Goal: Task Accomplishment & Management: Manage account settings

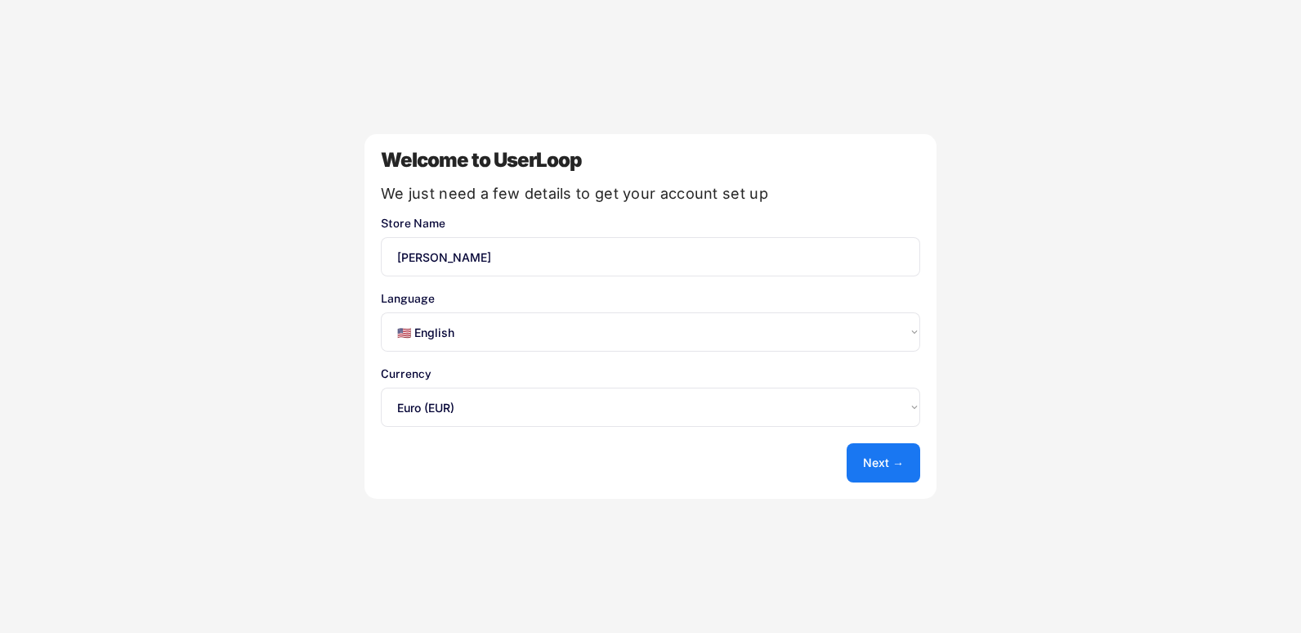
select select ""en""
select select ""1348695171700984260__LOOKUP__1635527639173x833446490375085600""
click at [549, 338] on select "Select an option... 🇺🇸 English 🇫🇷 Français 🇩🇪 Deutsch 🇪🇸 Español" at bounding box center [651, 331] width 540 height 39
select select ""fr""
click at [381, 312] on select "Select an option... 🇺🇸 English 🇫🇷 Français 🇩🇪 Deutsch 🇪🇸 Español" at bounding box center [651, 331] width 540 height 39
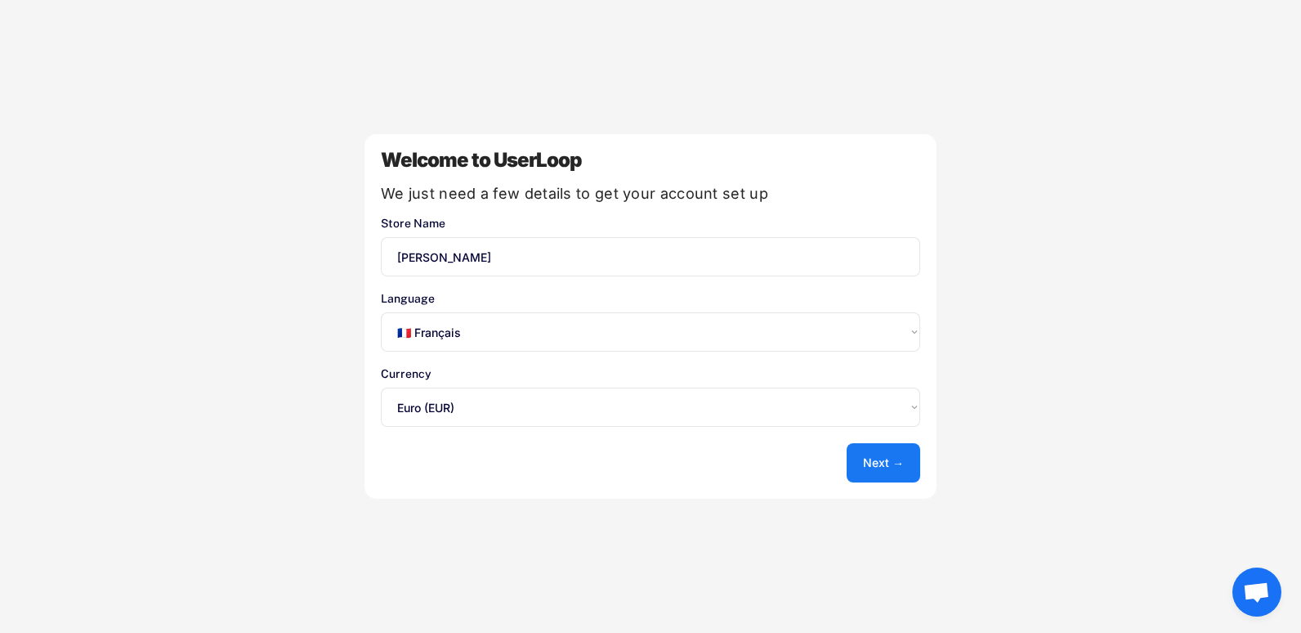
click at [858, 459] on button "Next →" at bounding box center [884, 462] width 74 height 39
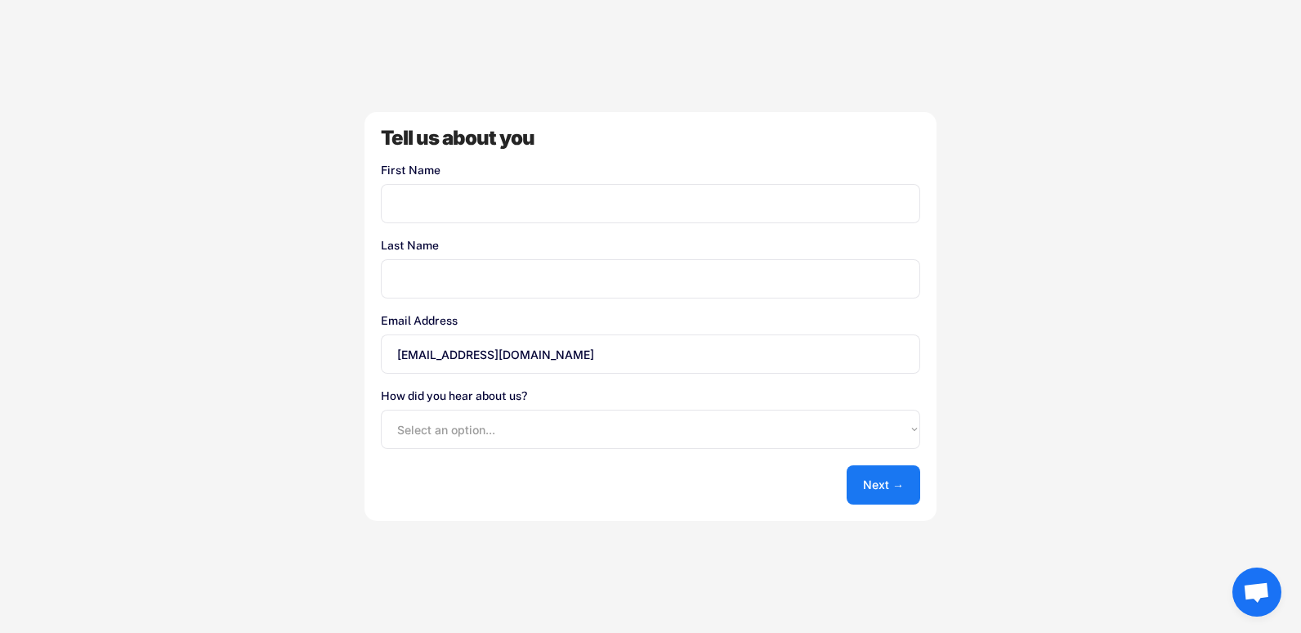
click at [602, 193] on input "input" at bounding box center [651, 203] width 540 height 39
type input "SARAH-LINDA"
type input "ABIDAT"
click at [607, 435] on select "Select an option... Shopify App Store Google UserLoop Blog Referred by a friend…" at bounding box center [651, 429] width 540 height 39
select select ""other""
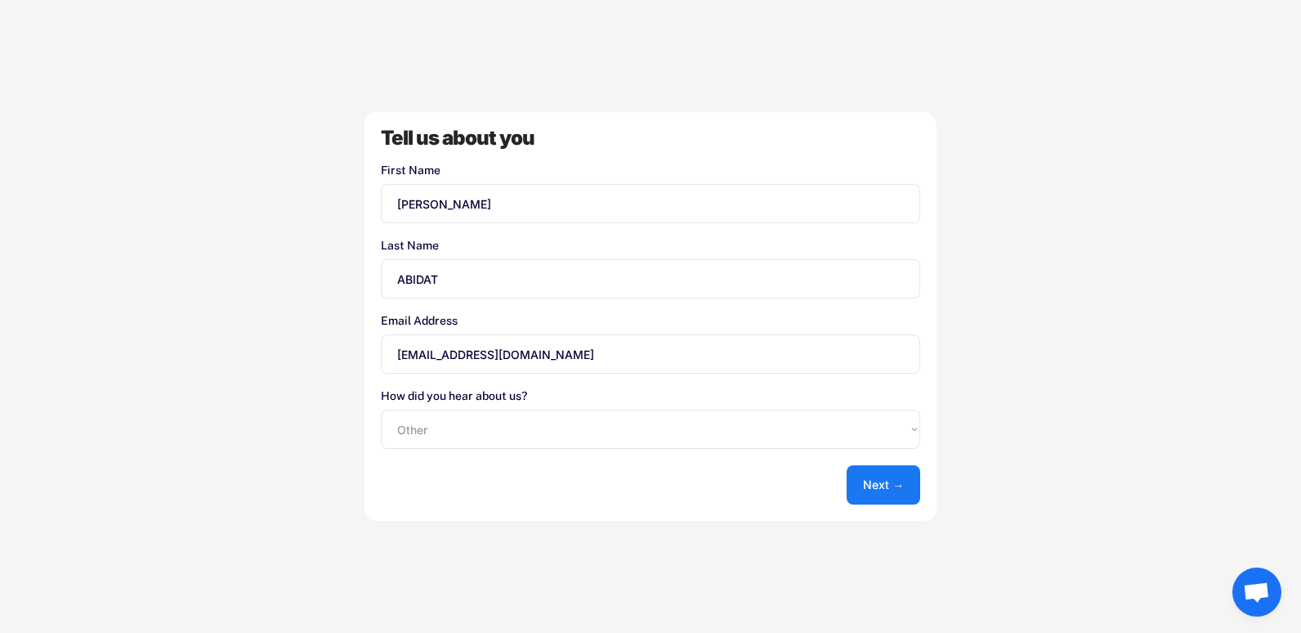
click at [381, 410] on select "Select an option... Shopify App Store Google UserLoop Blog Referred by a friend…" at bounding box center [651, 429] width 540 height 39
click at [897, 486] on button "Next →" at bounding box center [884, 484] width 74 height 39
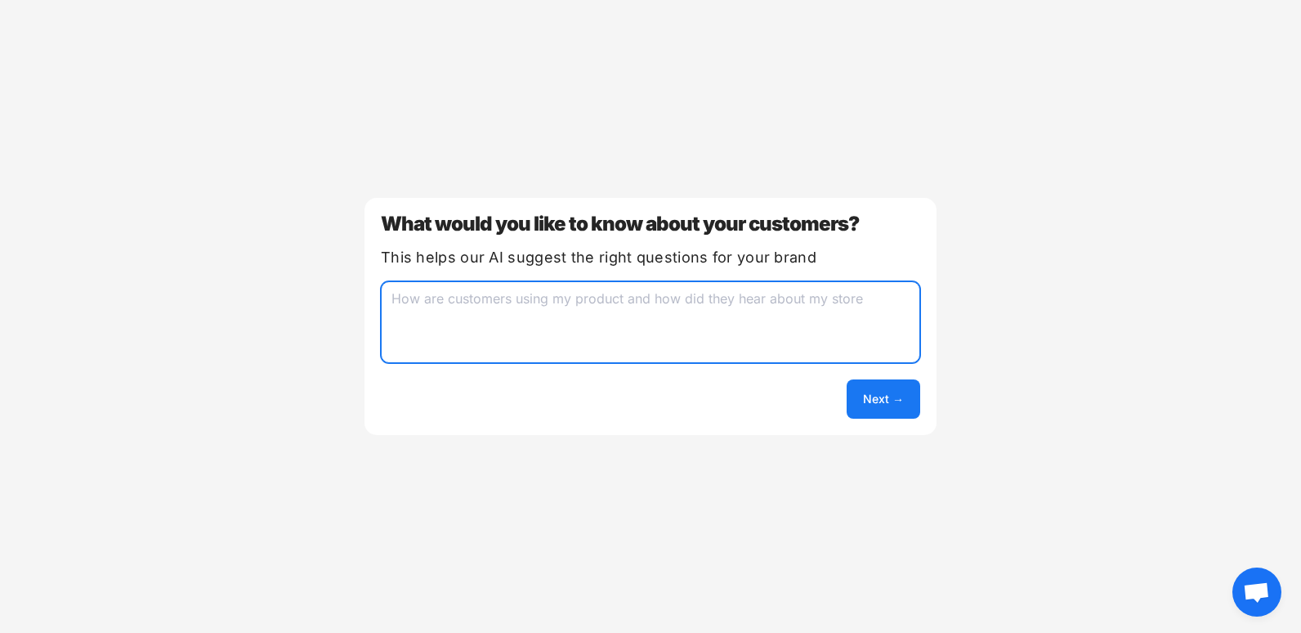
click at [710, 325] on textarea at bounding box center [651, 322] width 540 height 82
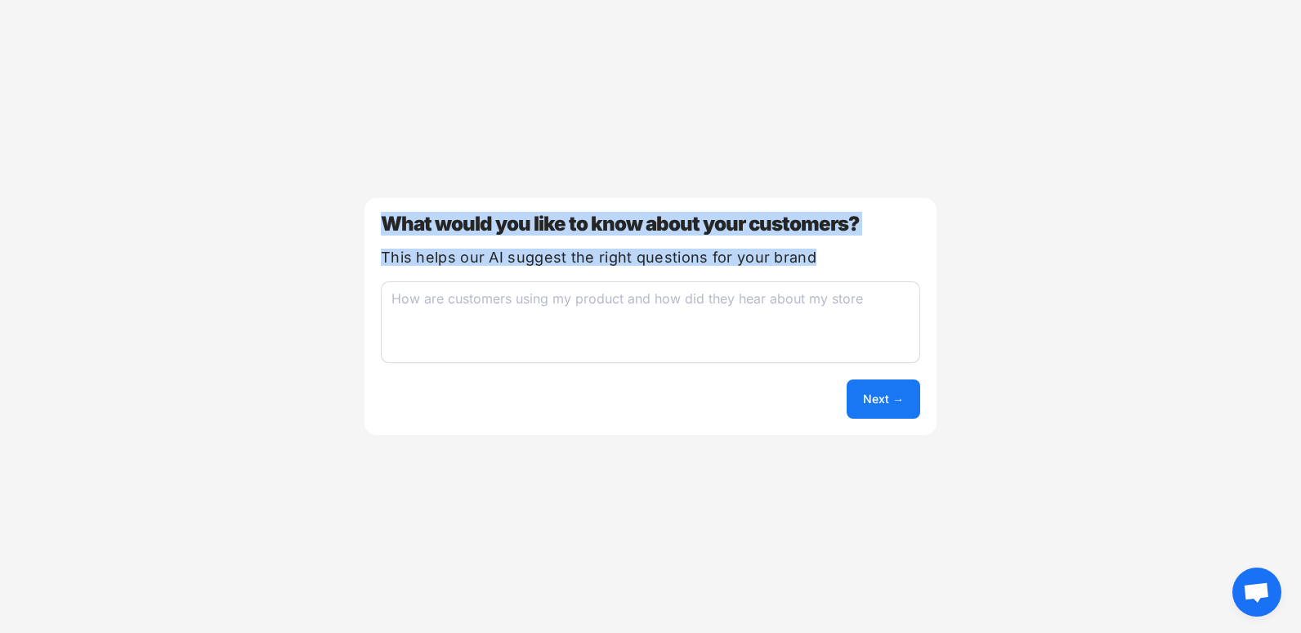
drag, startPoint x: 373, startPoint y: 222, endPoint x: 857, endPoint y: 267, distance: 486.9
click at [857, 267] on div "What would you like to know about your customers? This helps our AI suggest the…" at bounding box center [651, 316] width 572 height 237
copy div "What would you like to know about your customers? This helps our AI suggest the…"
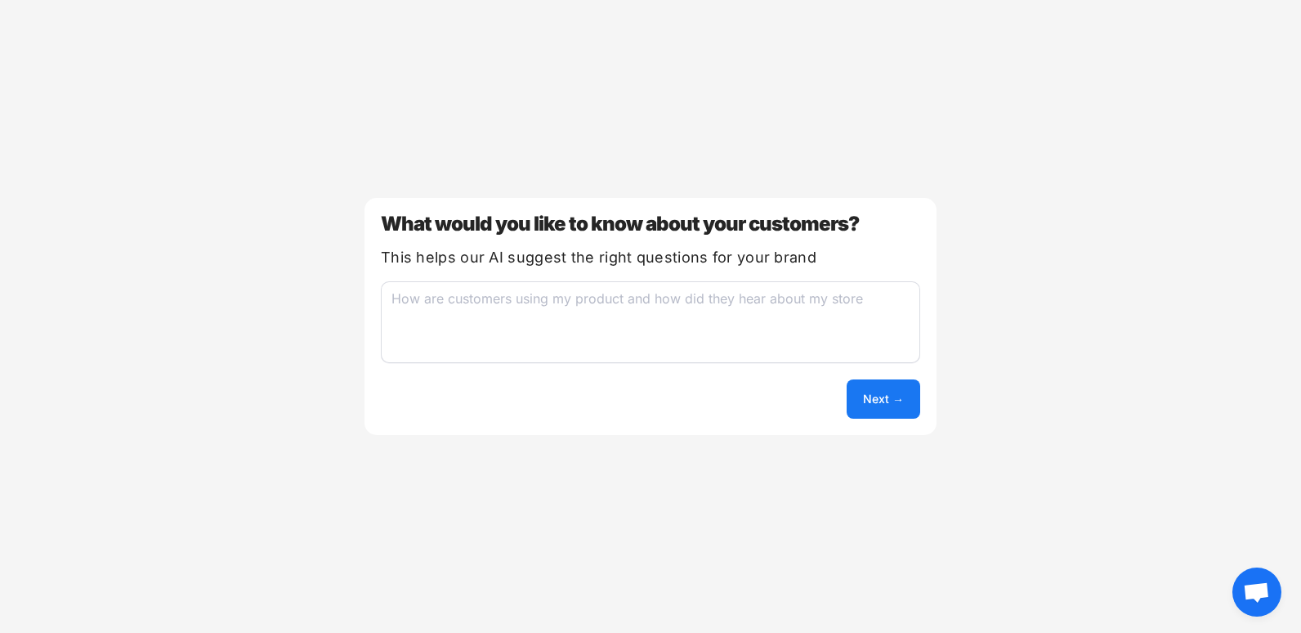
click at [601, 279] on div "What would you like to know about your customers? This helps our AI suggest the…" at bounding box center [651, 316] width 572 height 237
click at [599, 305] on textarea at bounding box center [651, 322] width 540 height 82
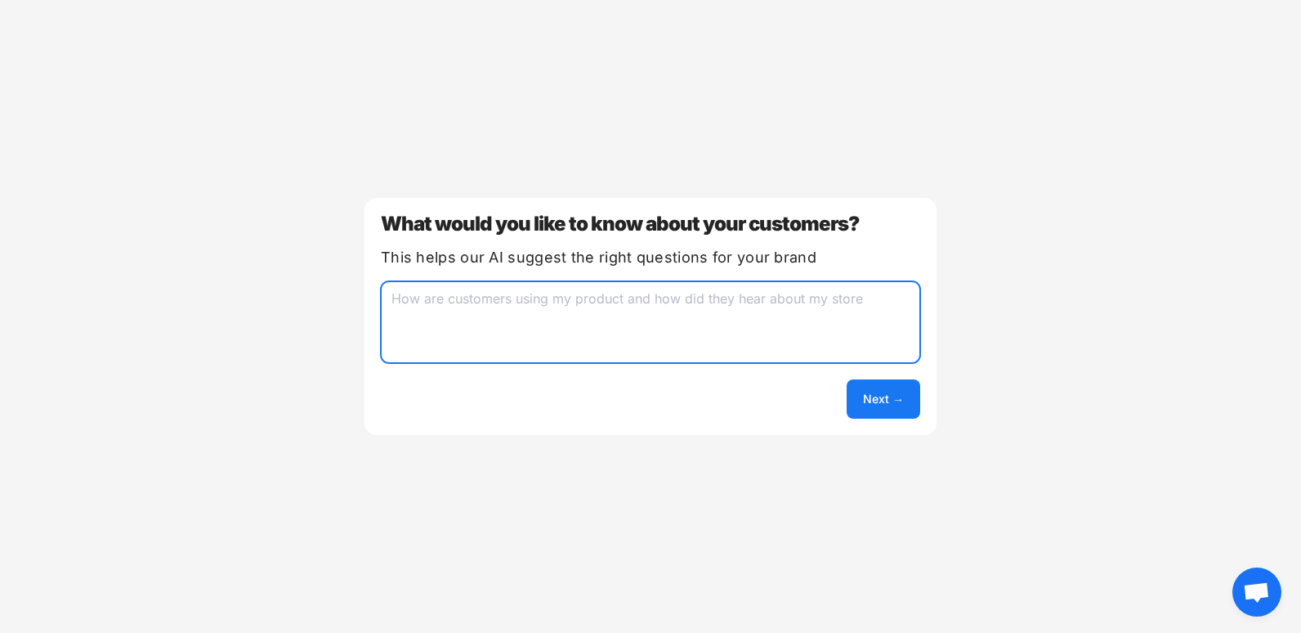
paste textarea "Je voudrais savoir ce qui motive mes clientes à acheter une gaine, quels résult…"
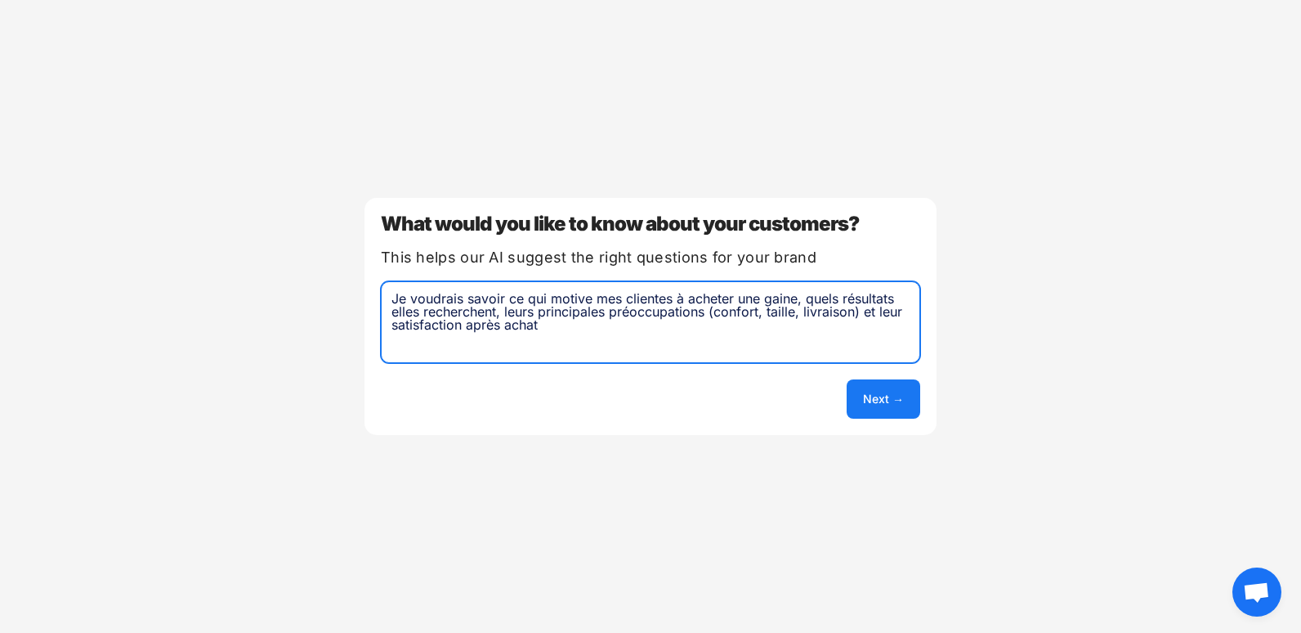
type textarea "Je voudrais savoir ce qui motive mes clientes à acheter une gaine, quels résult…"
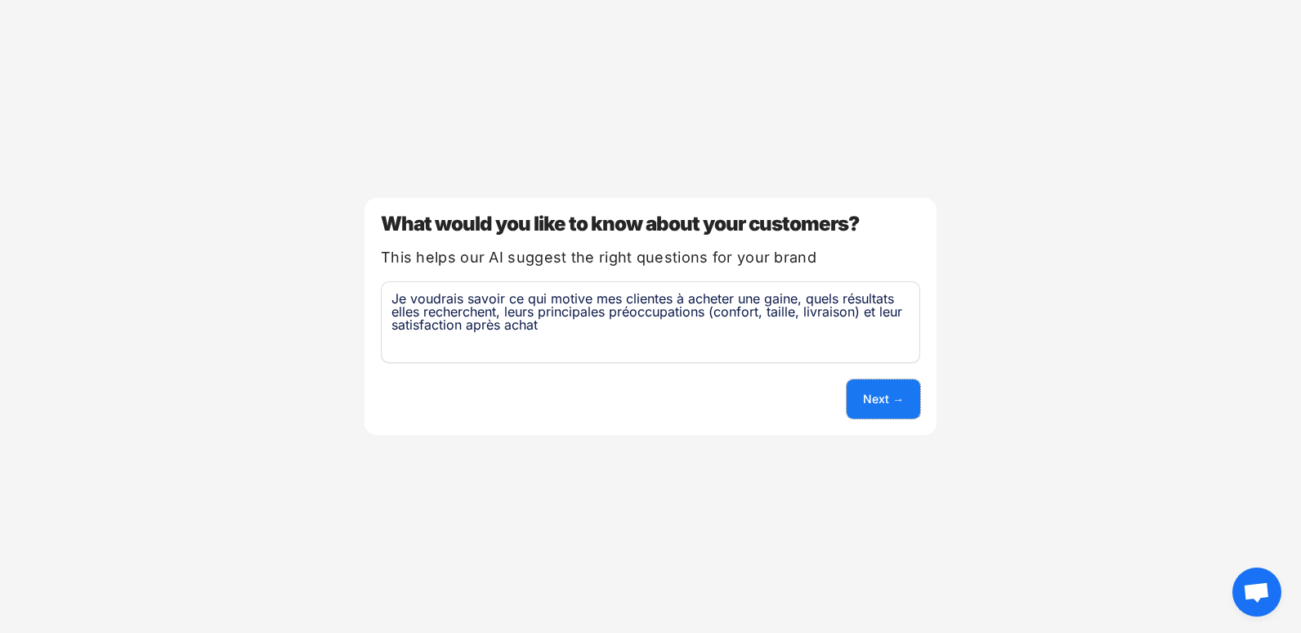
click at [893, 403] on button "Next →" at bounding box center [884, 398] width 74 height 39
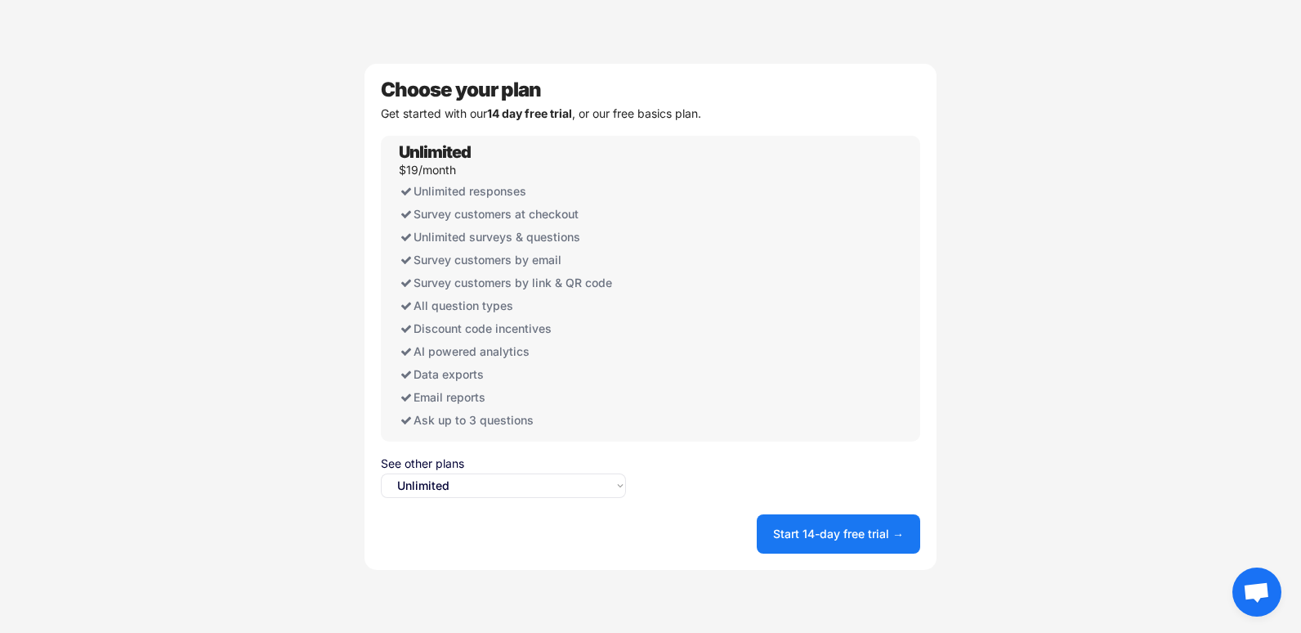
click at [539, 494] on select "Select an option... Unlimited Free" at bounding box center [503, 485] width 245 height 25
select select ""free0""
click at [381, 473] on select "Select an option... Unlimited Free" at bounding box center [503, 485] width 245 height 25
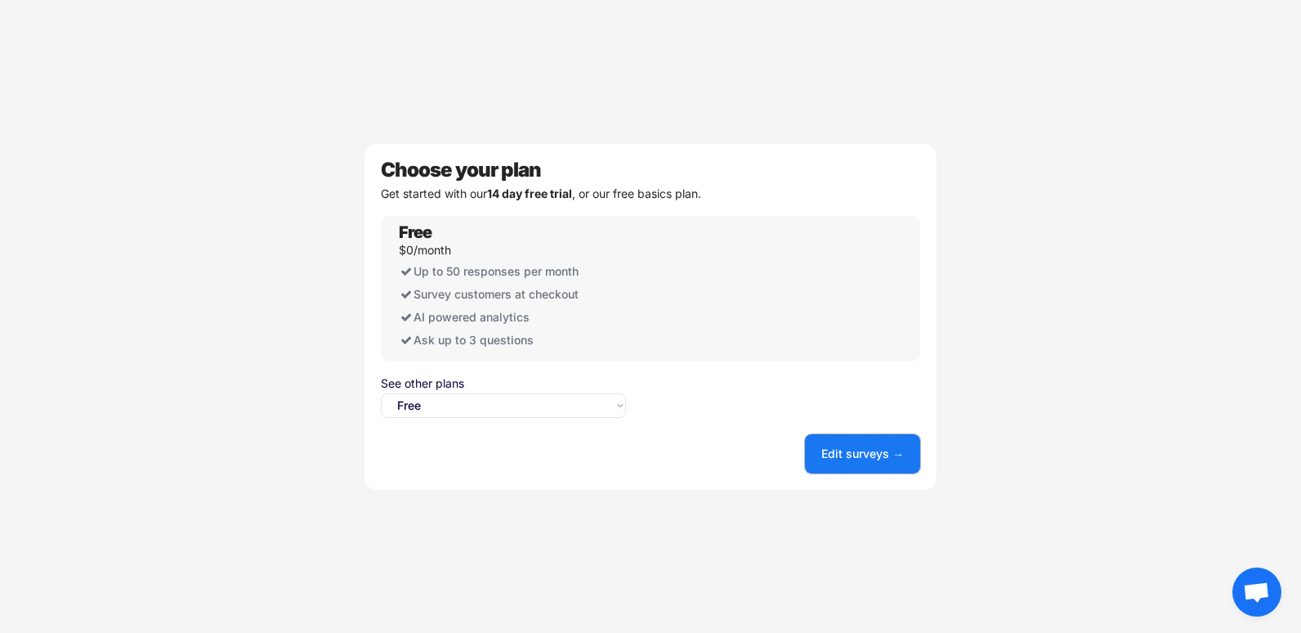
click at [848, 459] on button "Edit surveys →" at bounding box center [862, 453] width 115 height 39
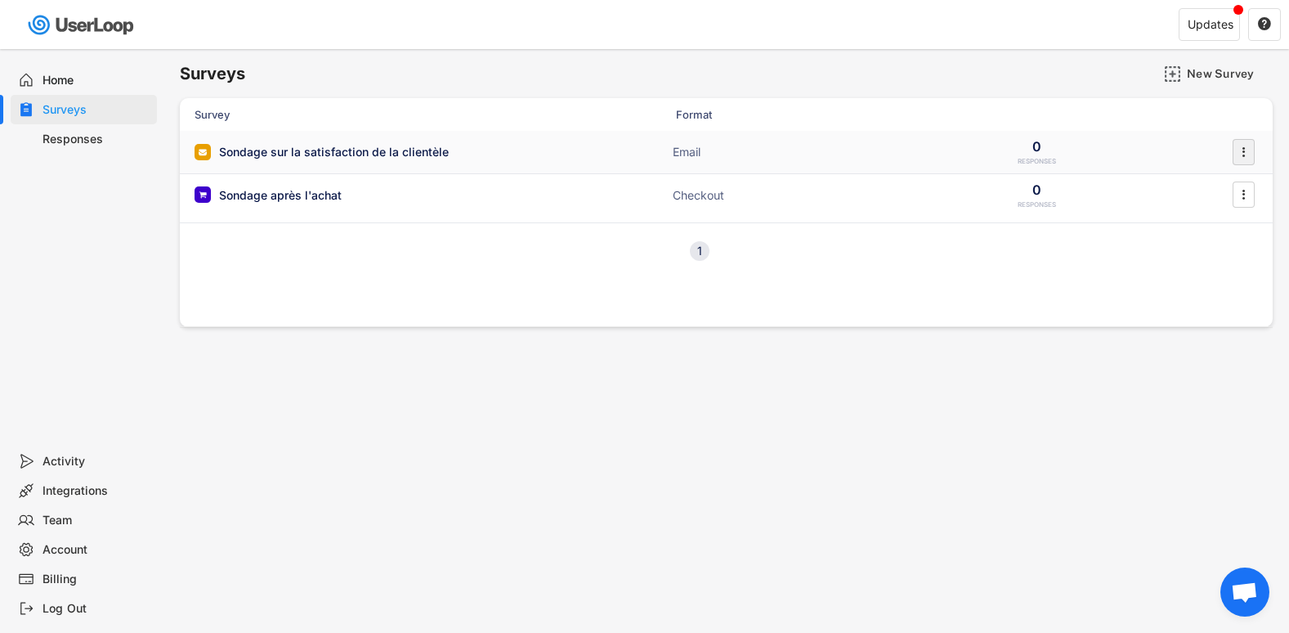
click at [1242, 161] on icon "" at bounding box center [1243, 152] width 16 height 25
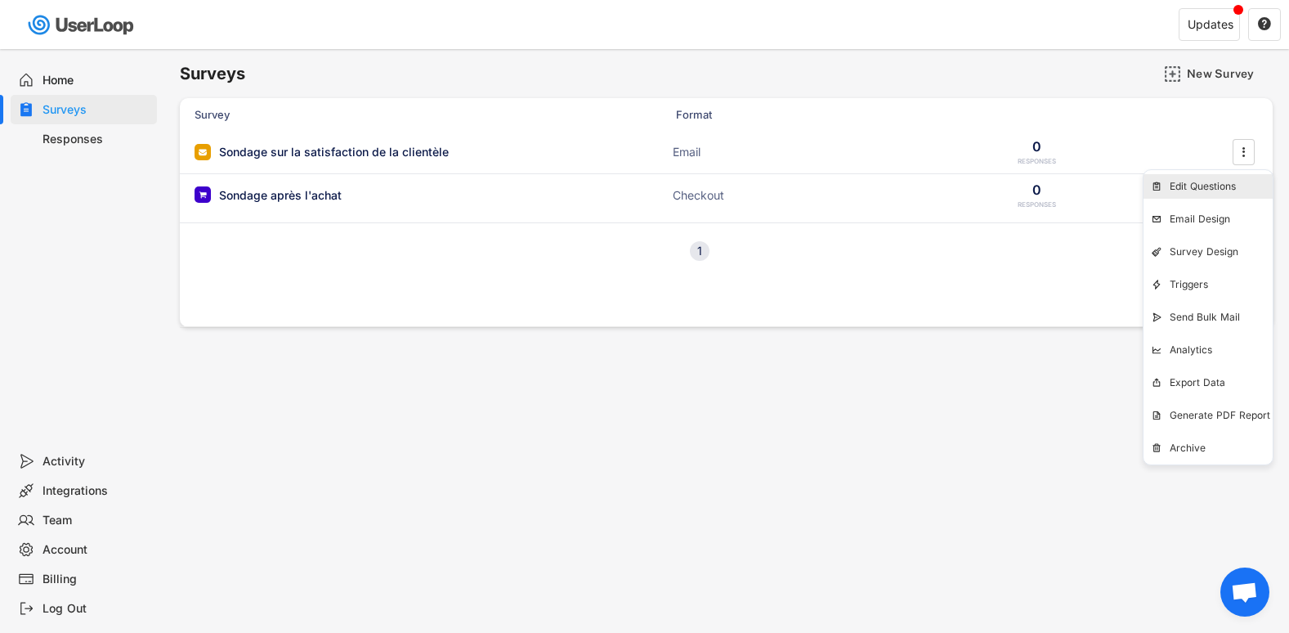
click at [1217, 188] on div "Edit Questions" at bounding box center [1221, 186] width 103 height 13
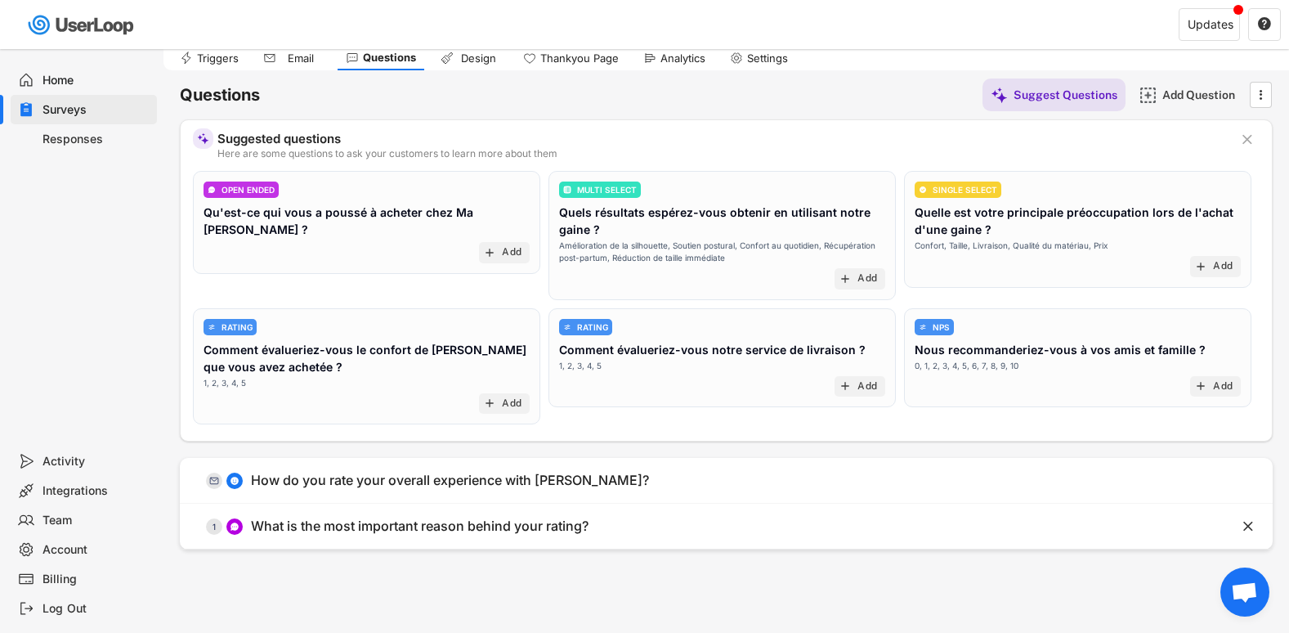
scroll to position [49, 0]
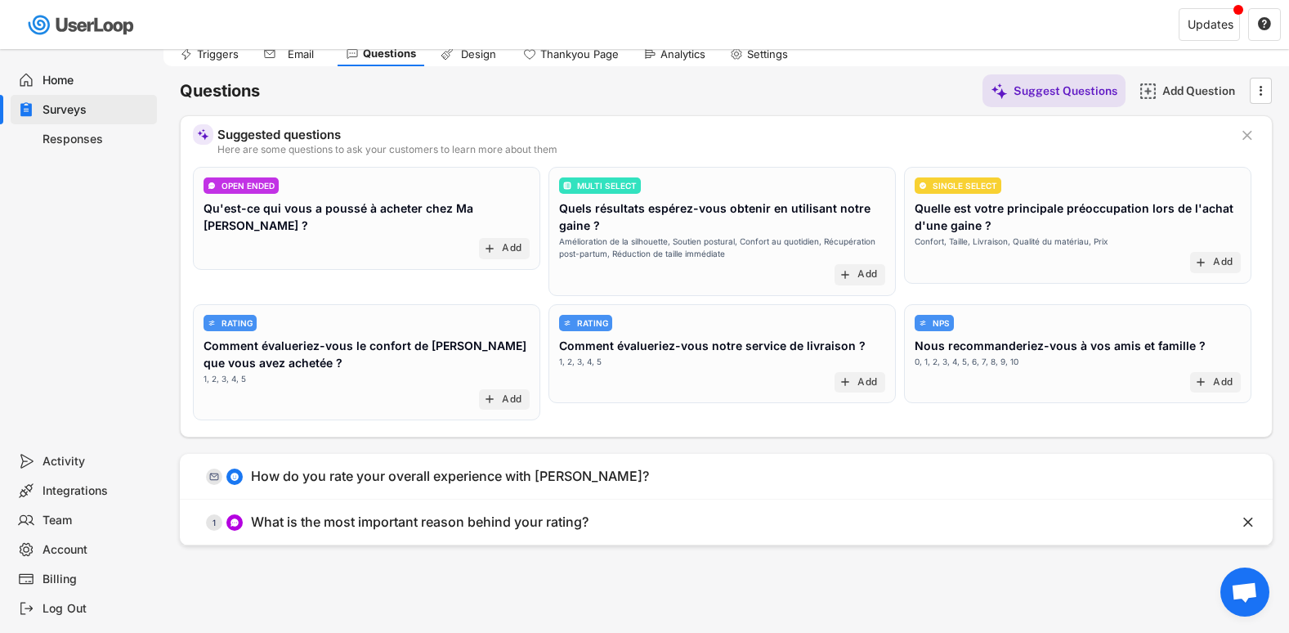
click at [1046, 217] on div "Quelle est votre principale préoccupation lors de l'achat d'une gaine ?" at bounding box center [1078, 216] width 326 height 34
click at [986, 191] on div "SINGLE SELECT" at bounding box center [958, 185] width 87 height 16
click at [1262, 94] on icon "" at bounding box center [1260, 90] width 16 height 25
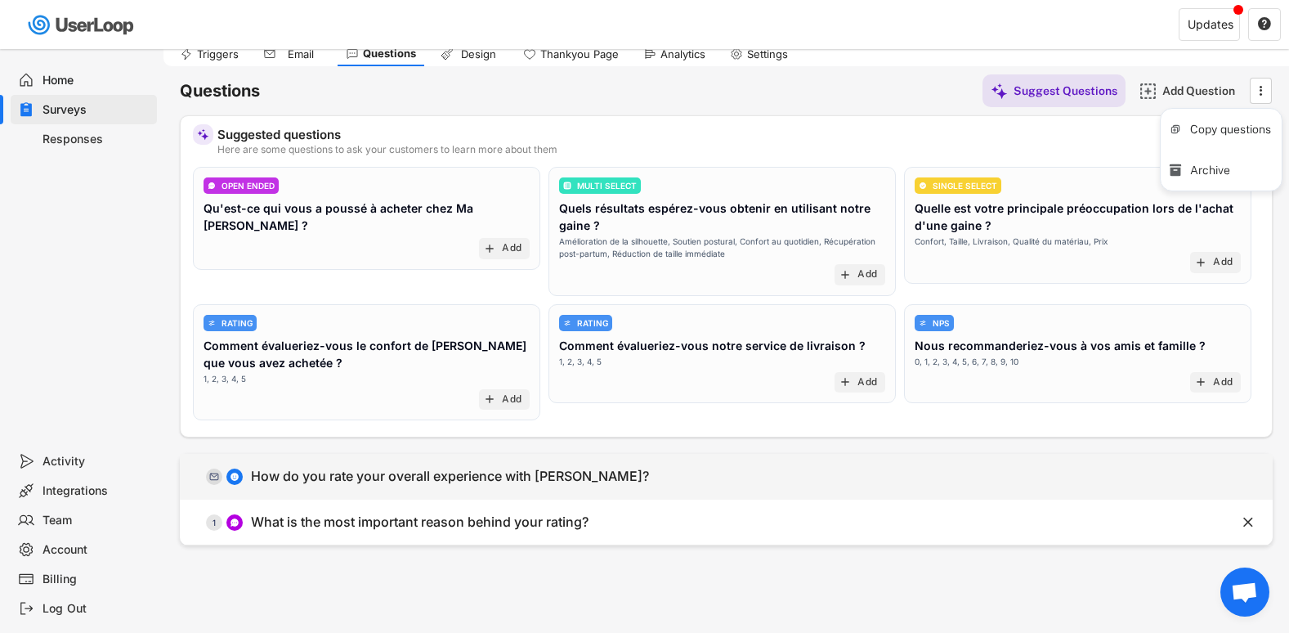
drag, startPoint x: 703, startPoint y: 490, endPoint x: 218, endPoint y: 481, distance: 484.8
click at [218, 481] on icon at bounding box center [214, 477] width 10 height 10
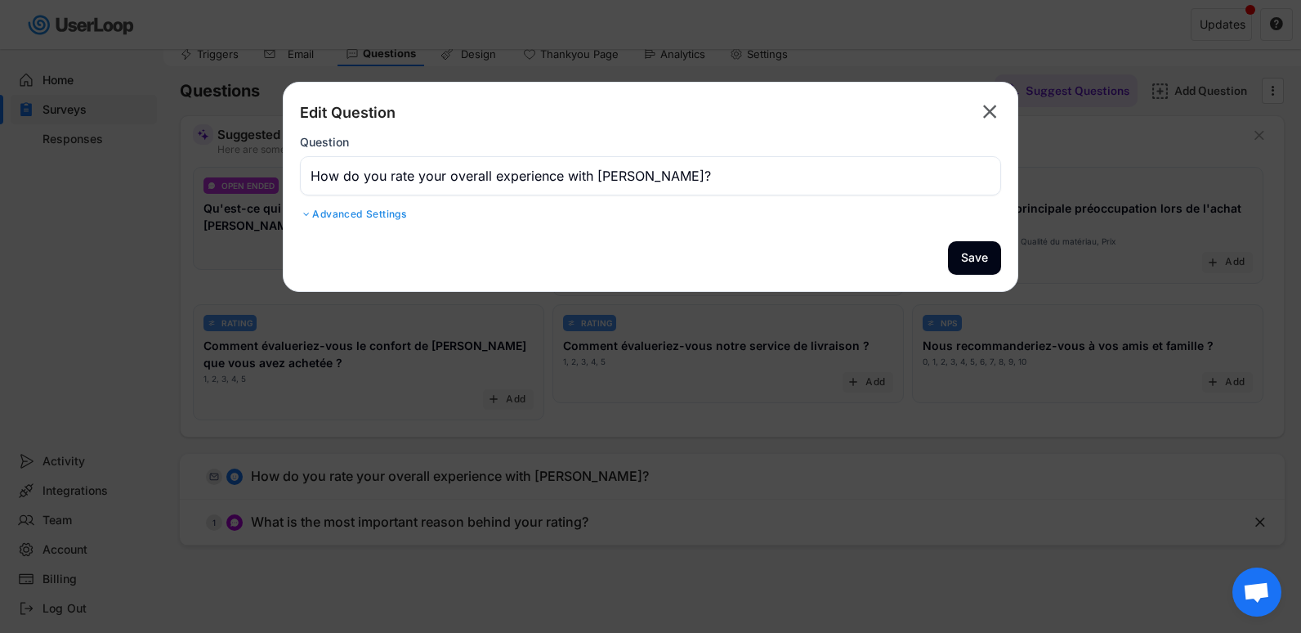
click at [332, 215] on div "Advanced Settings" at bounding box center [650, 214] width 701 height 13
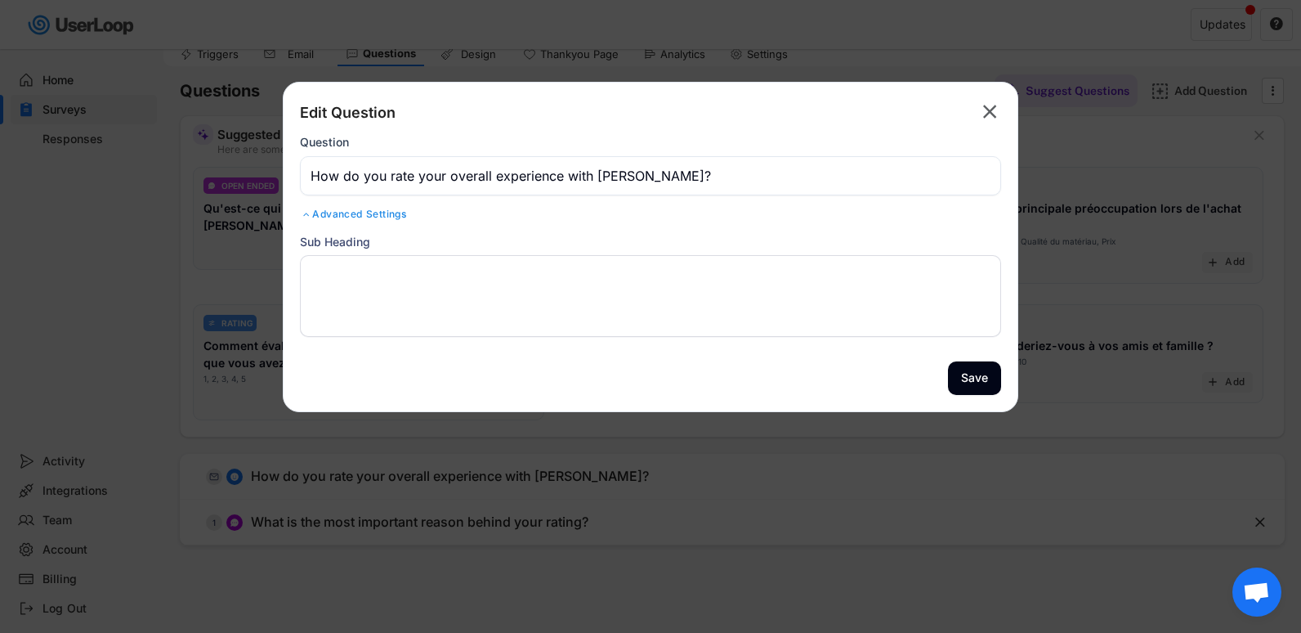
click at [874, 198] on div "Edit Question  Question Advanced Settings Sub Heading" at bounding box center [650, 222] width 701 height 246
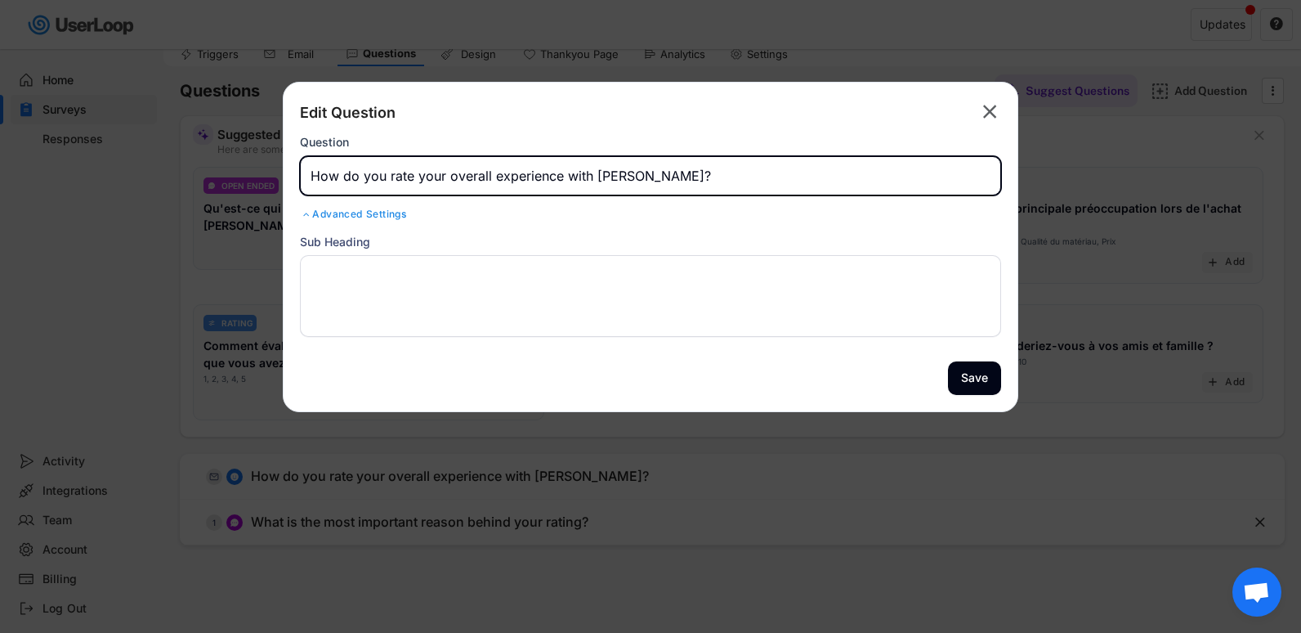
drag, startPoint x: 804, startPoint y: 175, endPoint x: 276, endPoint y: 123, distance: 529.8
click at [276, 123] on body "Surveys New Survey Survey Format Sondage sur la satisfaction de la clientèle Em…" at bounding box center [650, 267] width 1301 height 633
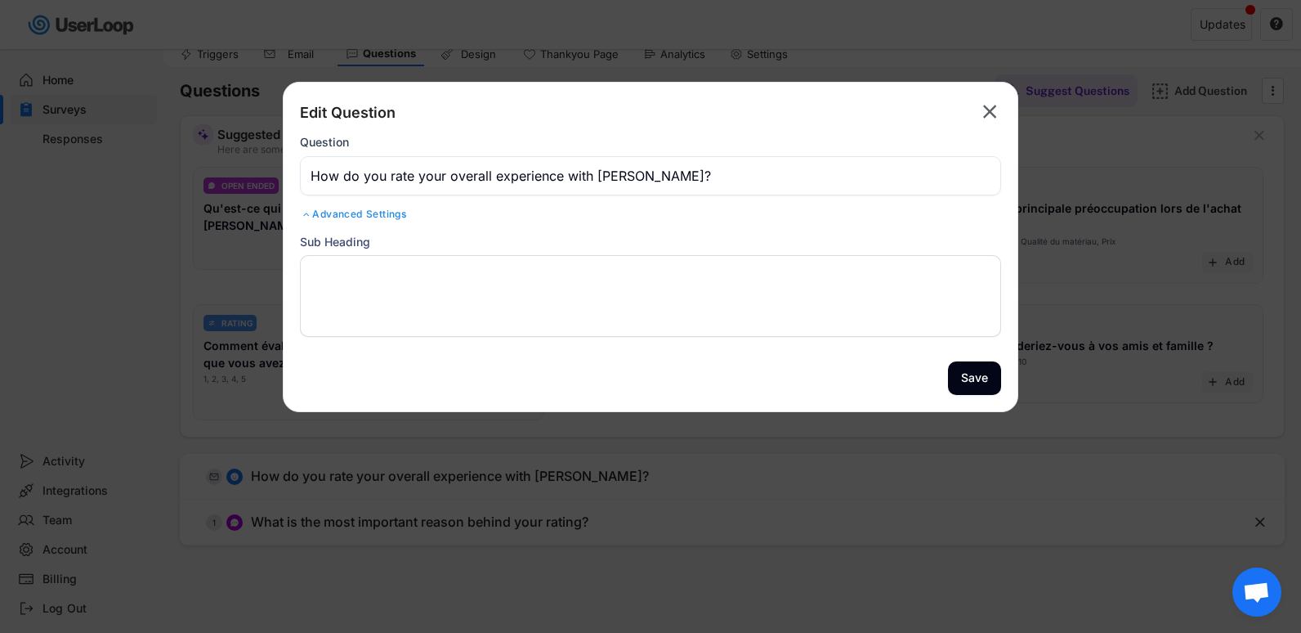
click at [688, 299] on textarea at bounding box center [650, 296] width 701 height 82
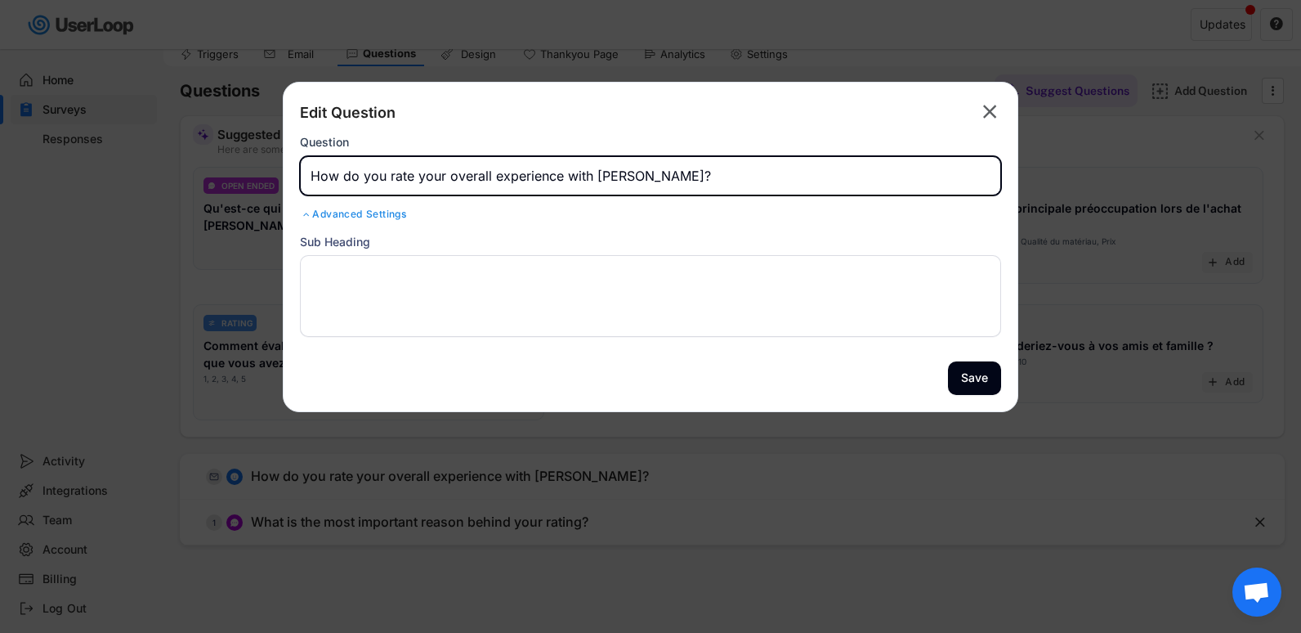
click at [773, 181] on input "input" at bounding box center [650, 175] width 701 height 39
paste input "Comment évalues-tu ton expérience globale avec Ma Gaine Colombienne ?"
type input "Comment évalues-tu ton expérience globale avec Ma Gaine Colombienne ?"
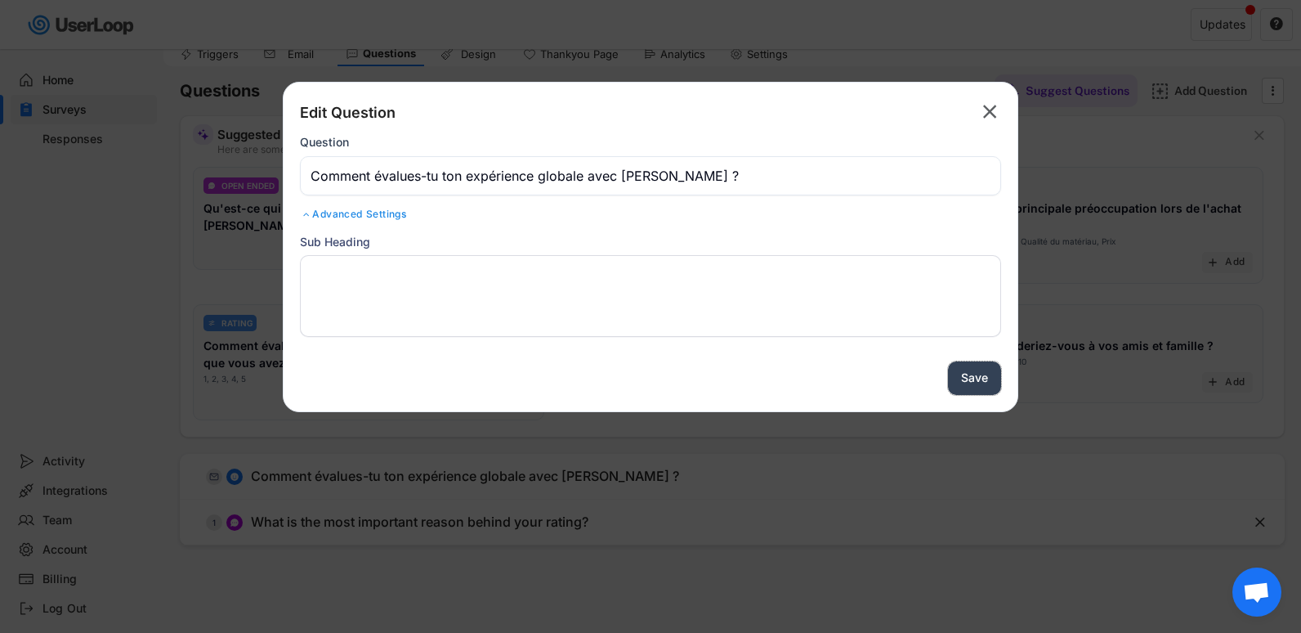
click at [962, 378] on button "Save" at bounding box center [974, 378] width 53 height 34
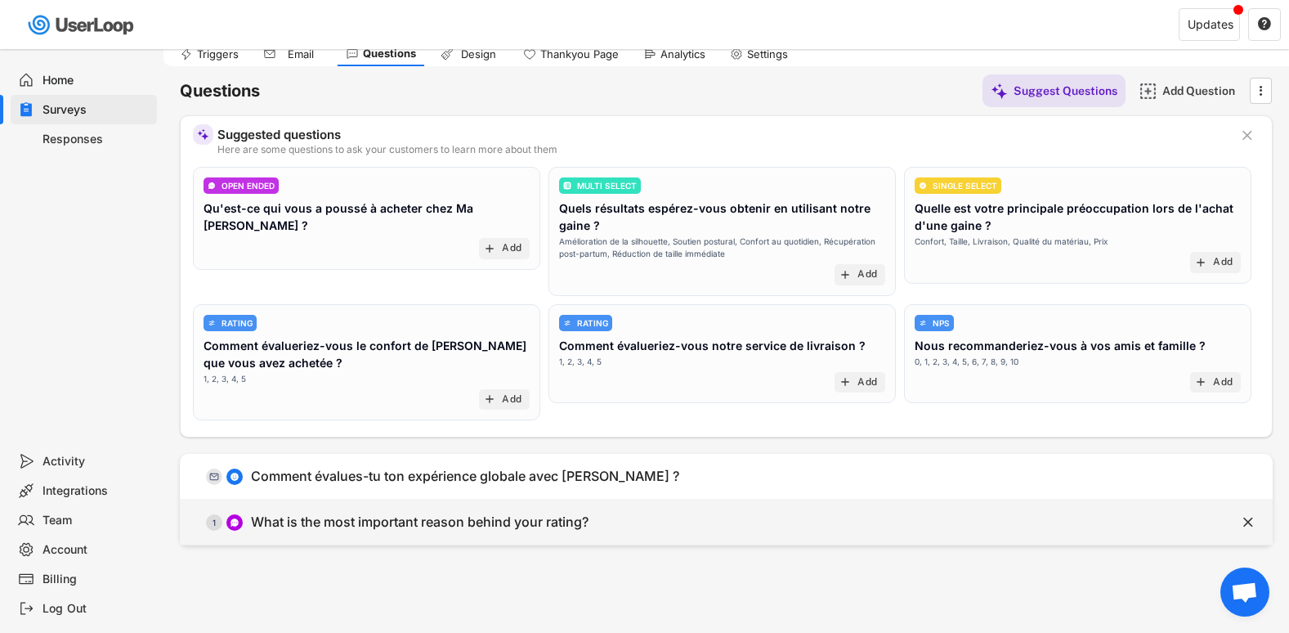
click at [980, 518] on div " 1 What is the most important reason behind your rating?" at bounding box center [685, 522] width 1011 height 37
type input "What is the most important reason behind your rating?"
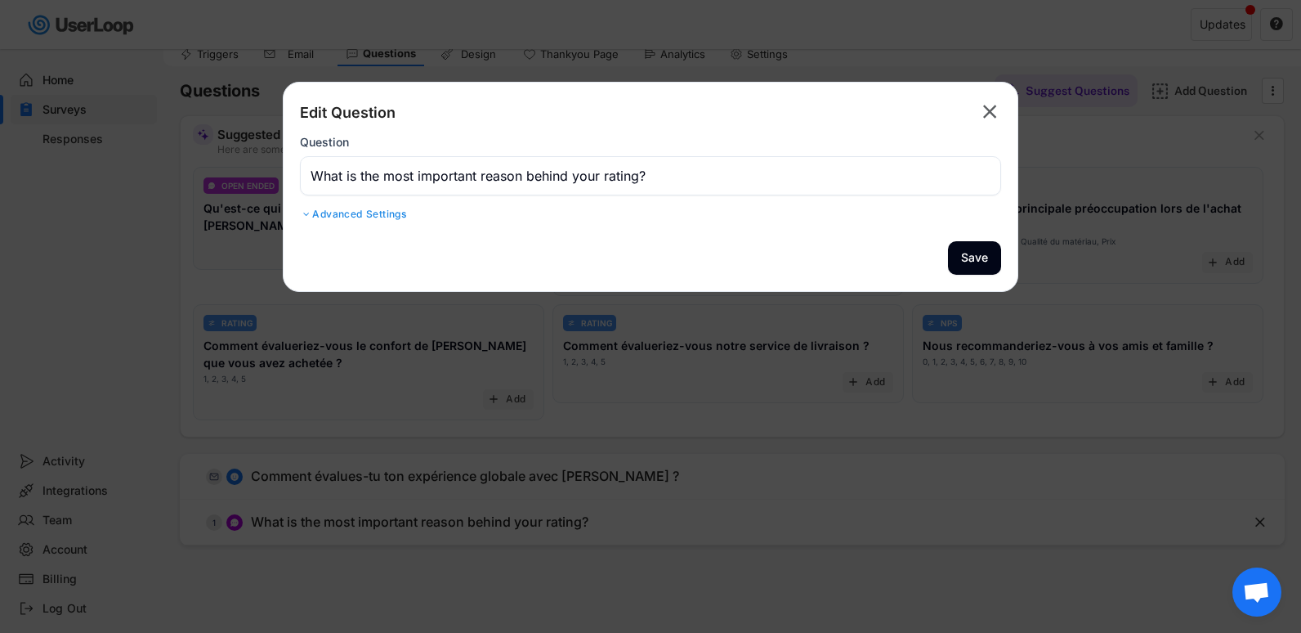
click at [676, 201] on div "Edit Question  Question Advanced Settings Sub Heading" at bounding box center [650, 162] width 701 height 126
click at [676, 196] on div "Edit Question  Question Advanced Settings Sub Heading" at bounding box center [650, 162] width 701 height 126
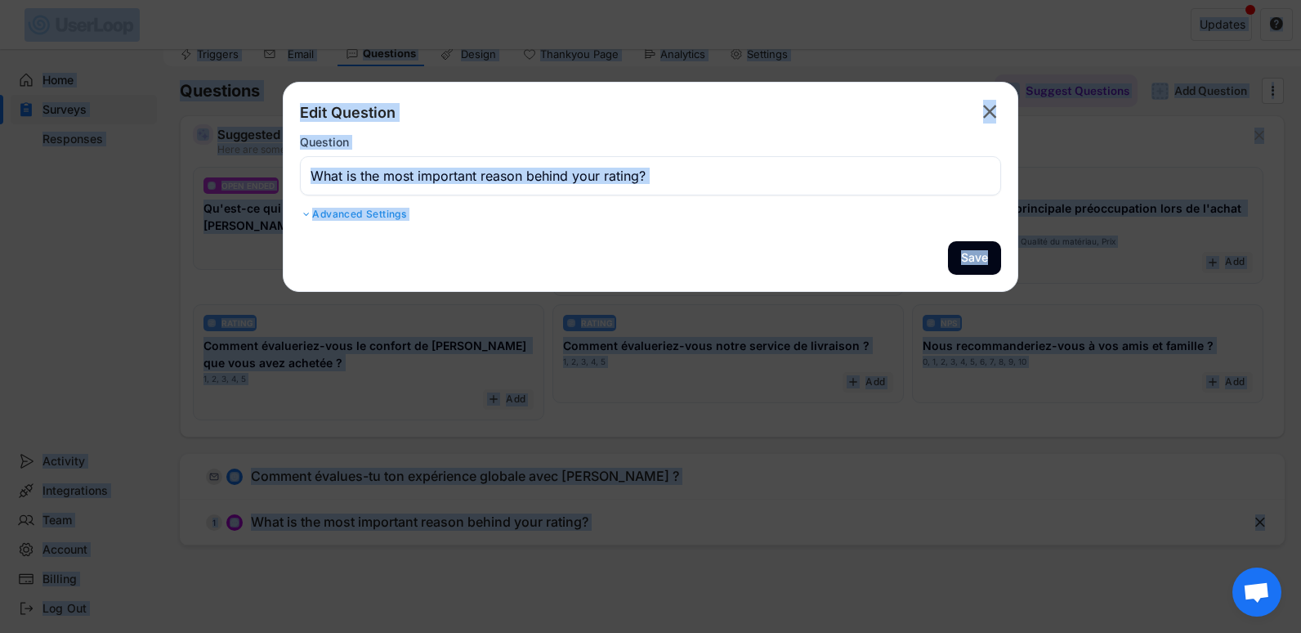
copy body "Surveys New Survey Survey Format Sondage sur la satisfaction de la clientèle Em…"
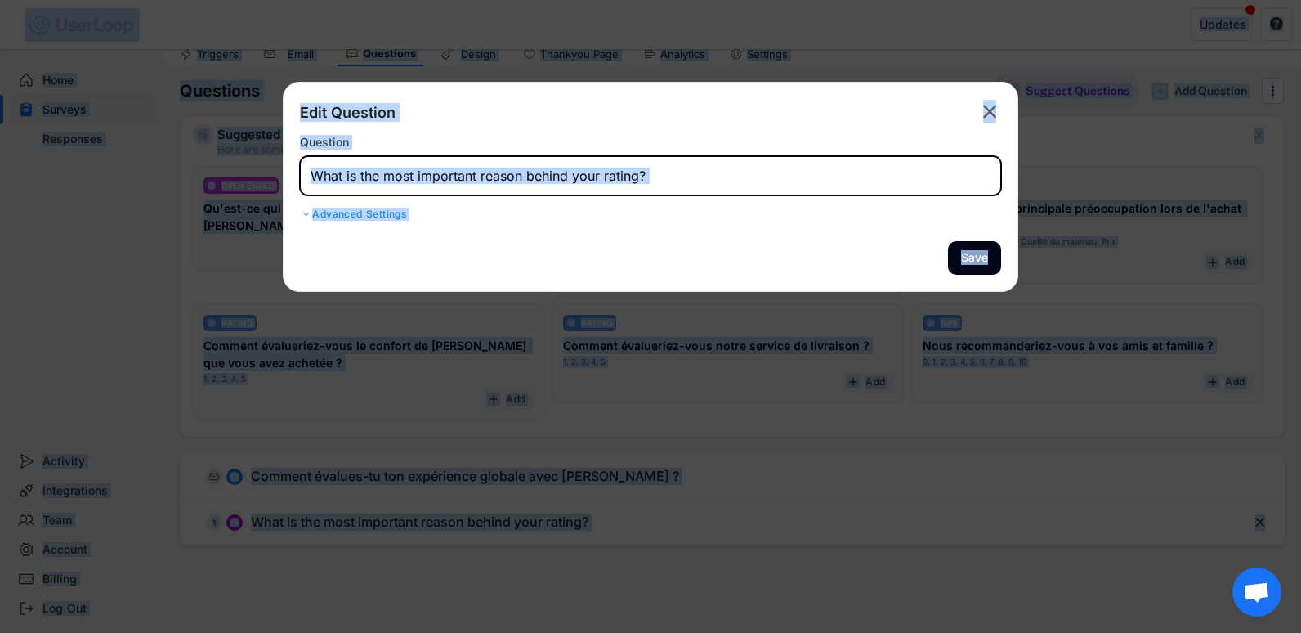
click at [686, 195] on input "input" at bounding box center [650, 175] width 701 height 39
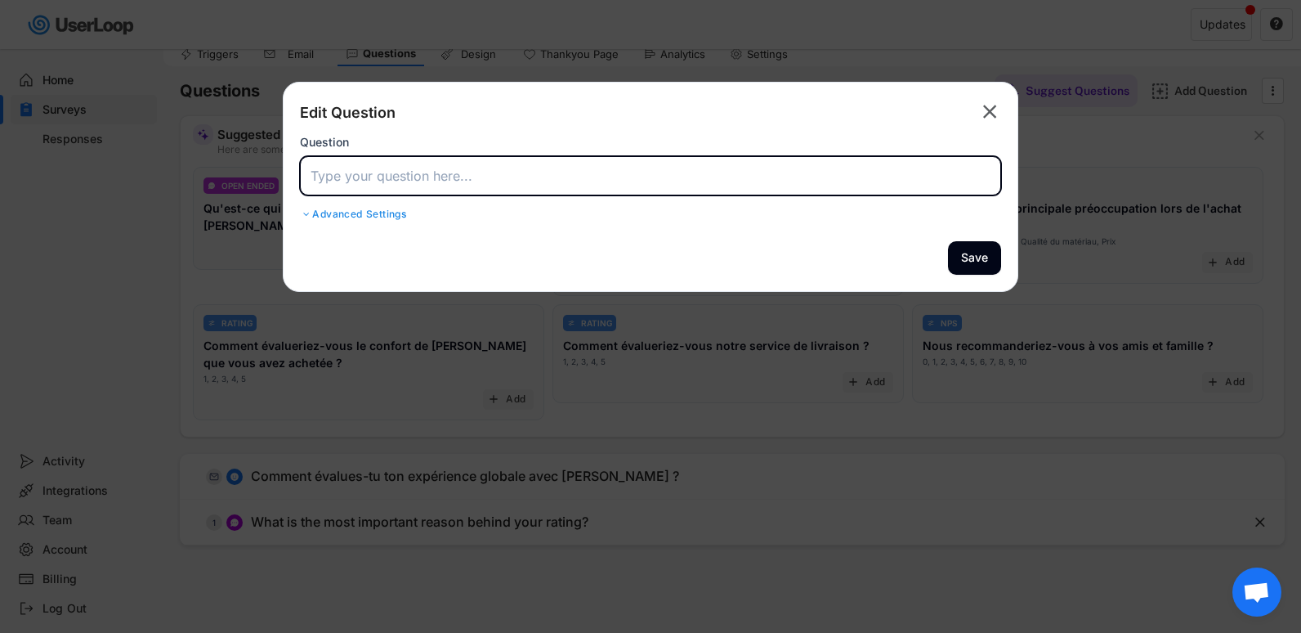
paste input "Quelle est la principale raison qui t’a poussée à donner cette note ?"
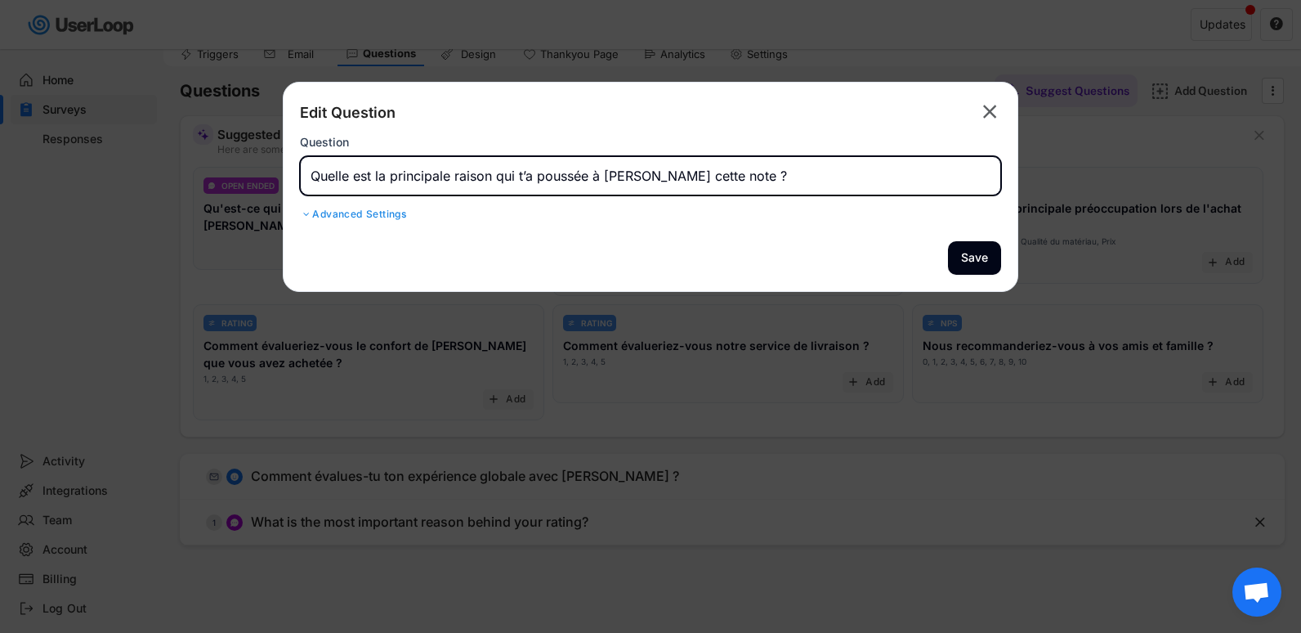
type input "Quelle est la principale raison qui t’a poussée à donner cette note ?"
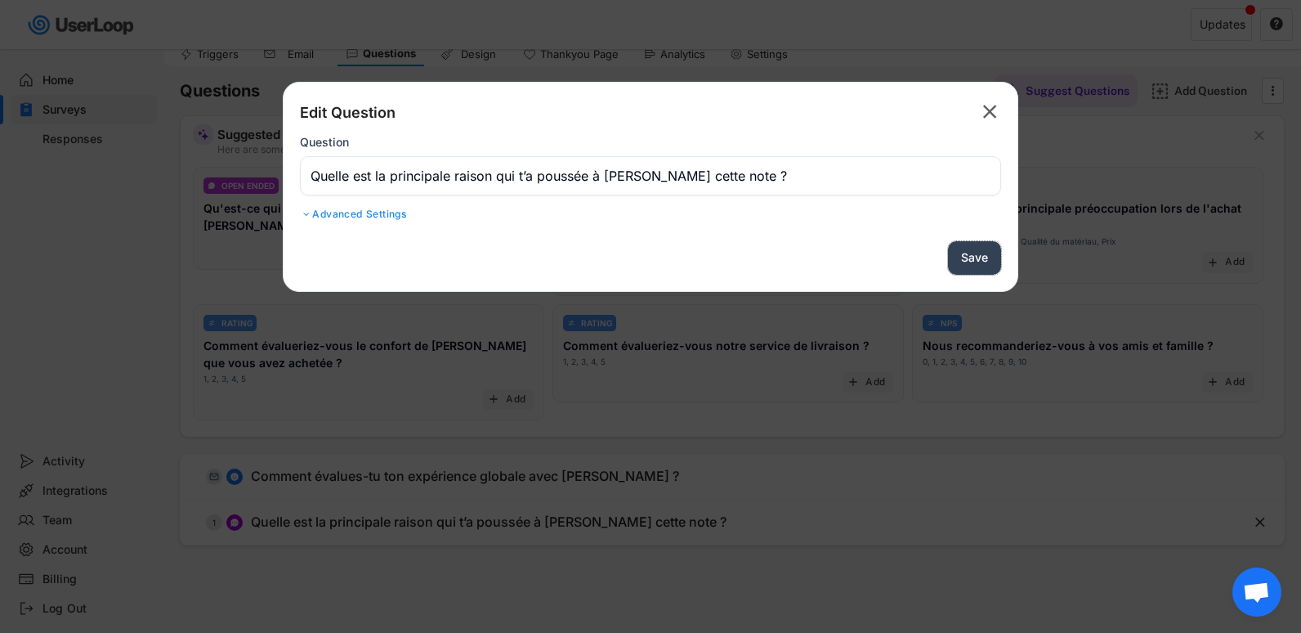
click at [994, 264] on button "Save" at bounding box center [974, 258] width 53 height 34
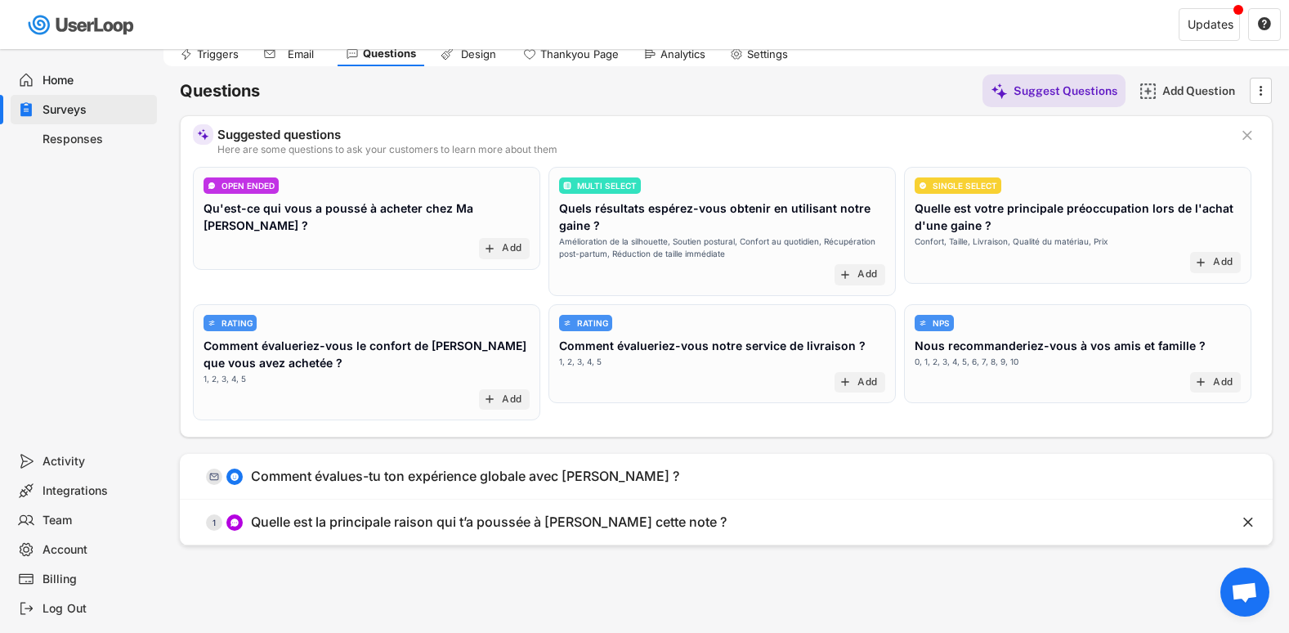
scroll to position [0, 0]
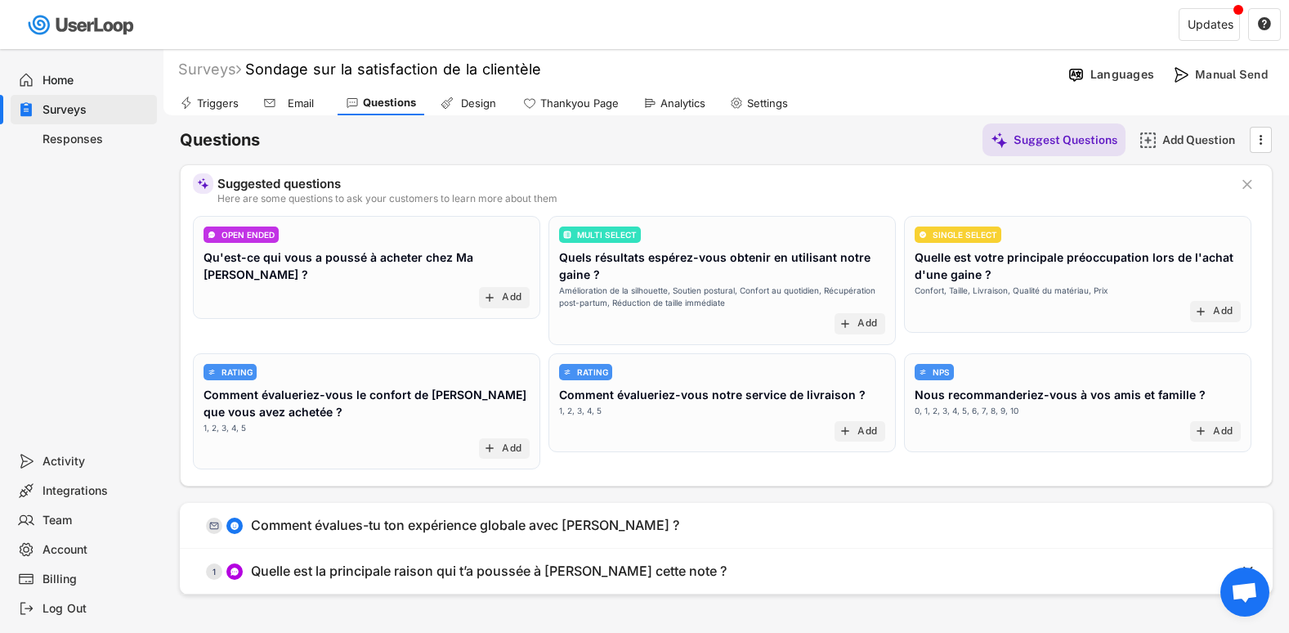
click at [472, 111] on div "Design" at bounding box center [469, 103] width 74 height 25
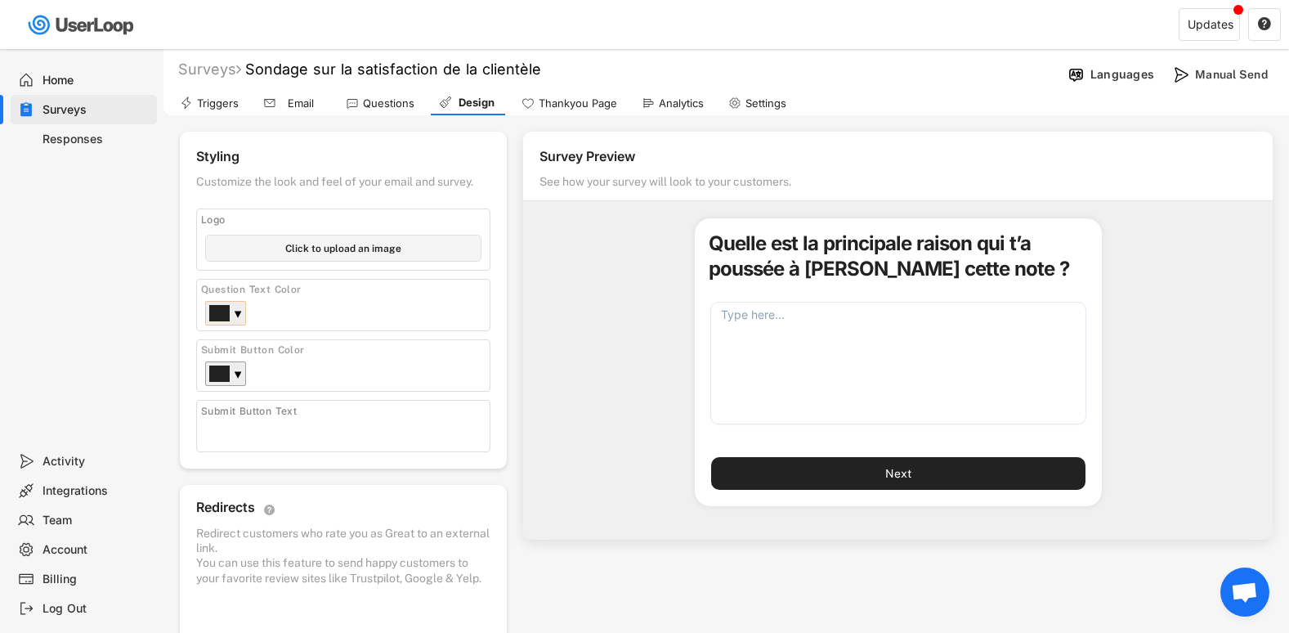
click at [243, 317] on div "▼" at bounding box center [225, 313] width 41 height 25
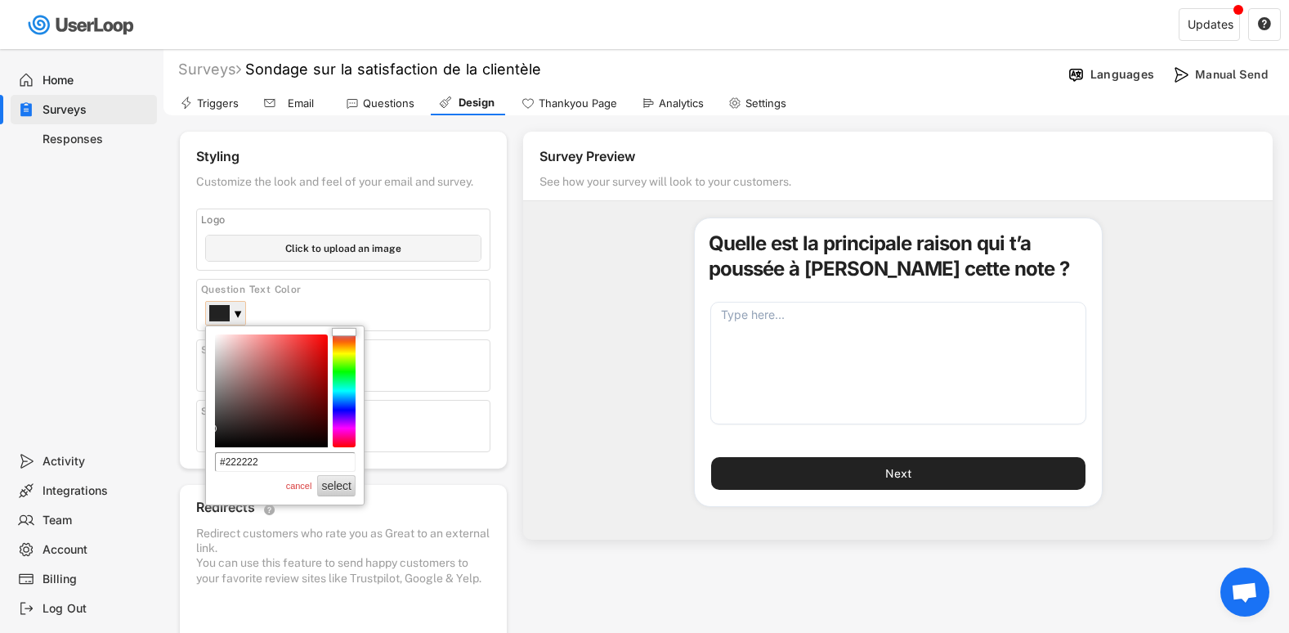
click at [364, 313] on div "Question Text Color ▼" at bounding box center [343, 305] width 294 height 52
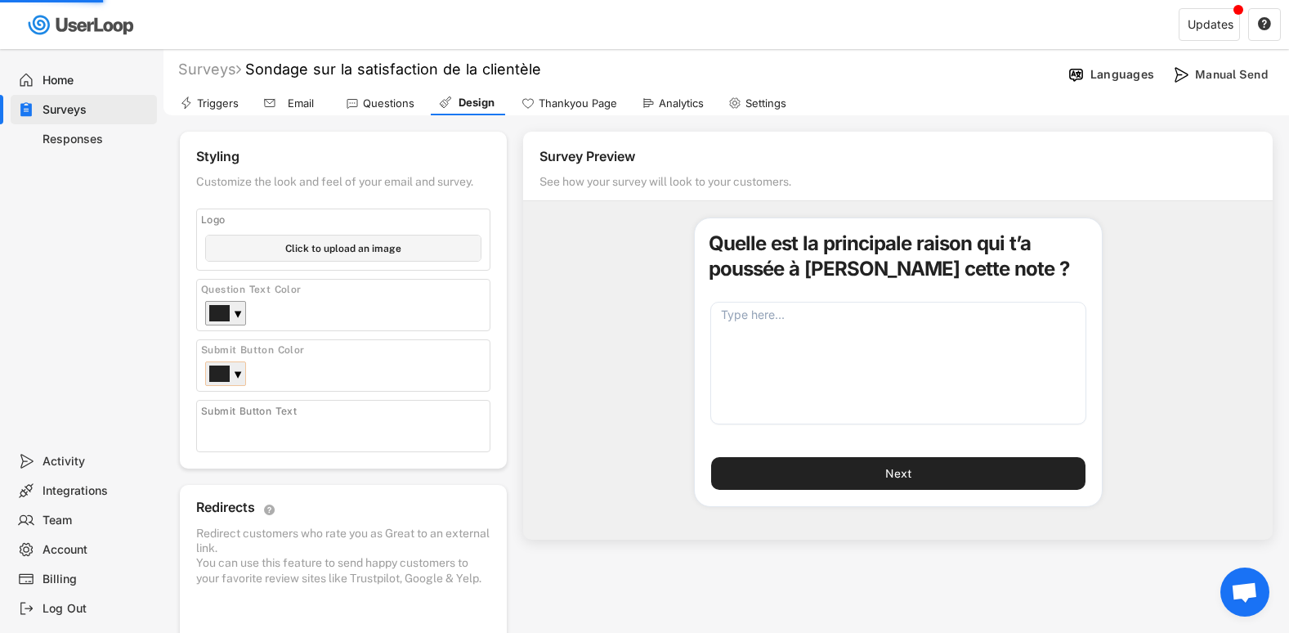
click at [235, 371] on div "▼" at bounding box center [238, 375] width 8 height 16
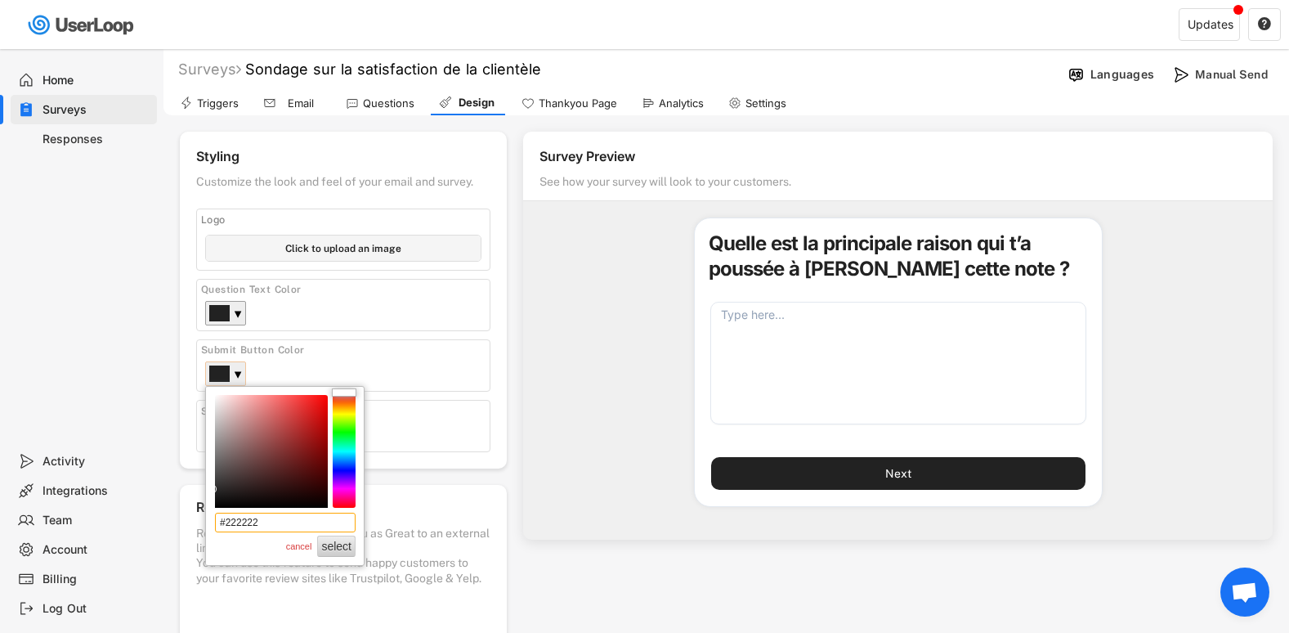
click at [294, 523] on input "#222222" at bounding box center [285, 523] width 141 height 20
drag, startPoint x: 294, startPoint y: 523, endPoint x: 455, endPoint y: 598, distance: 177.7
click at [455, 598] on body "Surveys New Survey Survey Format Sondage sur la satisfaction de la clientèle Em…" at bounding box center [644, 316] width 1289 height 633
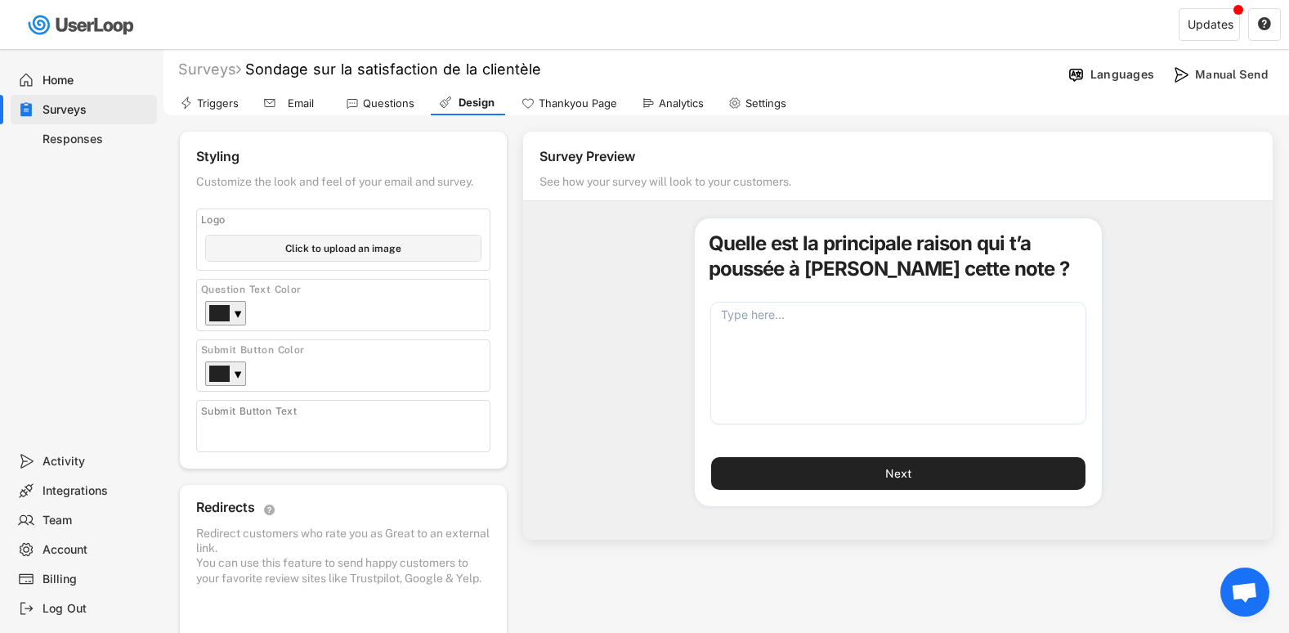
click at [247, 369] on div "Submit Button Color #222222 ▼" at bounding box center [343, 365] width 294 height 52
click at [242, 369] on div "▼" at bounding box center [225, 373] width 41 height 25
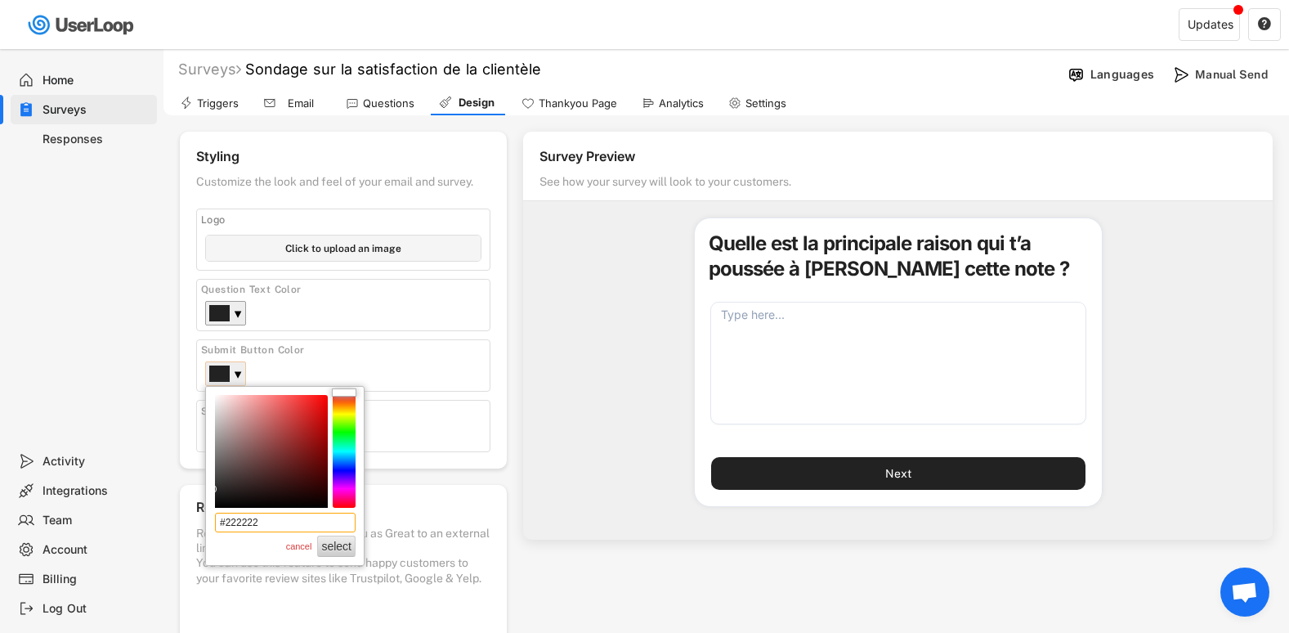
click at [270, 530] on input "#222222" at bounding box center [285, 523] width 141 height 20
click at [335, 555] on button "select" at bounding box center [336, 545] width 38 height 21
click at [321, 527] on input "#47879" at bounding box center [285, 523] width 141 height 20
click at [231, 526] on input "#47879" at bounding box center [285, 523] width 141 height 20
click at [227, 526] on input "#47879" at bounding box center [285, 523] width 141 height 20
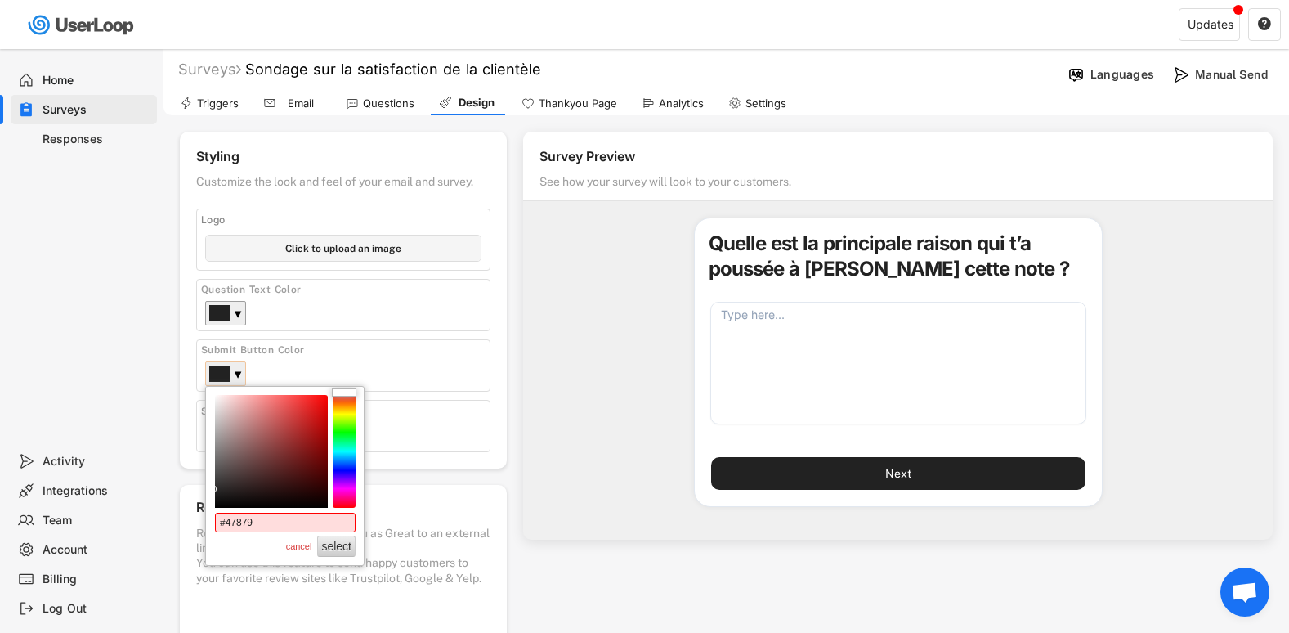
type input "#A47879"
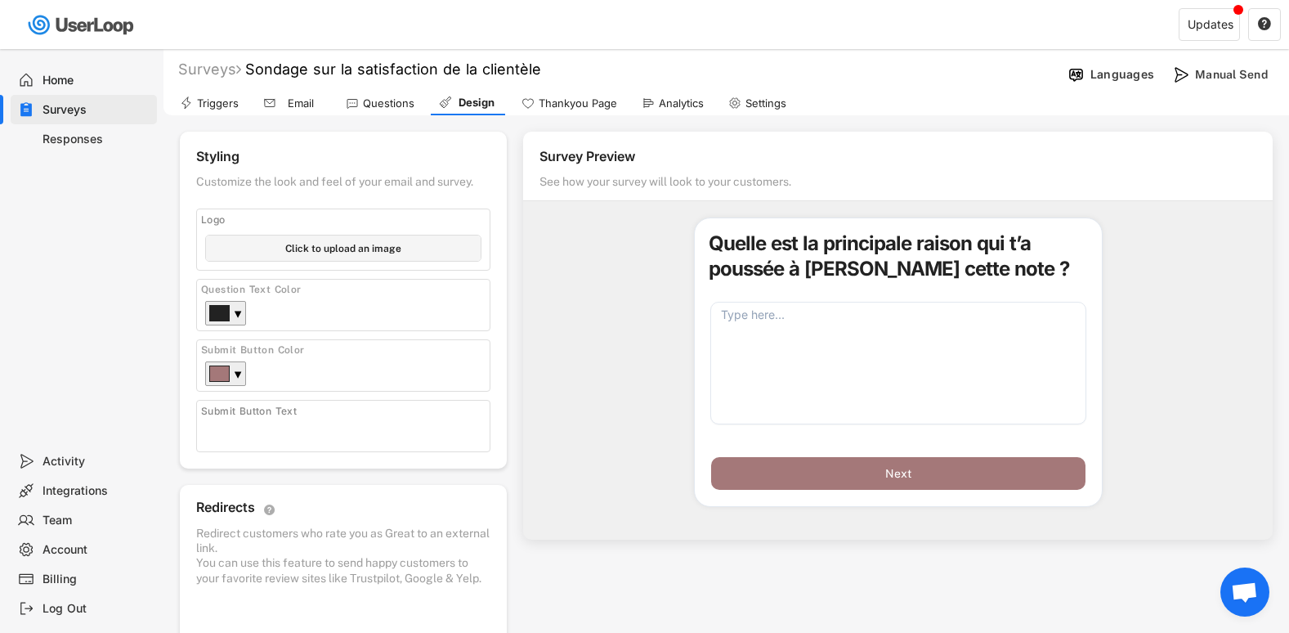
click at [567, 105] on div "Thankyou Page" at bounding box center [578, 103] width 78 height 14
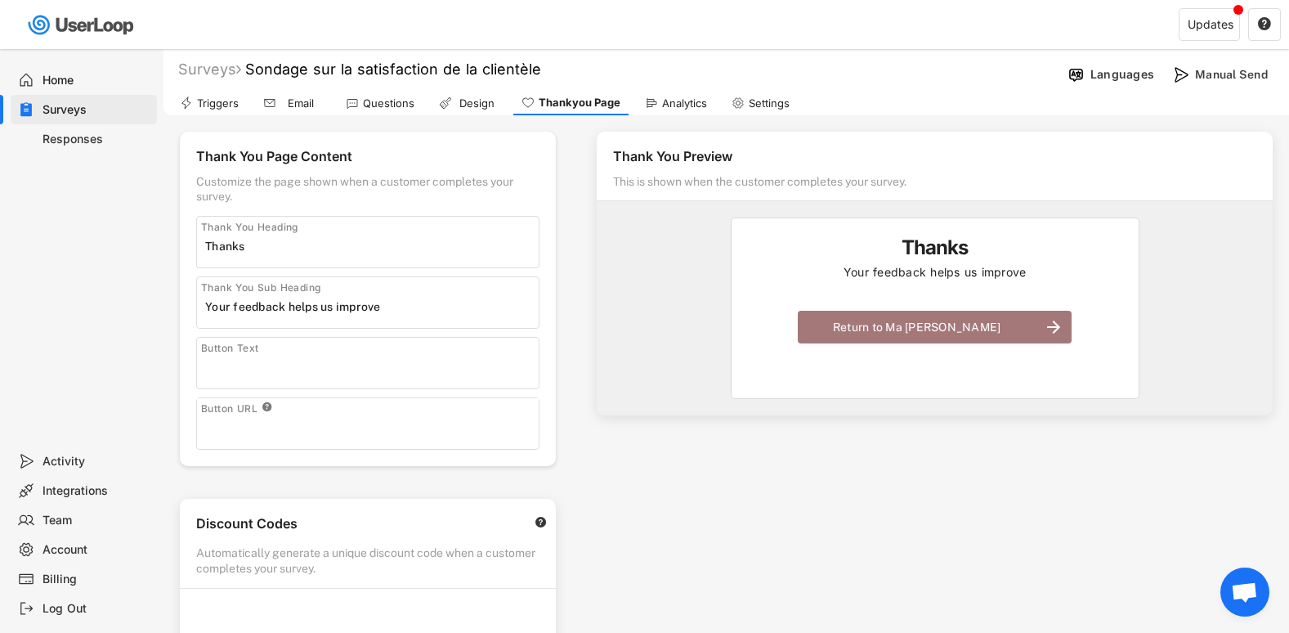
click at [325, 242] on input "input" at bounding box center [372, 246] width 334 height 25
type input "T"
type input "n"
type input "N"
type input "Un grand merci !"
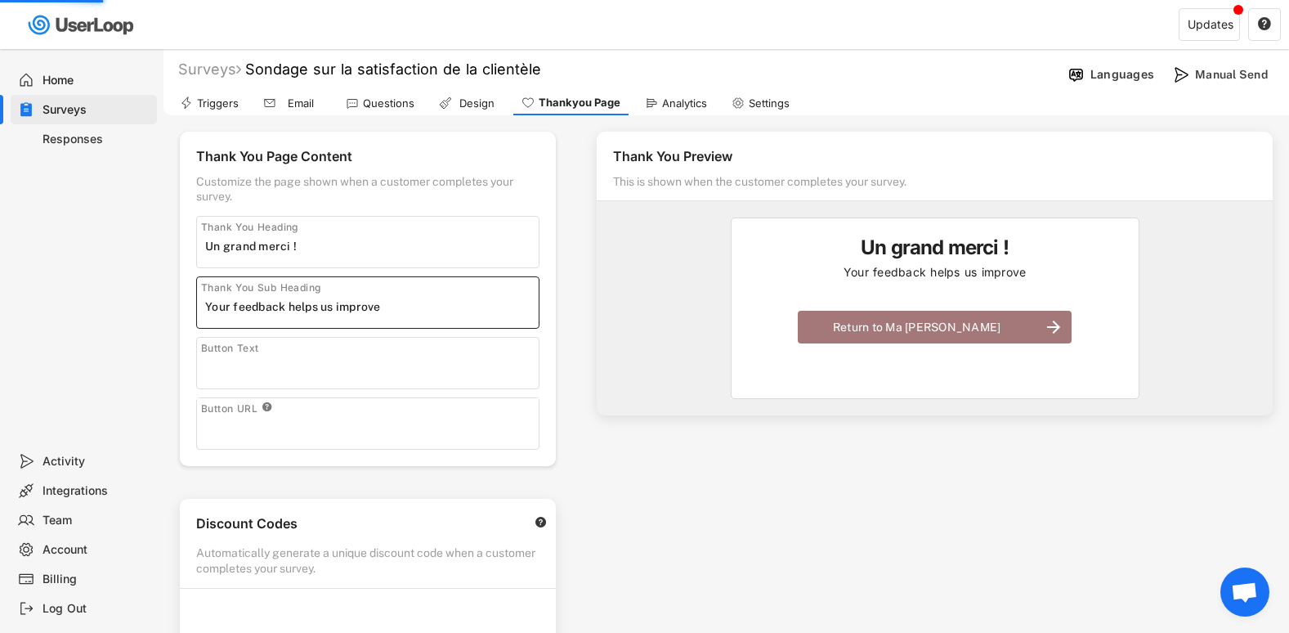
drag, startPoint x: 395, startPoint y: 309, endPoint x: 26, endPoint y: 294, distance: 369.0
click at [26, 294] on body "Surveys New Survey Survey Format Sondage sur la satisfaction de la clientèle Em…" at bounding box center [644, 316] width 1289 height 633
type input "Votre avis compte pour nous."
click at [392, 374] on input "input" at bounding box center [372, 367] width 334 height 25
type input "Retour au site"
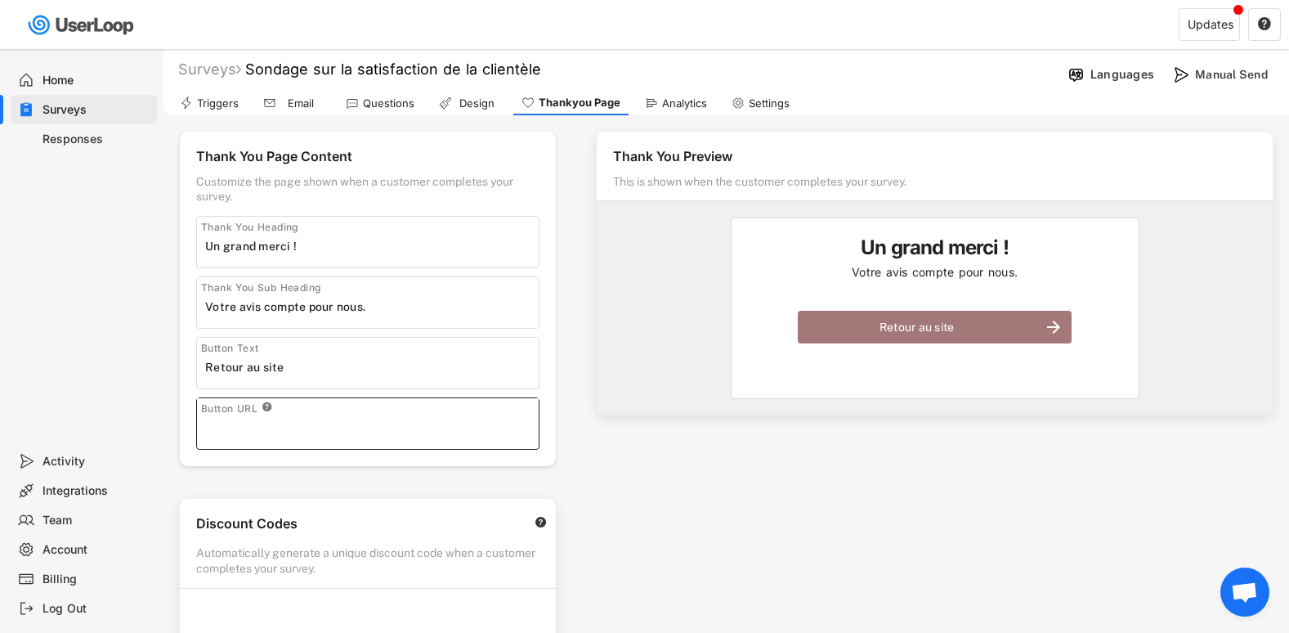
click at [403, 435] on input "input" at bounding box center [372, 427] width 334 height 25
click at [461, 448] on div "Button URL " at bounding box center [367, 423] width 343 height 52
click at [384, 431] on input "input" at bounding box center [372, 427] width 334 height 25
type input "www.magainecolombienne.com"
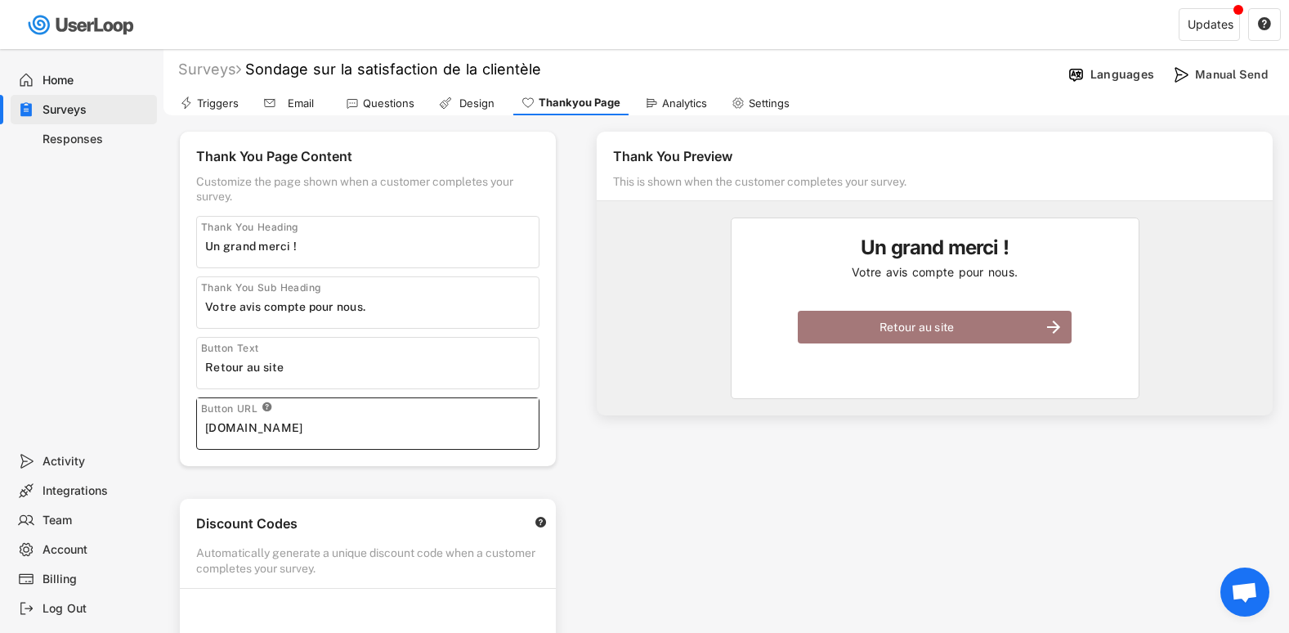
click at [723, 495] on div "Thank You Preview This is shown when the customer completes your survey. Un gra…" at bounding box center [934, 456] width 709 height 683
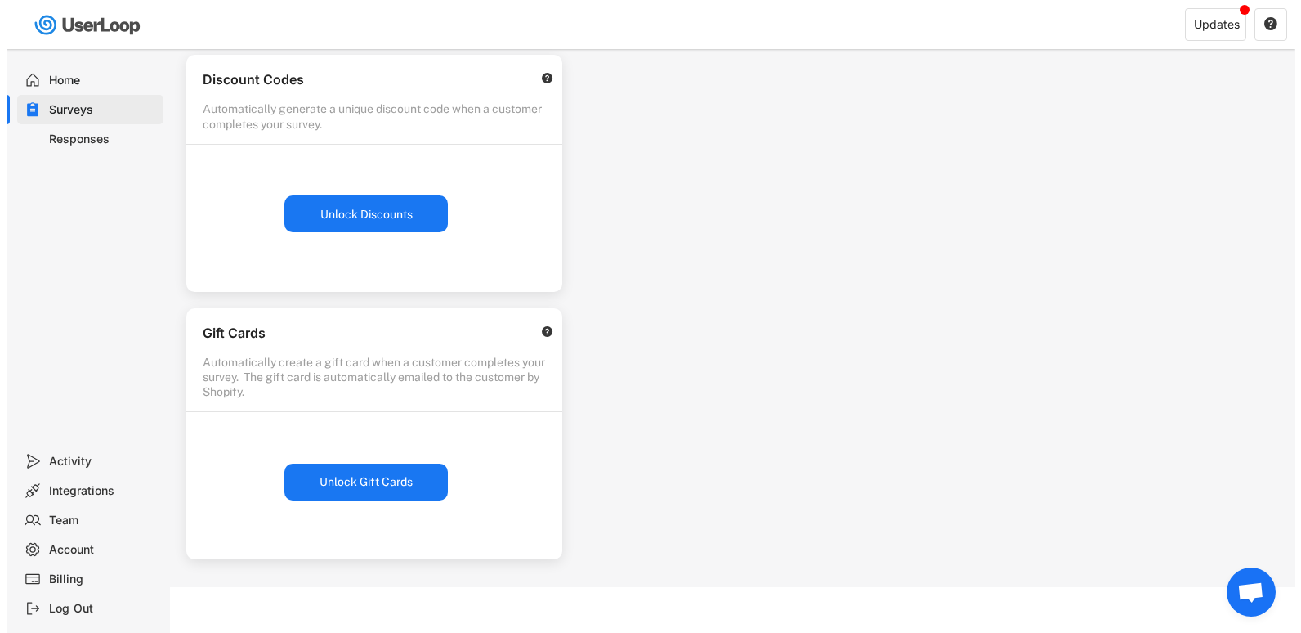
scroll to position [447, 0]
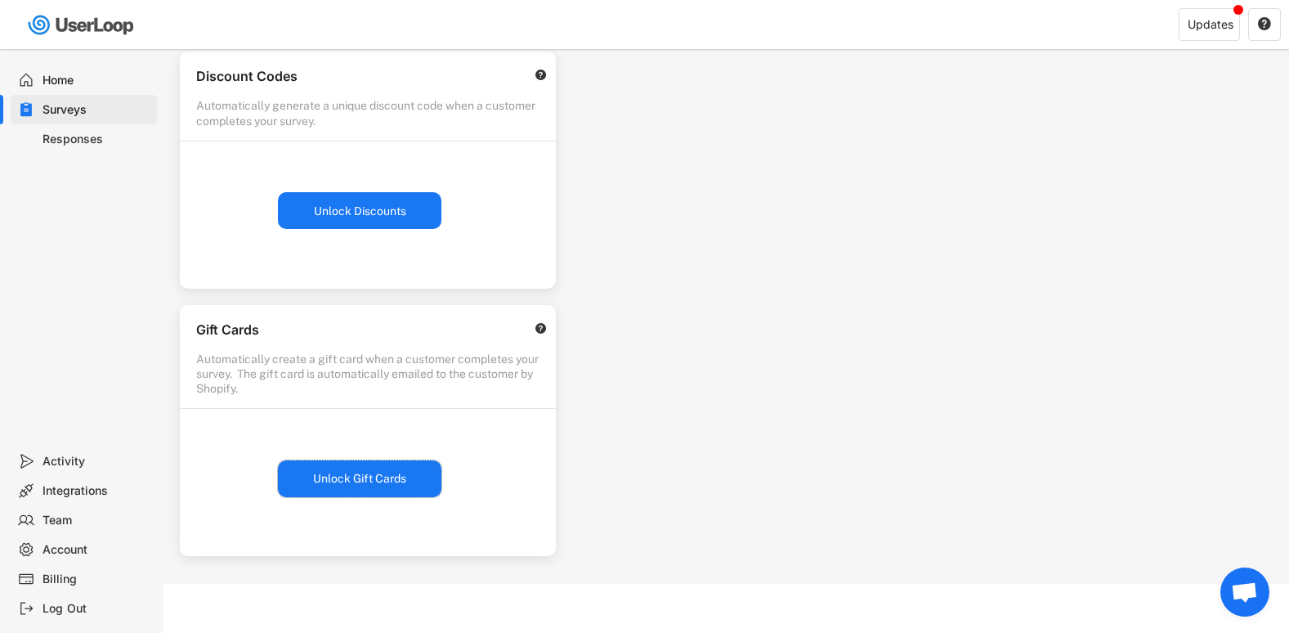
click at [365, 494] on button "Unlock Gift Cards" at bounding box center [359, 478] width 163 height 37
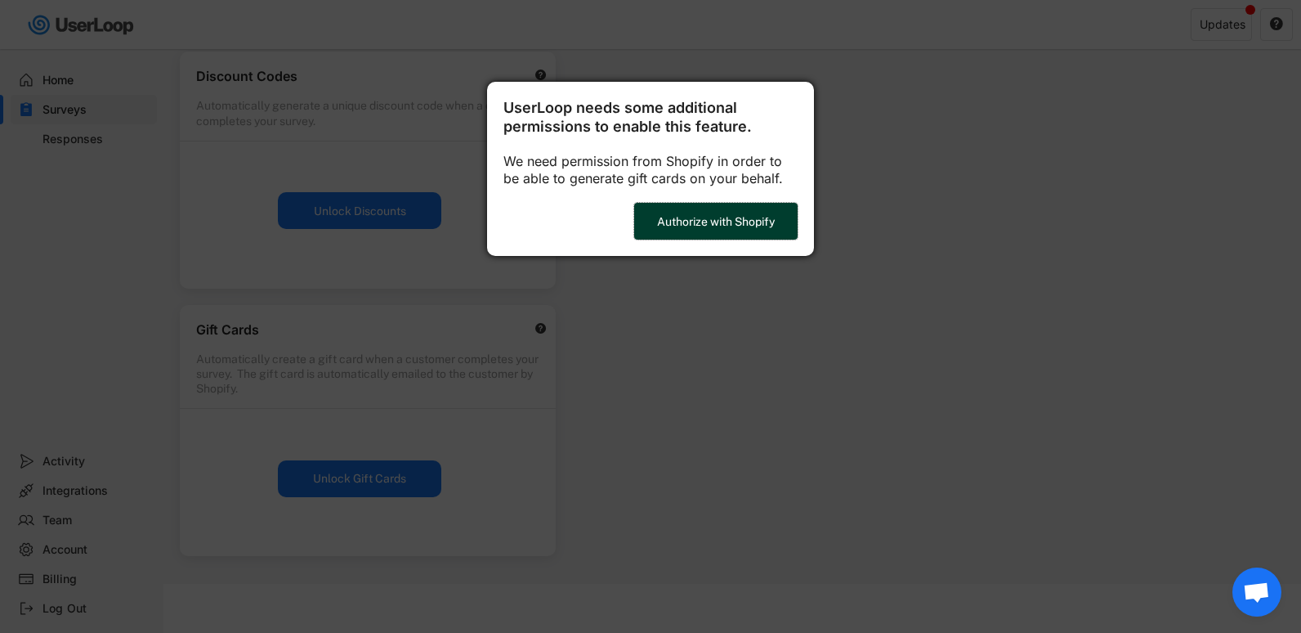
click at [732, 228] on button "Authorize with Shopify" at bounding box center [715, 221] width 163 height 37
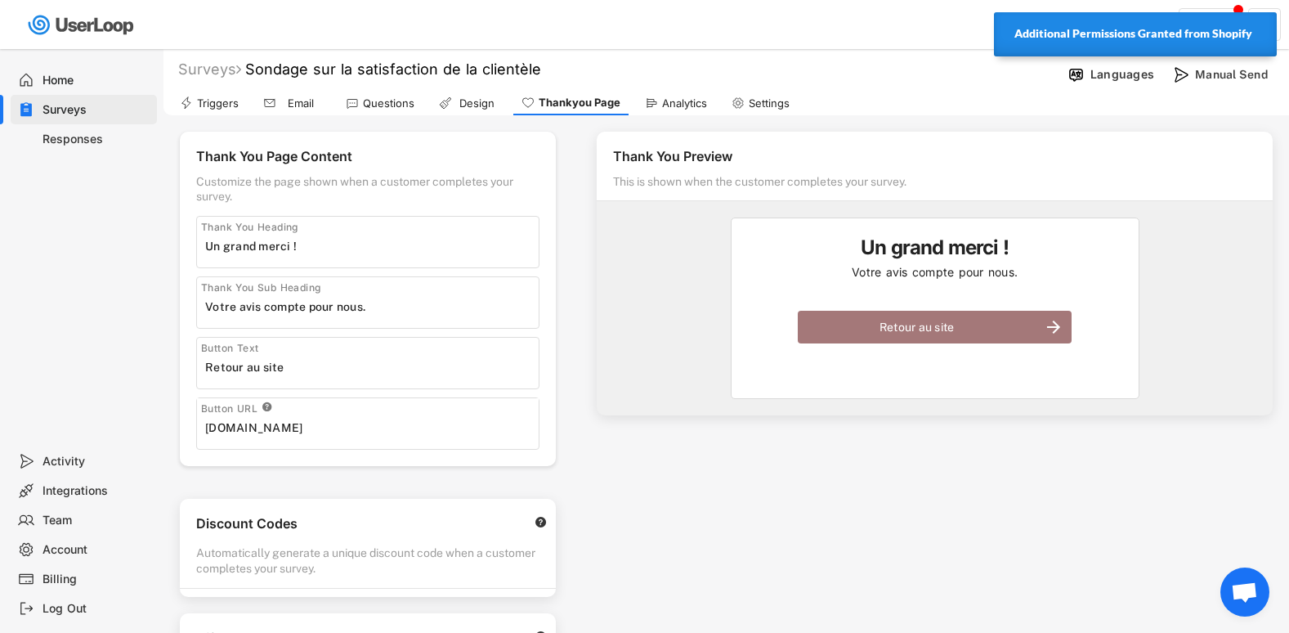
select select ""expire_in_6_months""
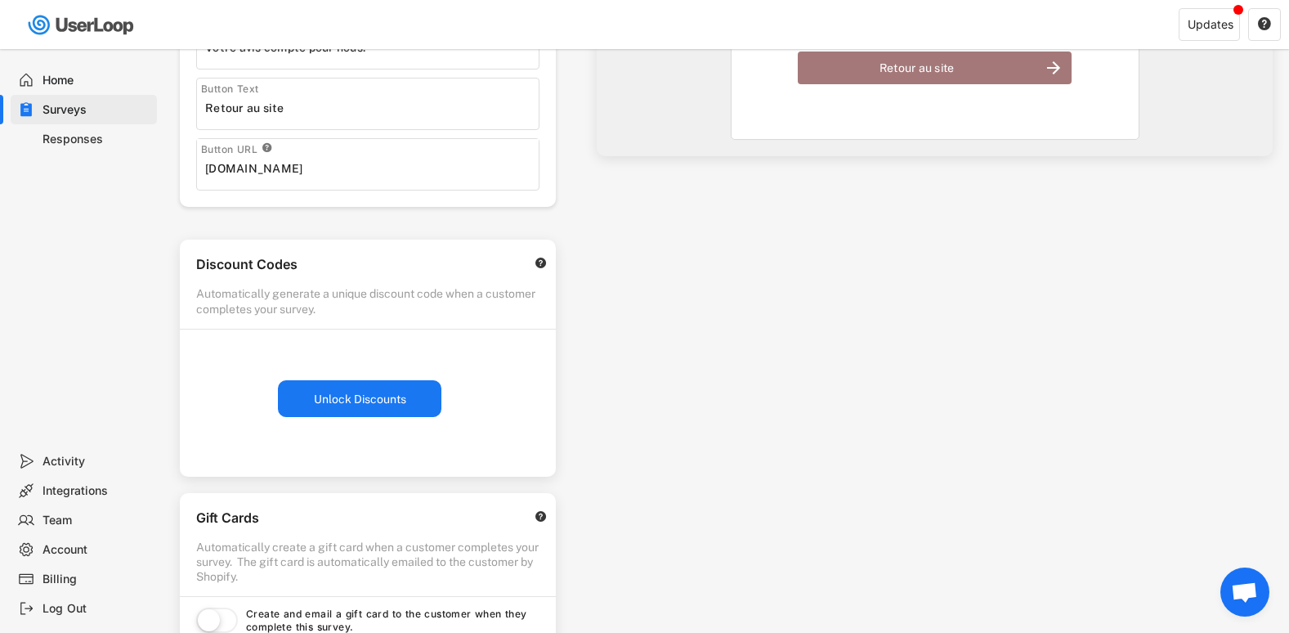
scroll to position [262, 0]
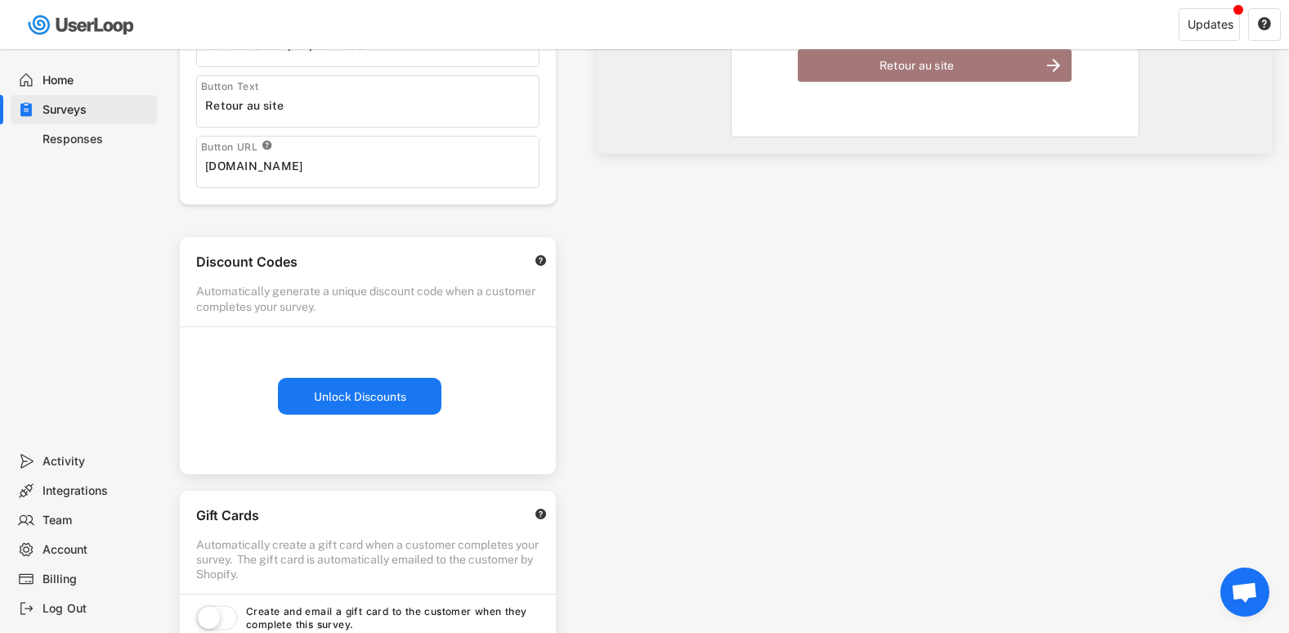
click at [345, 401] on button "Unlock Discounts" at bounding box center [359, 396] width 163 height 37
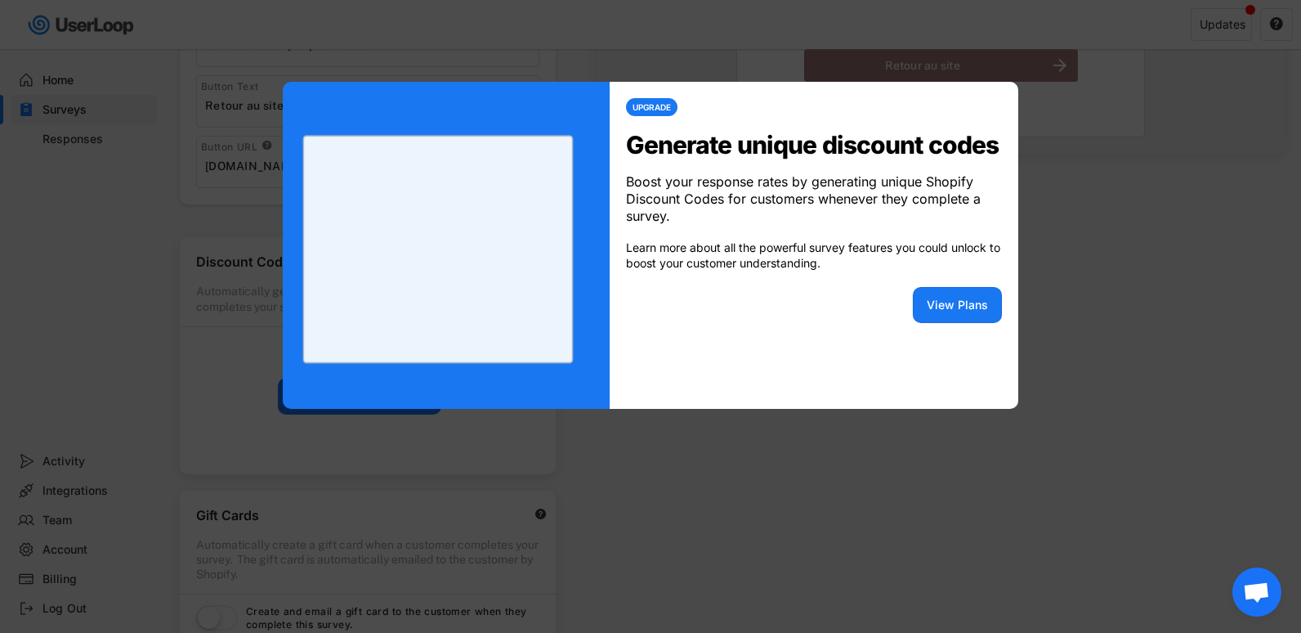
click at [861, 448] on div at bounding box center [650, 316] width 1301 height 633
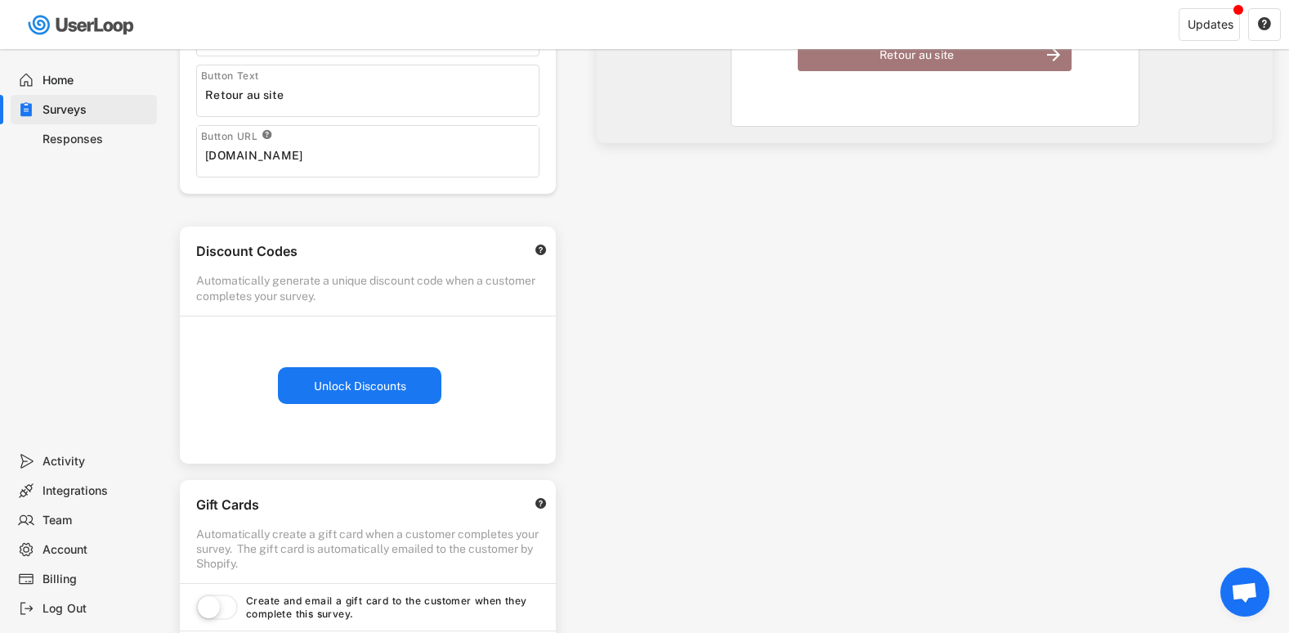
scroll to position [482, 0]
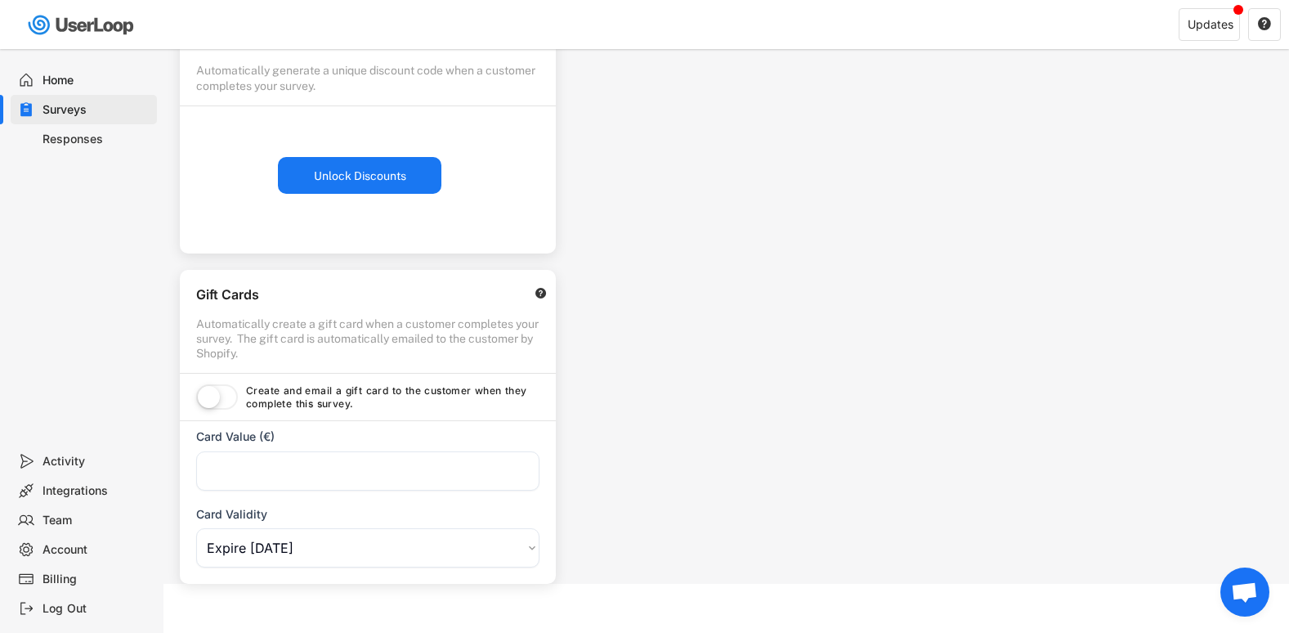
click at [217, 399] on label at bounding box center [217, 398] width 50 height 36
click at [216, 397] on label at bounding box center [217, 398] width 50 height 36
click at [213, 401] on label at bounding box center [217, 398] width 50 height 36
click at [262, 486] on input "input" at bounding box center [367, 470] width 343 height 39
click at [222, 403] on label at bounding box center [217, 398] width 50 height 36
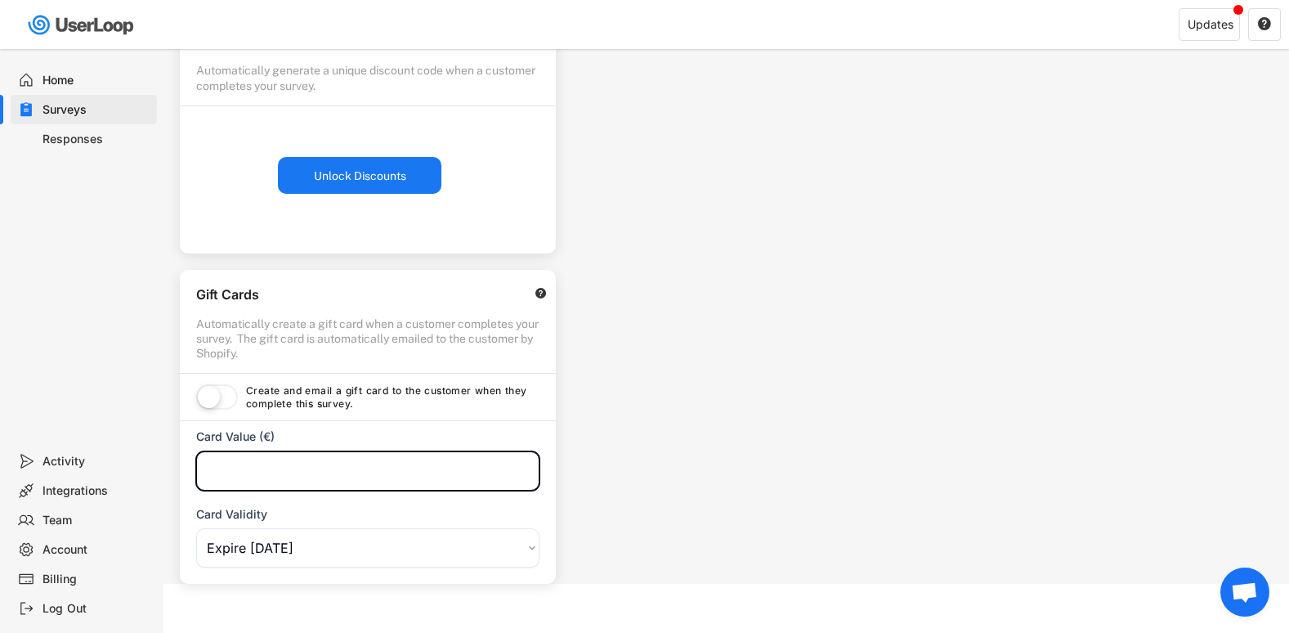
click at [238, 468] on input "input" at bounding box center [367, 470] width 343 height 39
type input "10.00"
click at [226, 405] on label at bounding box center [217, 398] width 50 height 36
click at [205, 397] on label at bounding box center [217, 398] width 50 height 36
drag, startPoint x: 293, startPoint y: 485, endPoint x: 51, endPoint y: 507, distance: 243.8
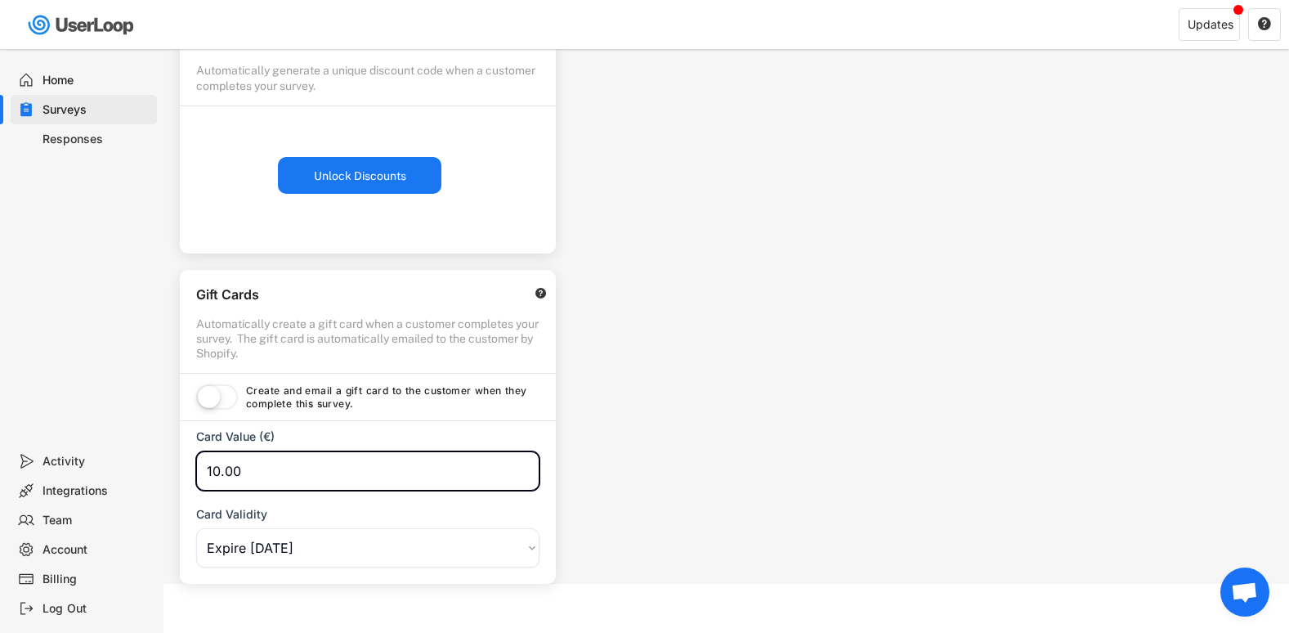
click at [960, 428] on div "Thank You Page Content Customize the page shown when a customer completes your …" at bounding box center [726, 108] width 1126 height 951
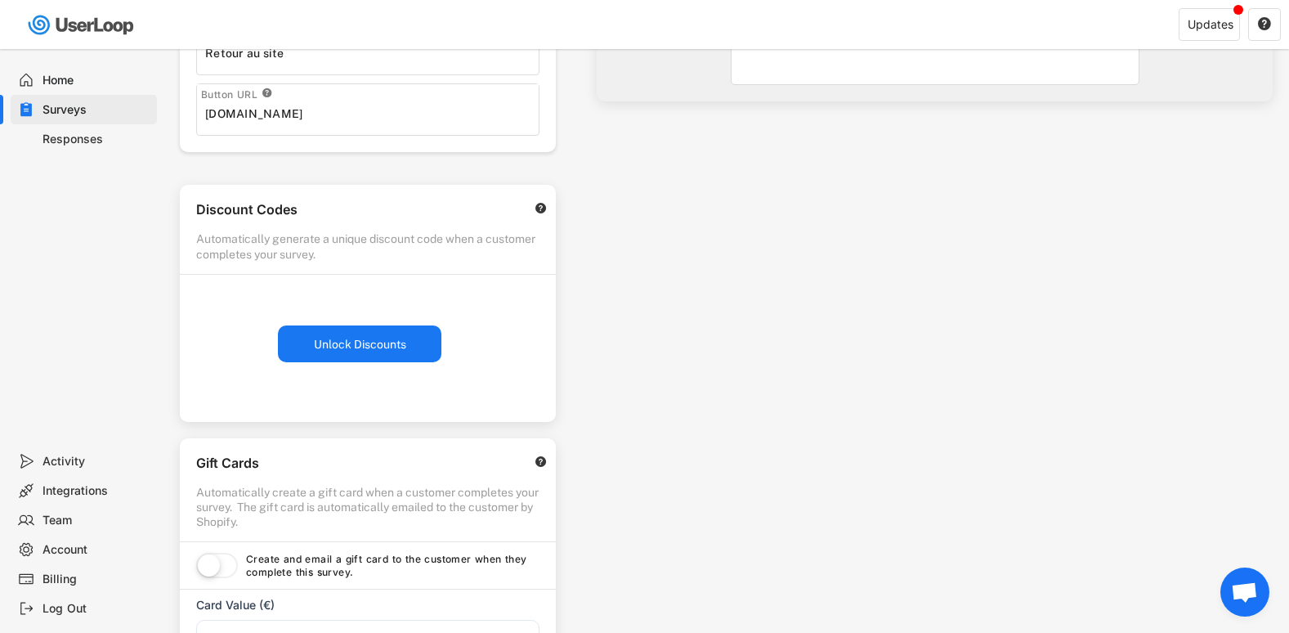
scroll to position [0, 0]
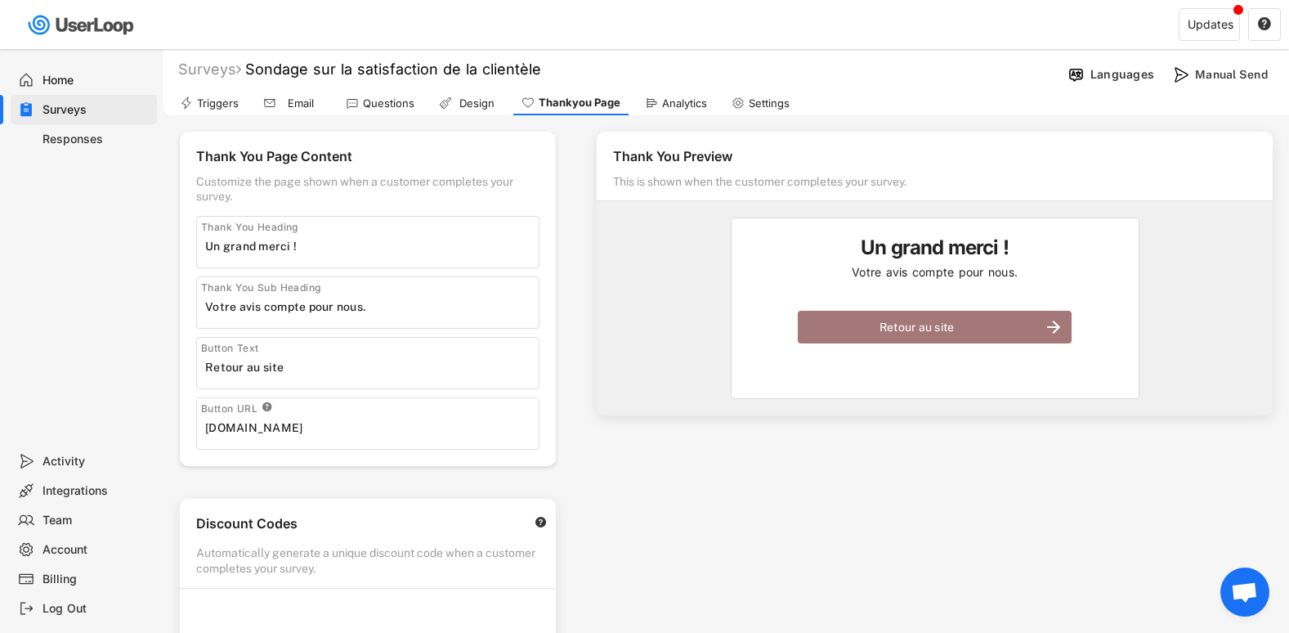
click at [679, 89] on div "Triggers Email Questions Design Thankyou Page Analytics Settings" at bounding box center [726, 101] width 1126 height 29
click at [679, 101] on div "Analytics" at bounding box center [684, 103] width 45 height 14
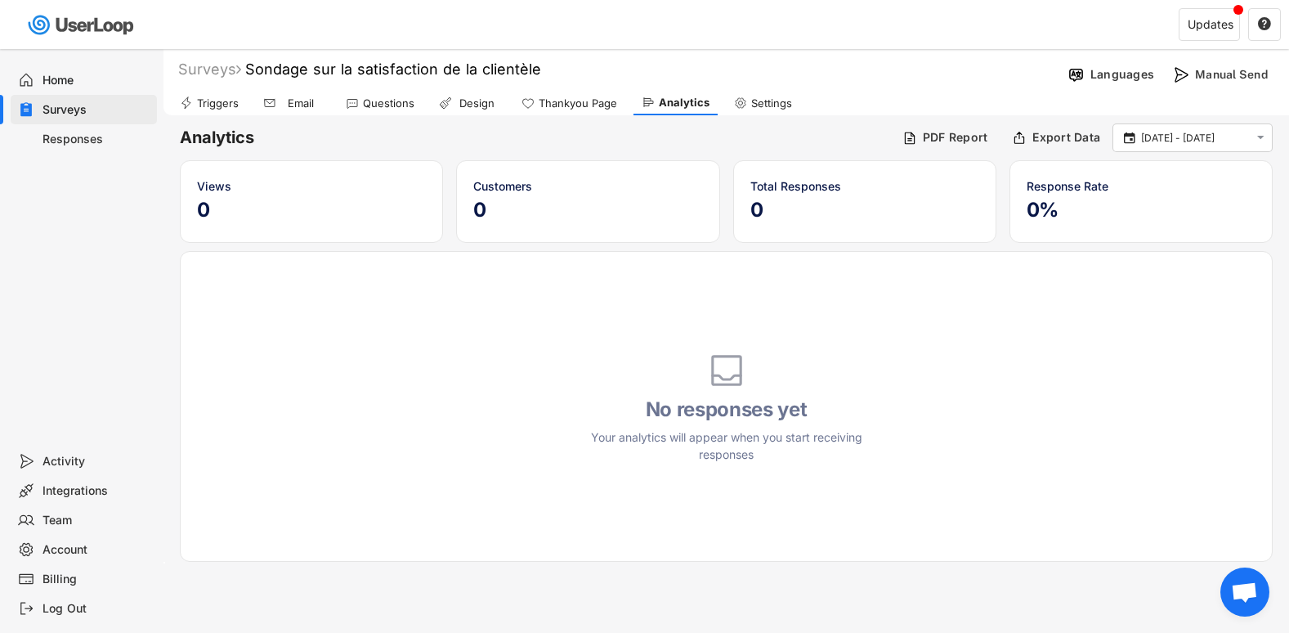
click at [768, 99] on div "Settings" at bounding box center [771, 103] width 41 height 14
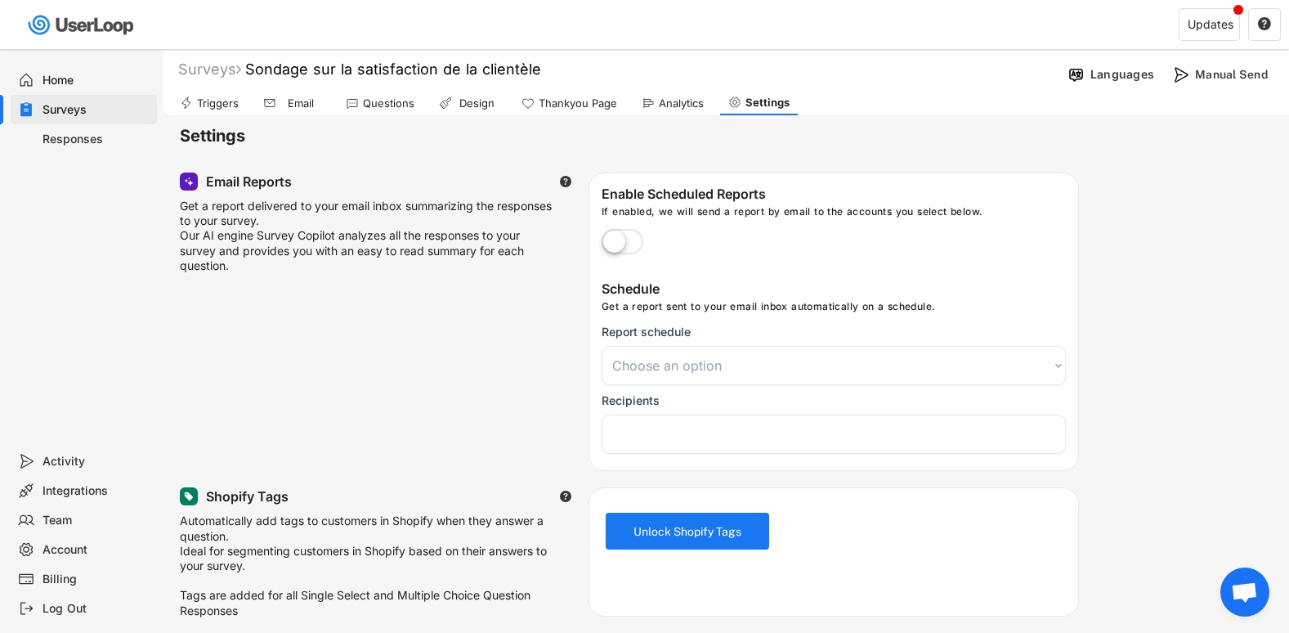
select select
click at [232, 101] on div "Triggers" at bounding box center [218, 103] width 42 height 14
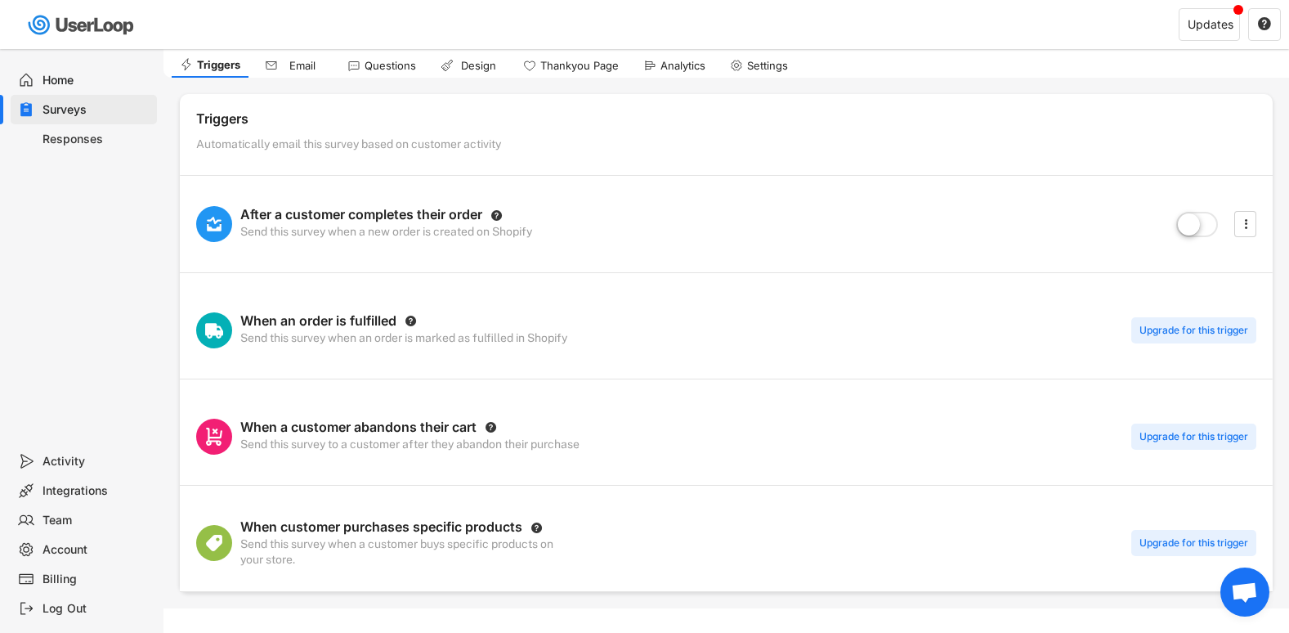
scroll to position [40, 0]
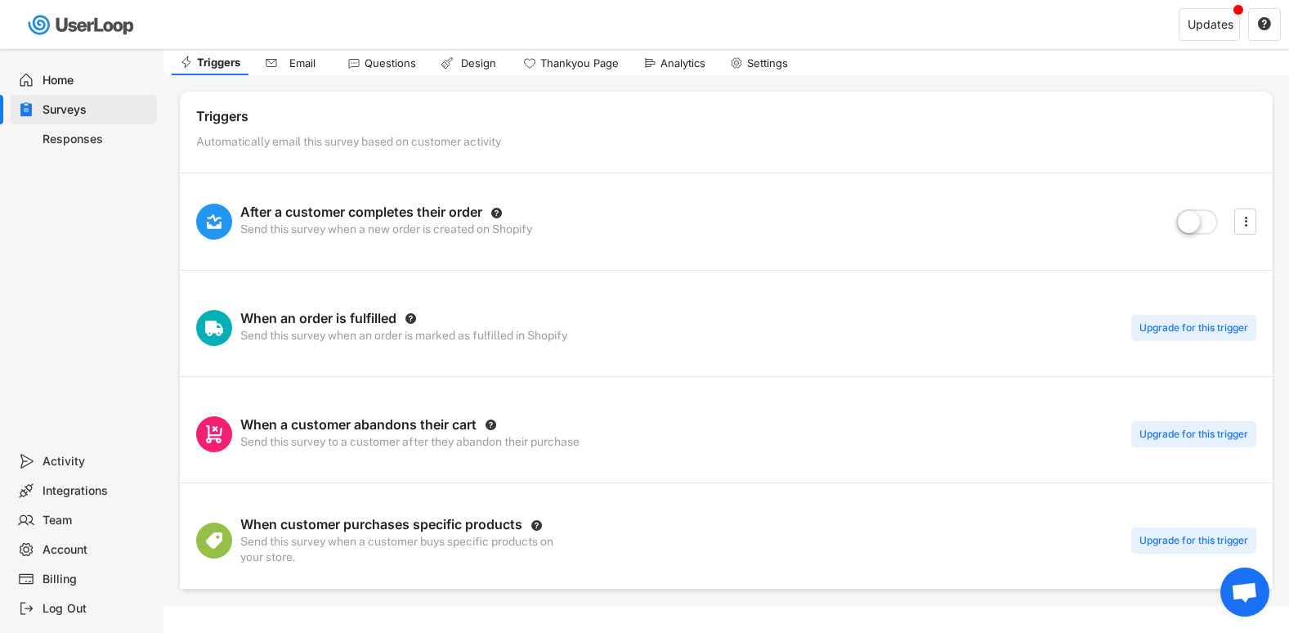
click at [1252, 235] on div "After a customer completes their order  Send this survey when a new order is c…" at bounding box center [726, 221] width 1093 height 98
click at [1238, 213] on icon "" at bounding box center [1246, 221] width 16 height 25
select select ""immediately""
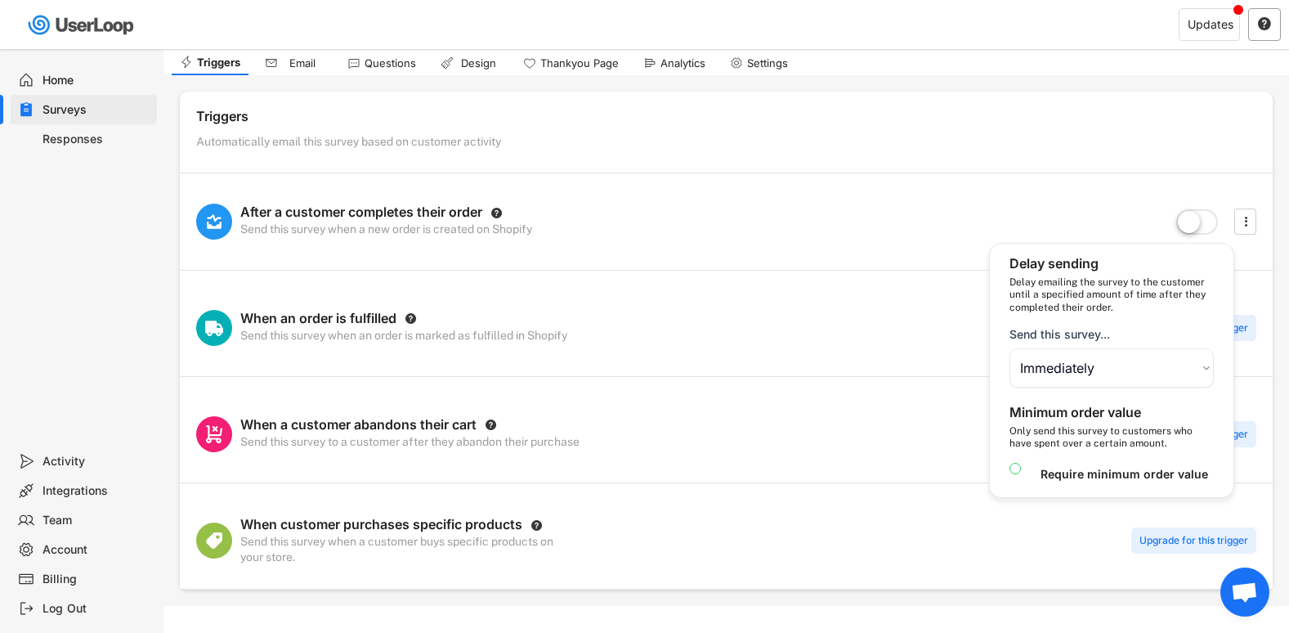
click at [1263, 29] on text "" at bounding box center [1264, 23] width 13 height 15
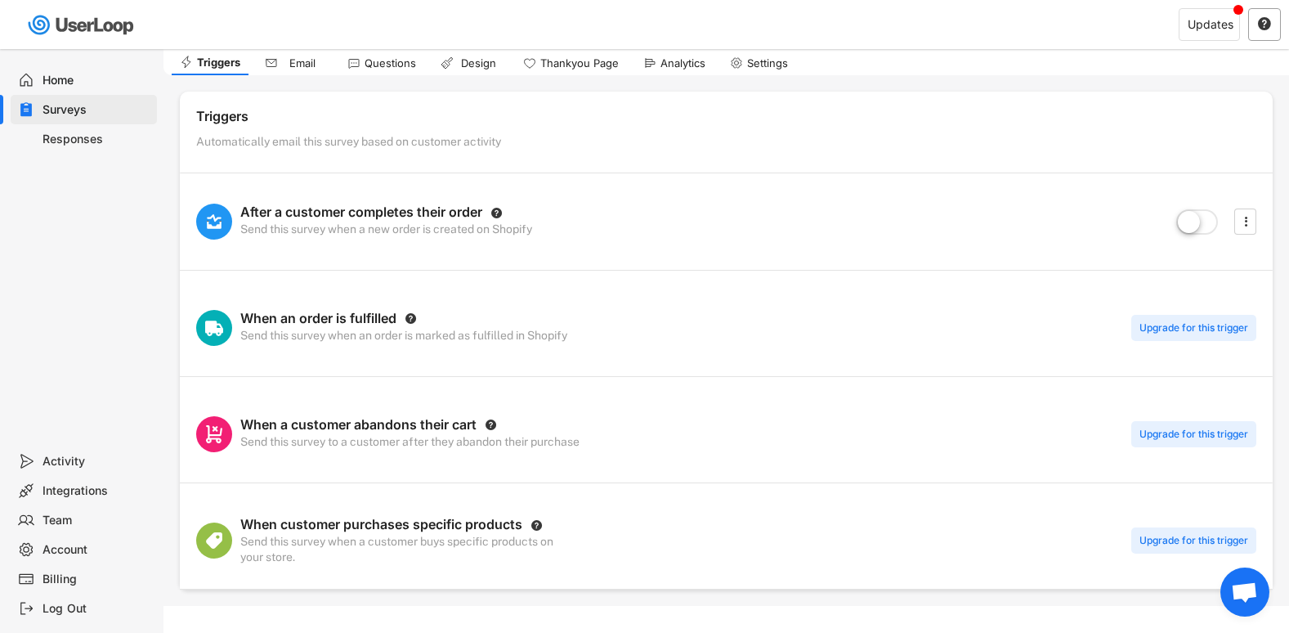
click at [1263, 29] on text "" at bounding box center [1264, 23] width 13 height 15
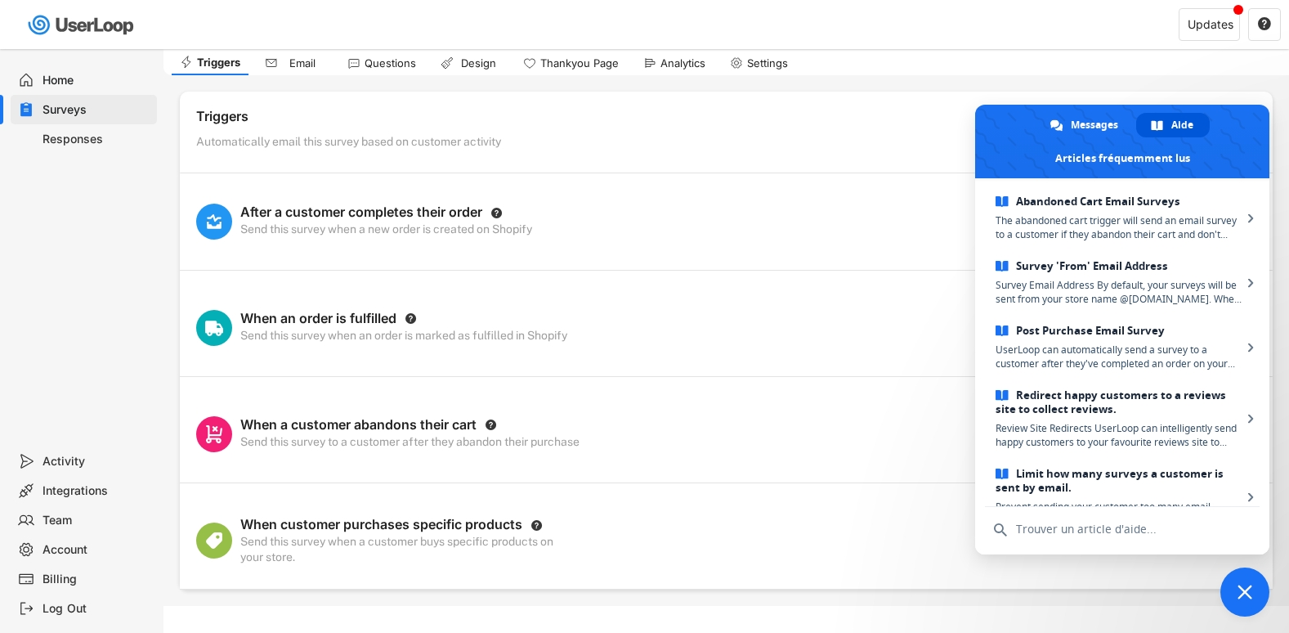
click at [34, 557] on div "Account" at bounding box center [84, 549] width 146 height 29
select select ""fr""
select select ""1_week""
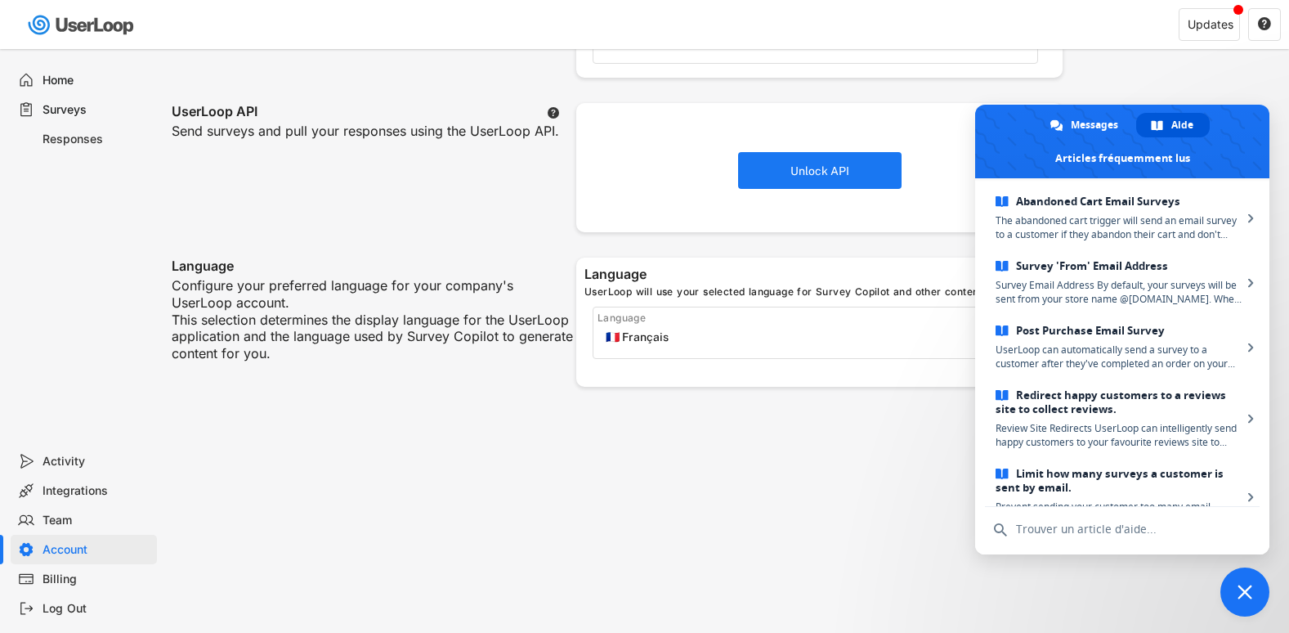
scroll to position [571, 0]
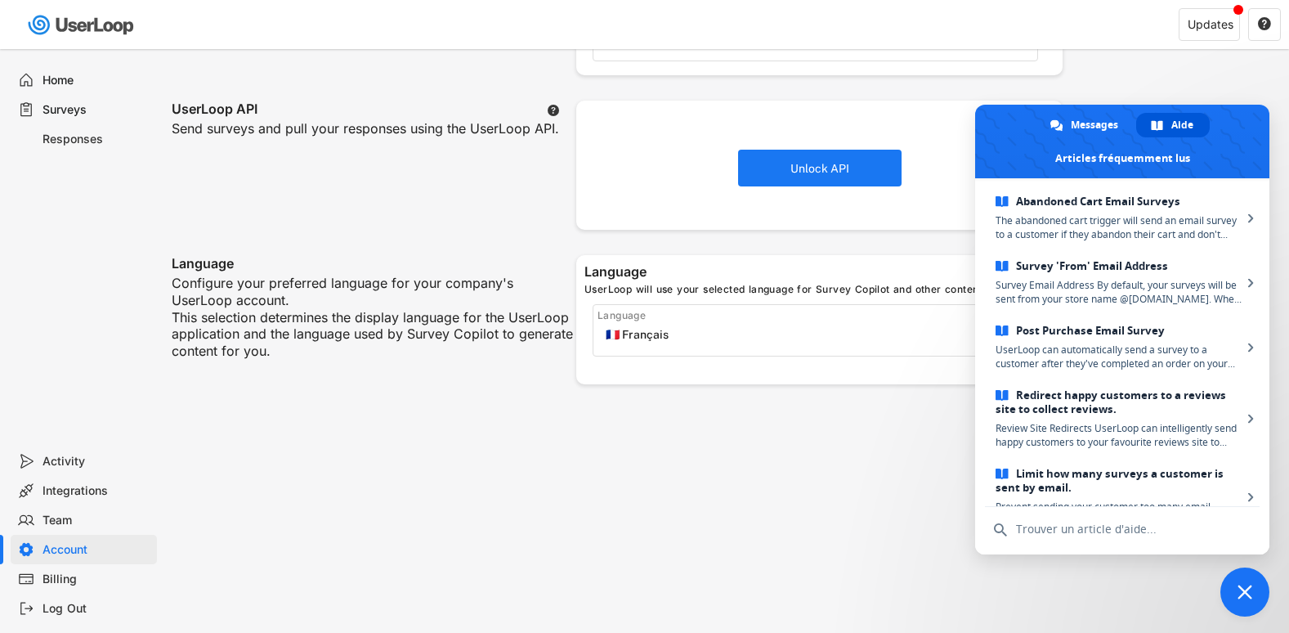
click at [48, 493] on div "Integrations" at bounding box center [97, 491] width 108 height 16
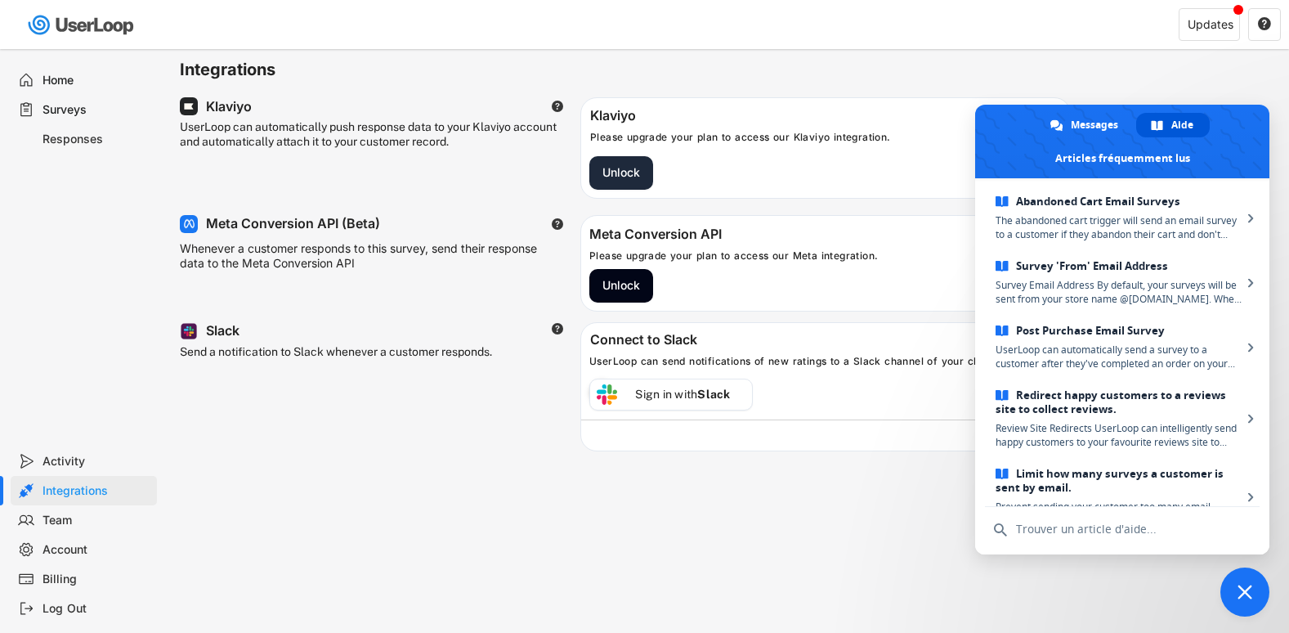
click at [634, 166] on button "Unlock" at bounding box center [621, 173] width 64 height 34
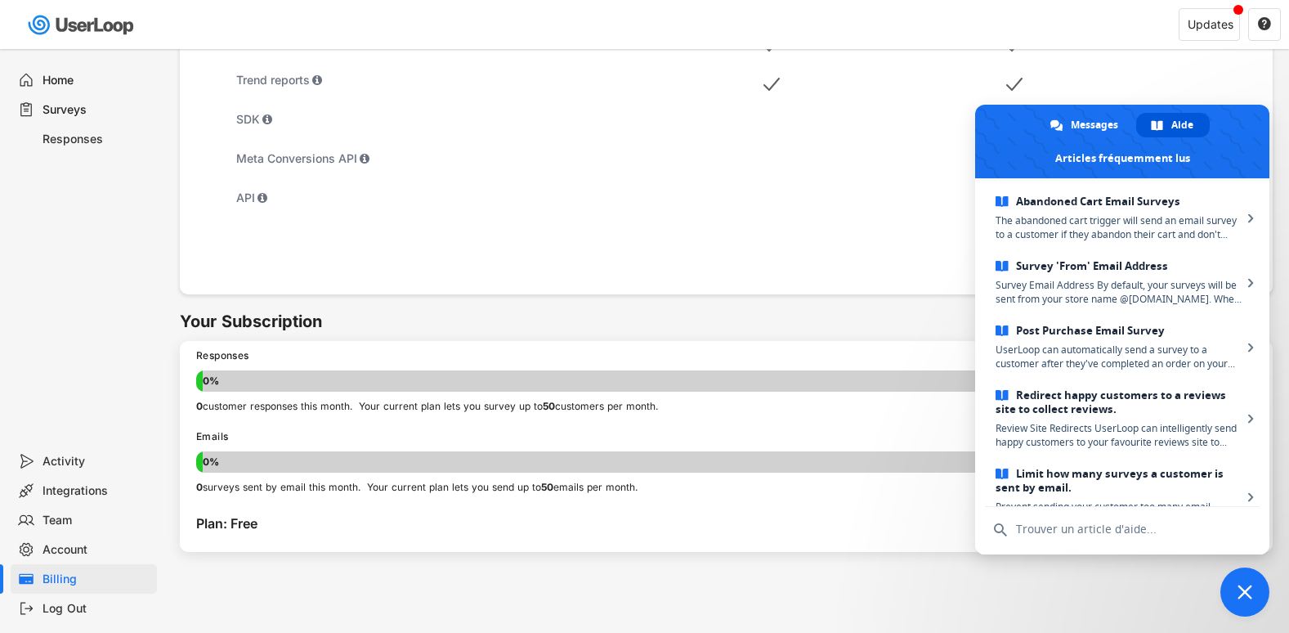
scroll to position [880, 0]
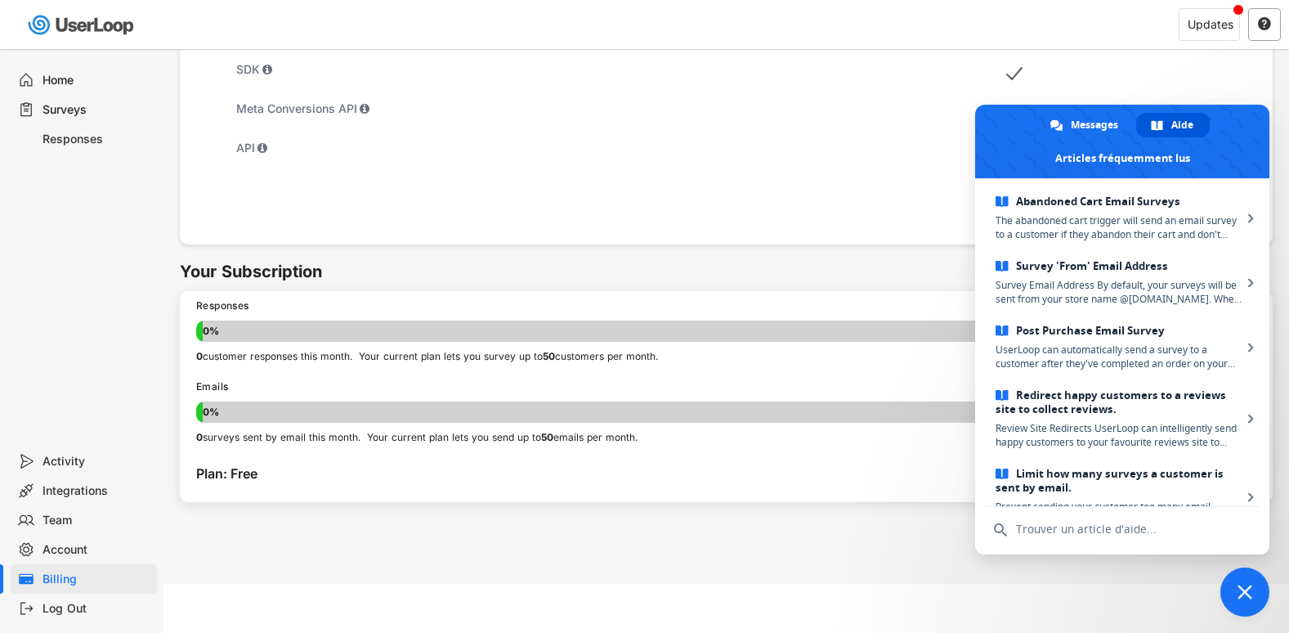
click at [1273, 29] on div "" at bounding box center [1264, 24] width 33 height 33
click at [1242, 587] on span "Fermer le chat" at bounding box center [1245, 591] width 15 height 15
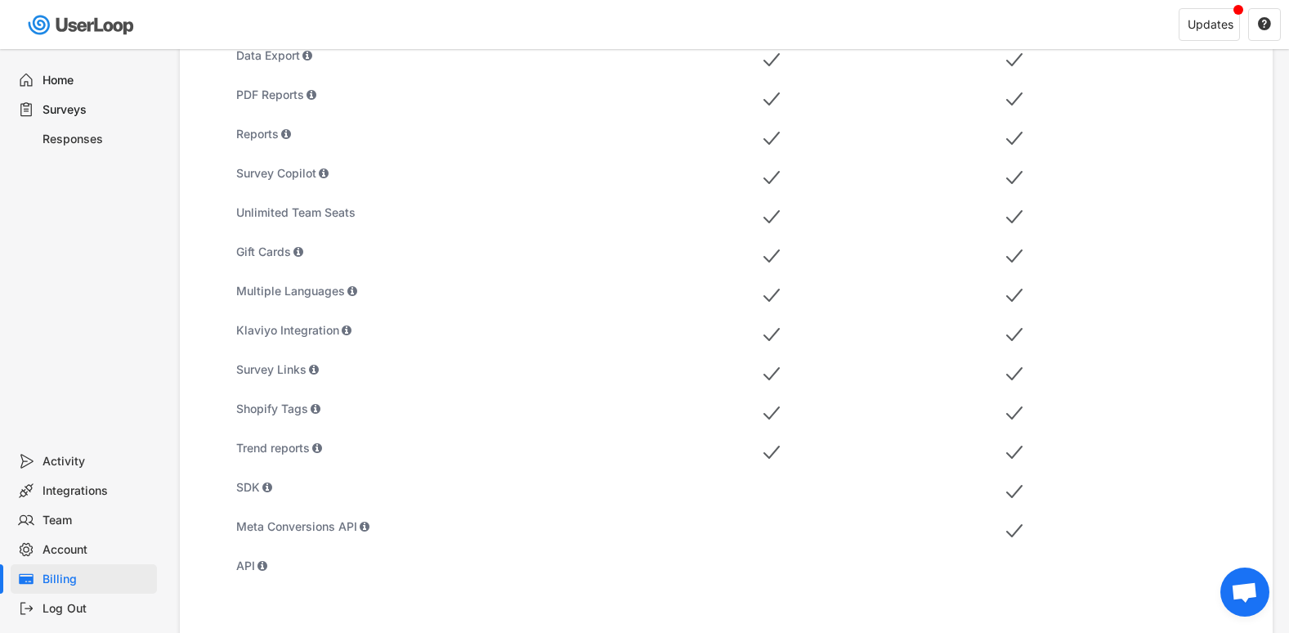
scroll to position [351, 0]
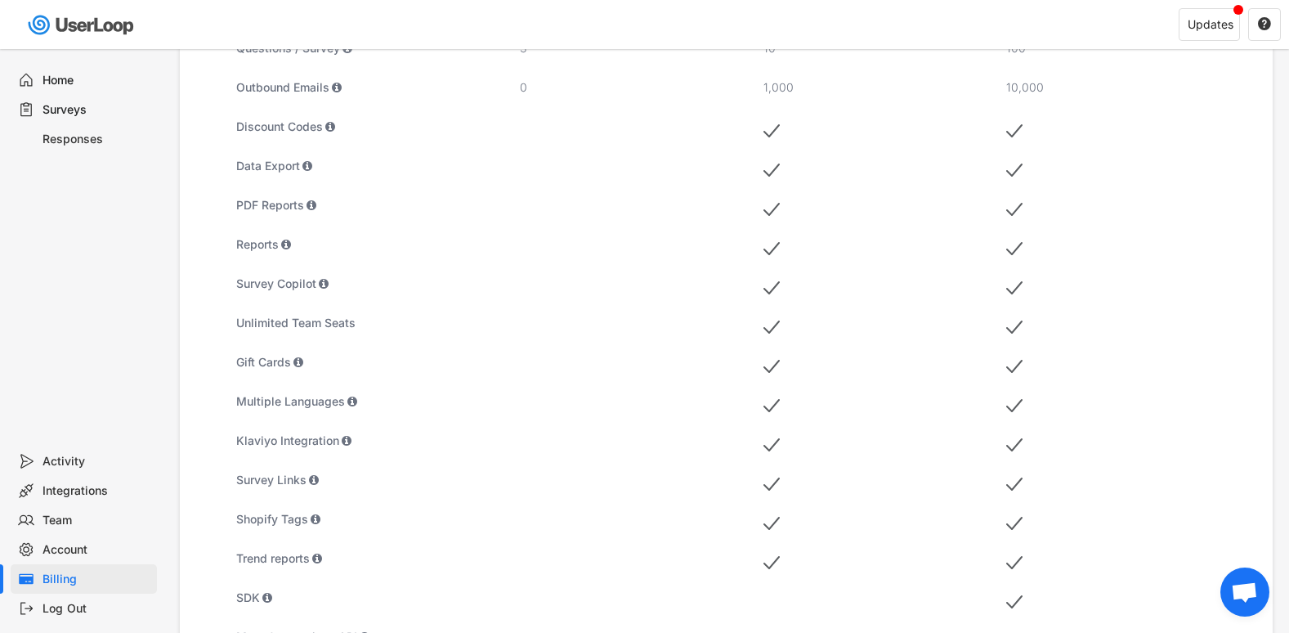
drag, startPoint x: 1257, startPoint y: 0, endPoint x: 1212, endPoint y: 535, distance: 537.3
click at [1212, 535] on div "Plus Unlimited responses, extra outbound emails and more $99 /mo Upgrade 100 10…" at bounding box center [1112, 246] width 244 height 1020
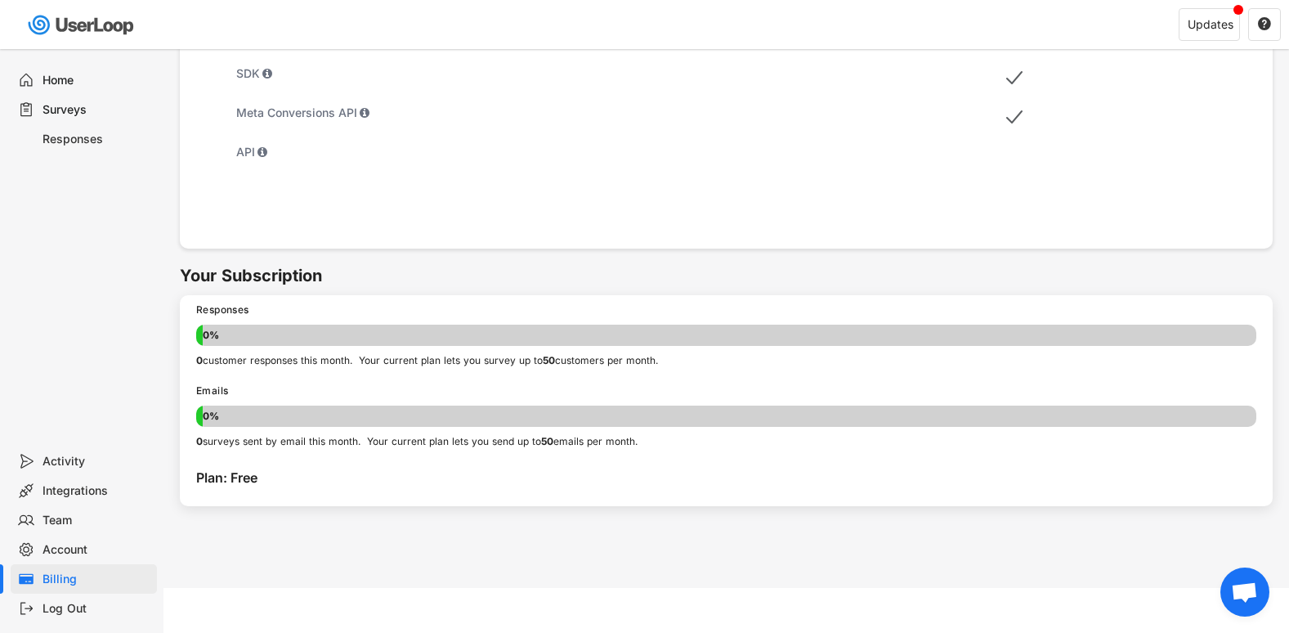
scroll to position [880, 0]
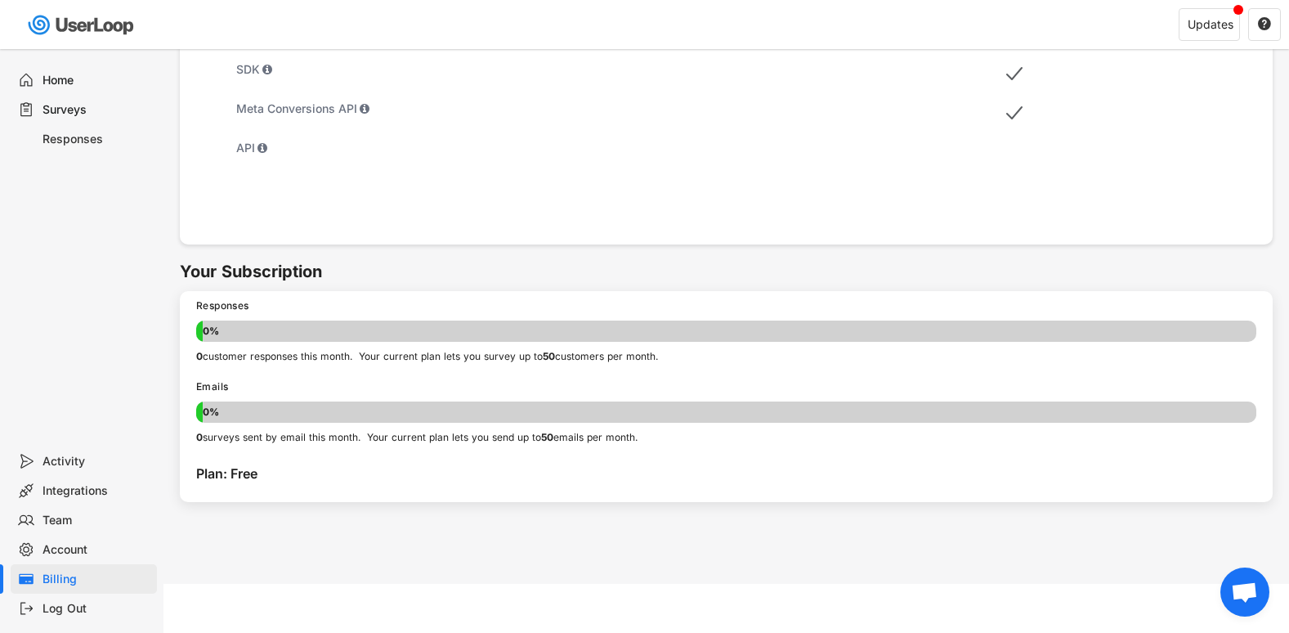
click at [60, 75] on div "Home" at bounding box center [97, 81] width 108 height 16
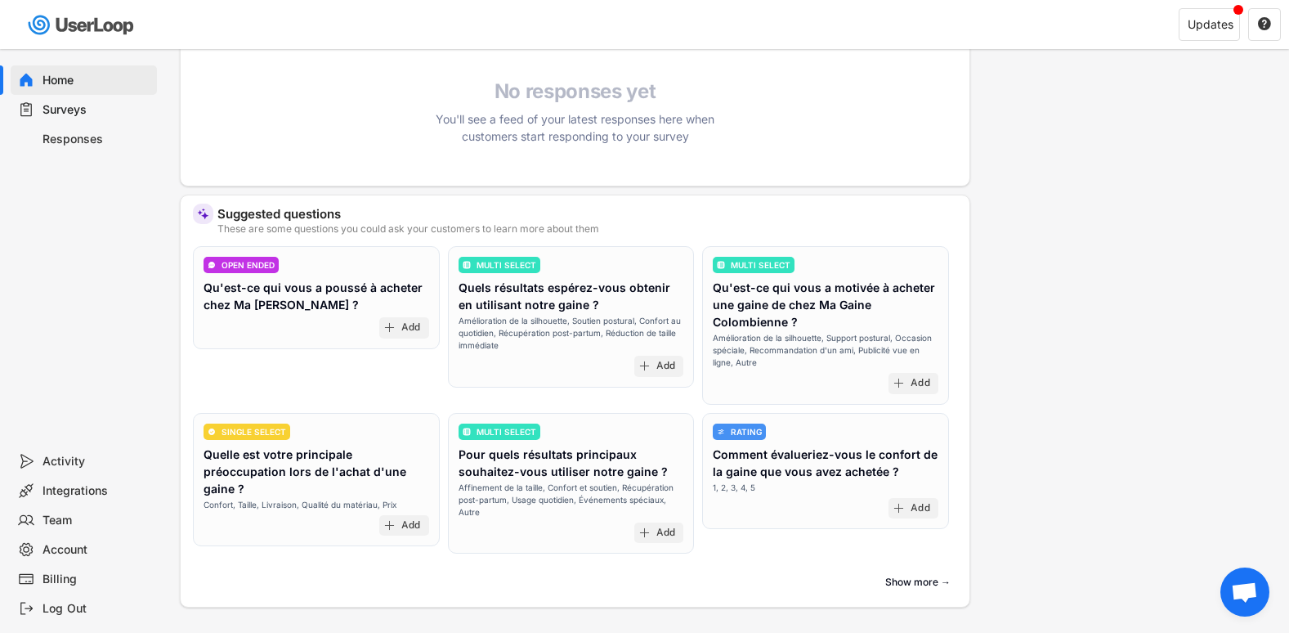
scroll to position [368, 0]
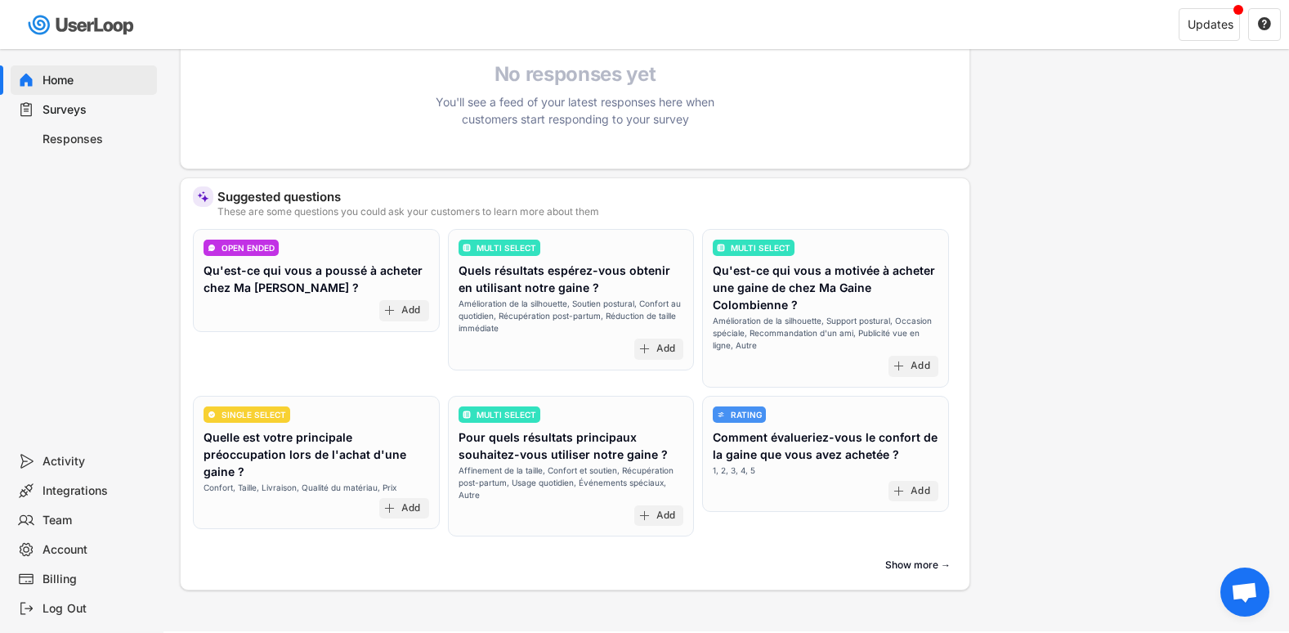
click at [58, 490] on div "Integrations" at bounding box center [97, 491] width 108 height 16
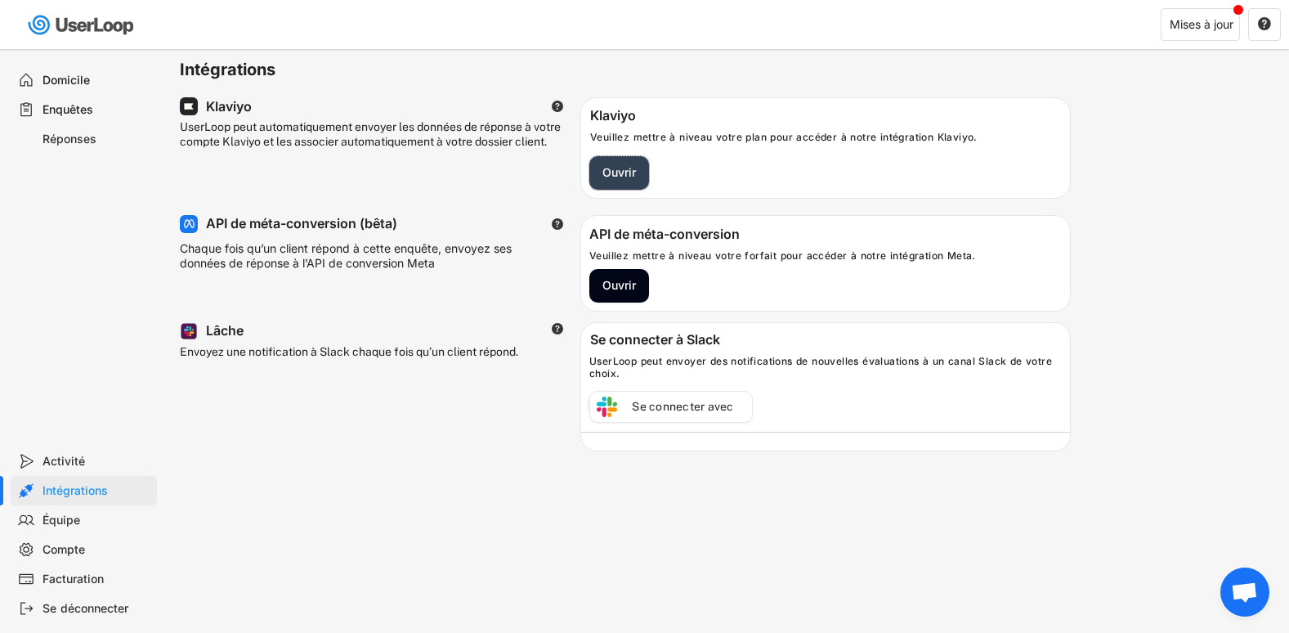
click at [602, 180] on button "Ouvrir" at bounding box center [619, 173] width 60 height 34
click at [645, 421] on div "Se connecter avec" at bounding box center [670, 407] width 163 height 32
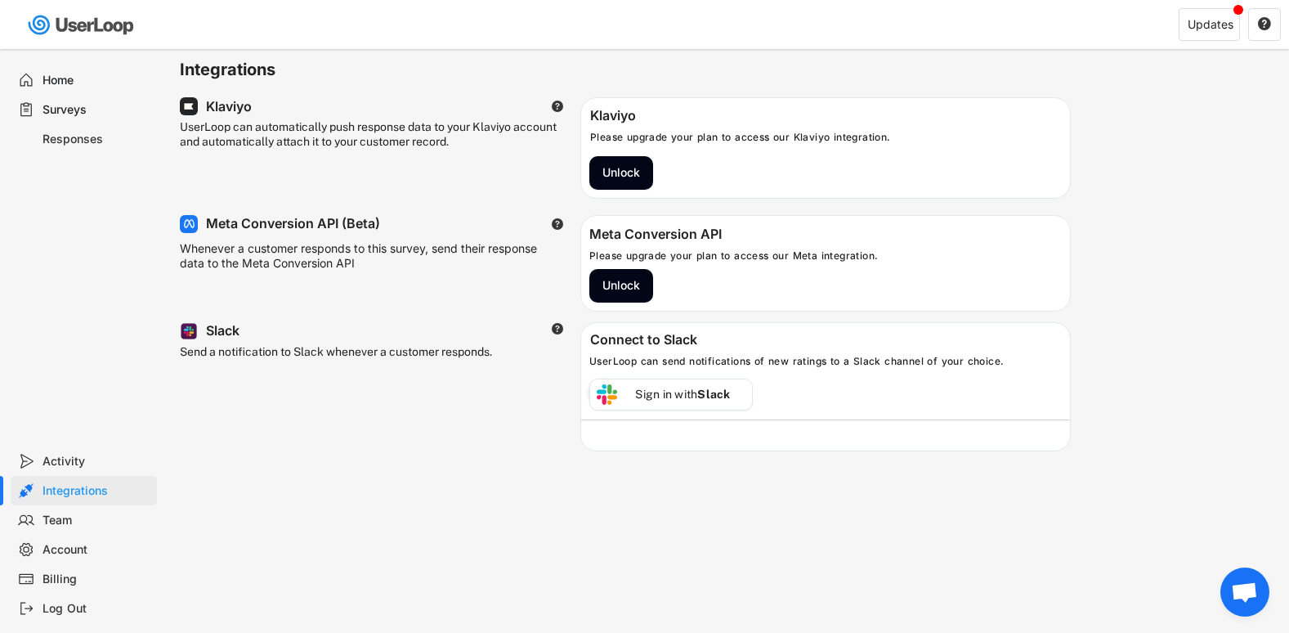
click at [83, 448] on div "Activity" at bounding box center [84, 460] width 146 height 29
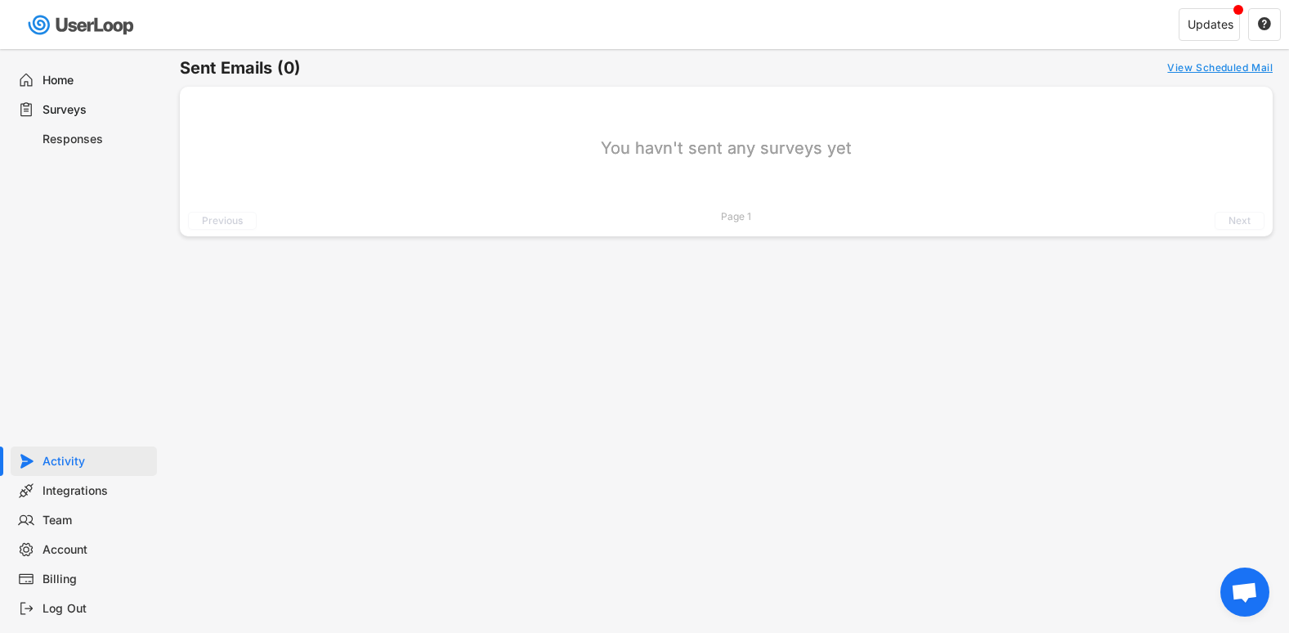
click at [90, 75] on div "Home" at bounding box center [97, 81] width 108 height 16
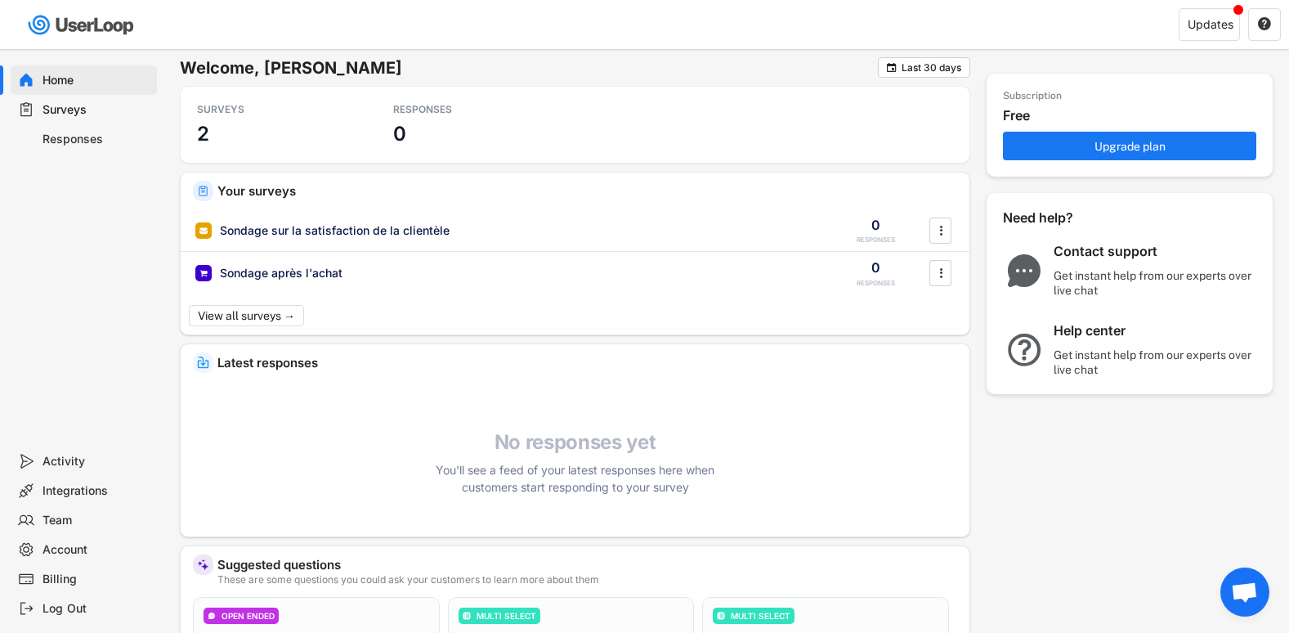
click at [59, 102] on div "Surveys" at bounding box center [97, 110] width 108 height 16
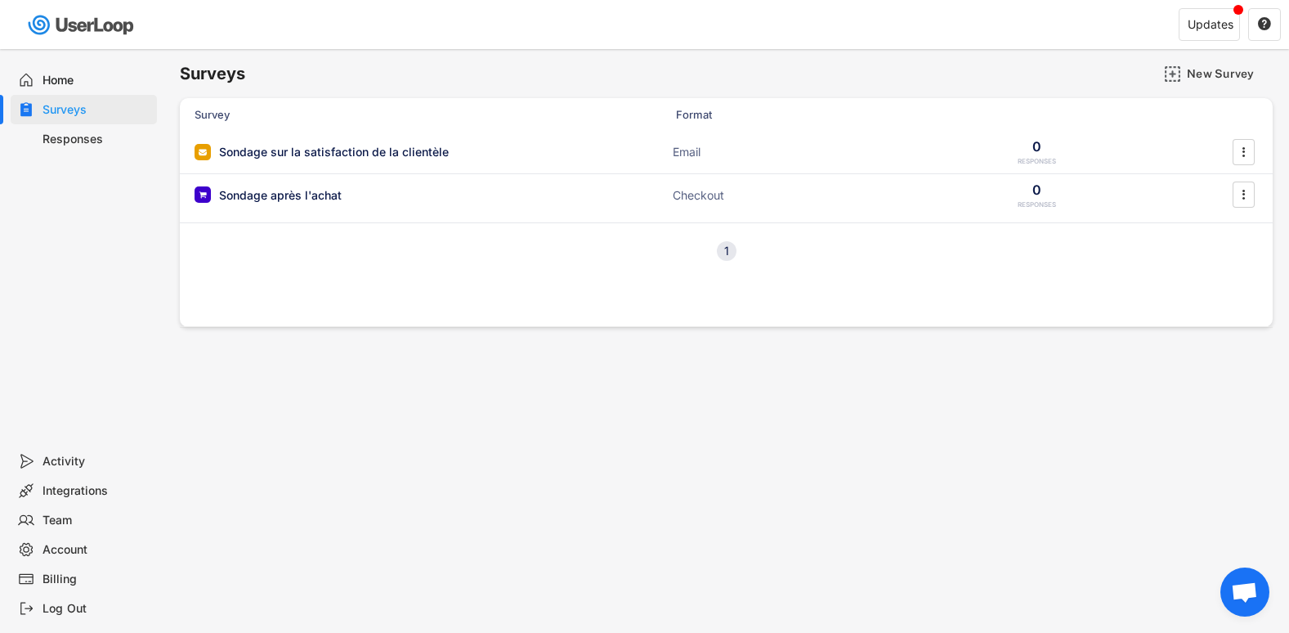
click at [66, 461] on div "Activity" at bounding box center [97, 462] width 108 height 16
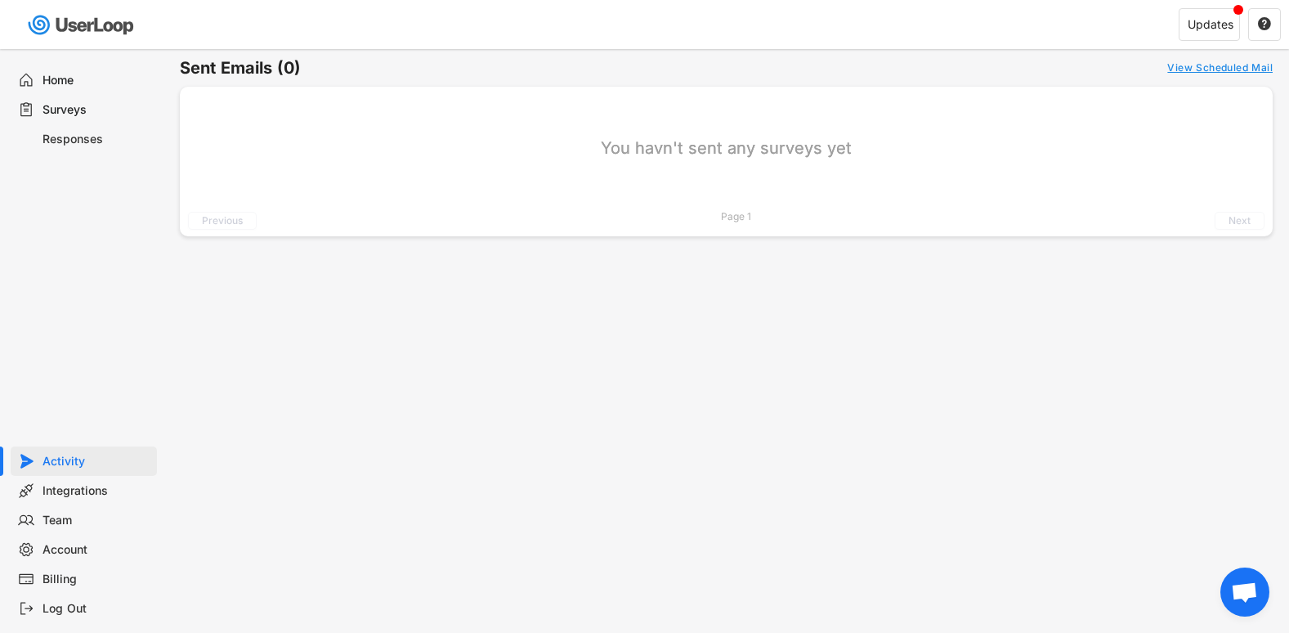
click at [72, 524] on div "Team" at bounding box center [97, 521] width 108 height 16
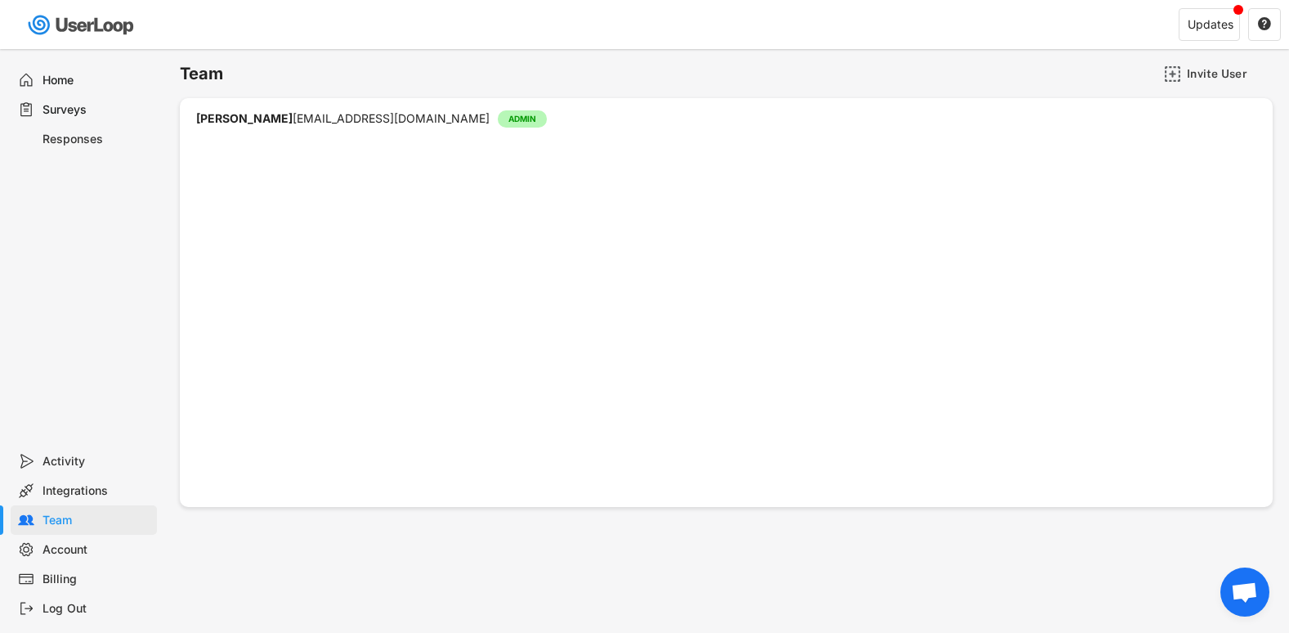
click at [61, 475] on div "Activity" at bounding box center [84, 460] width 146 height 29
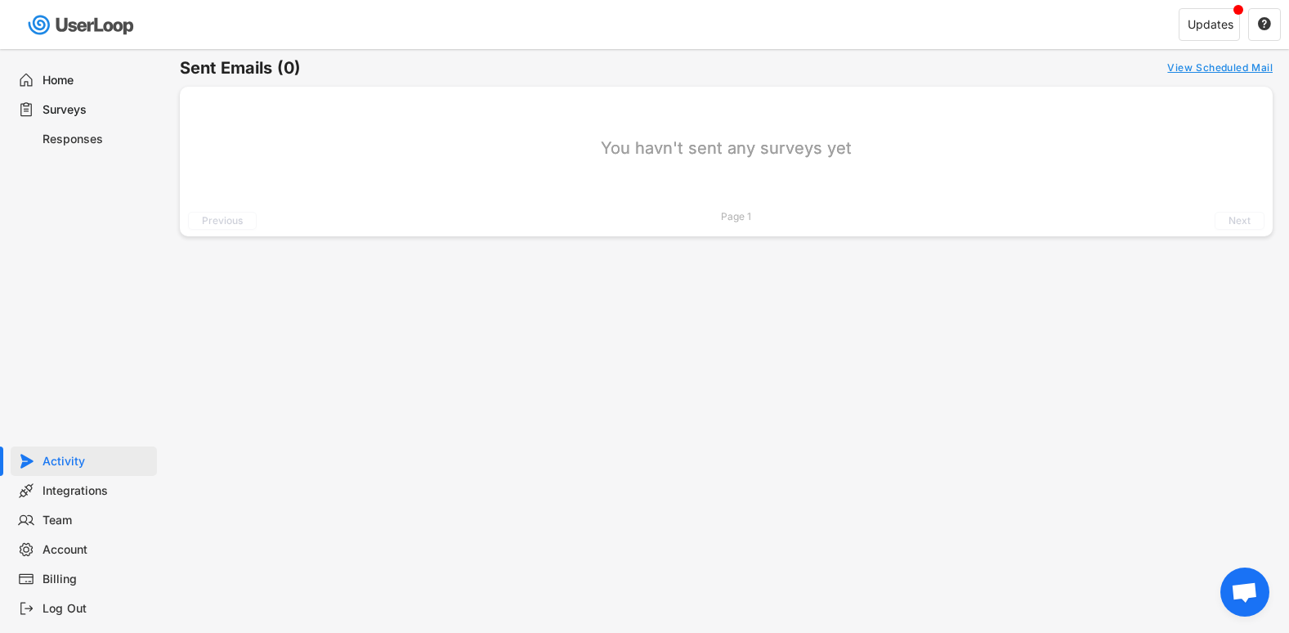
click at [44, 542] on div "Account" at bounding box center [97, 550] width 108 height 16
select select ""fr""
select select ""1_week""
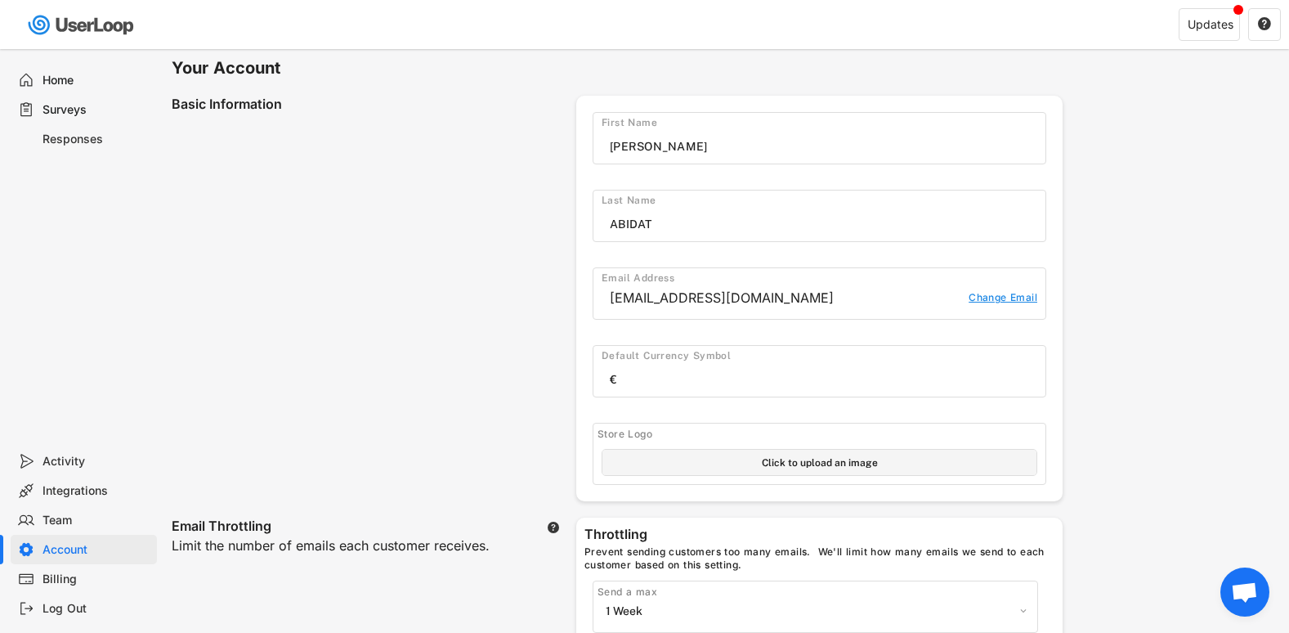
click at [52, 499] on div "Integrations" at bounding box center [84, 490] width 146 height 29
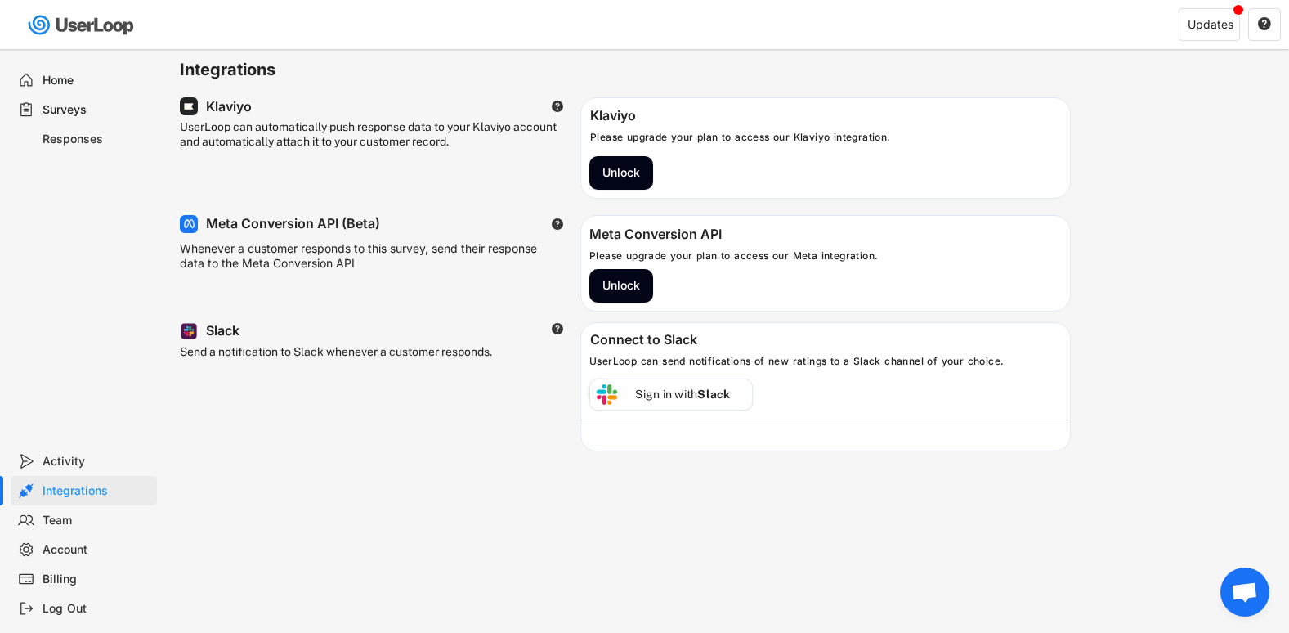
click at [49, 517] on div "Team" at bounding box center [97, 521] width 108 height 16
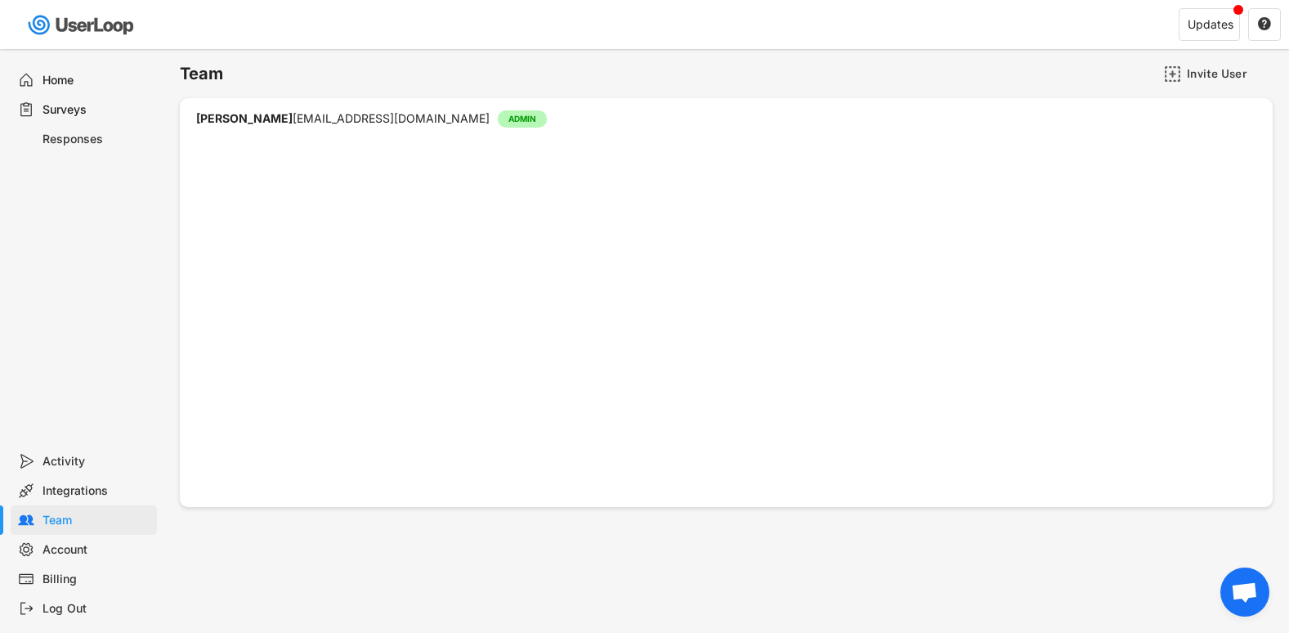
click at [63, 544] on div "Account" at bounding box center [97, 550] width 108 height 16
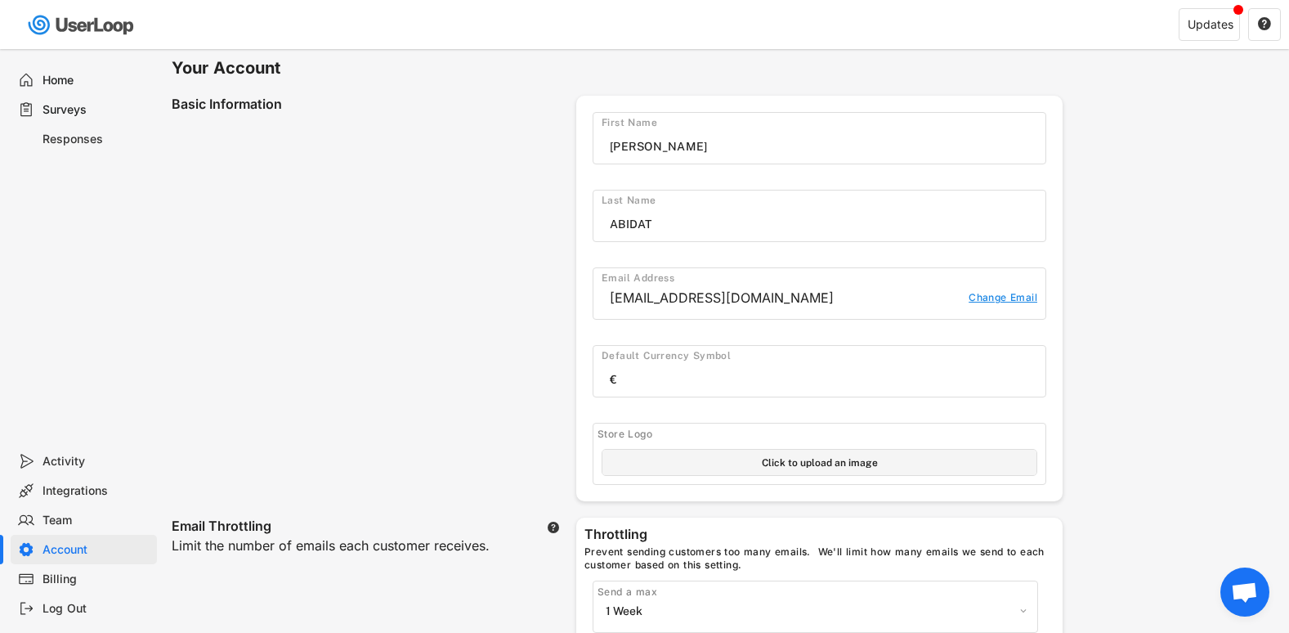
click at [60, 12] on img at bounding box center [82, 25] width 115 height 34
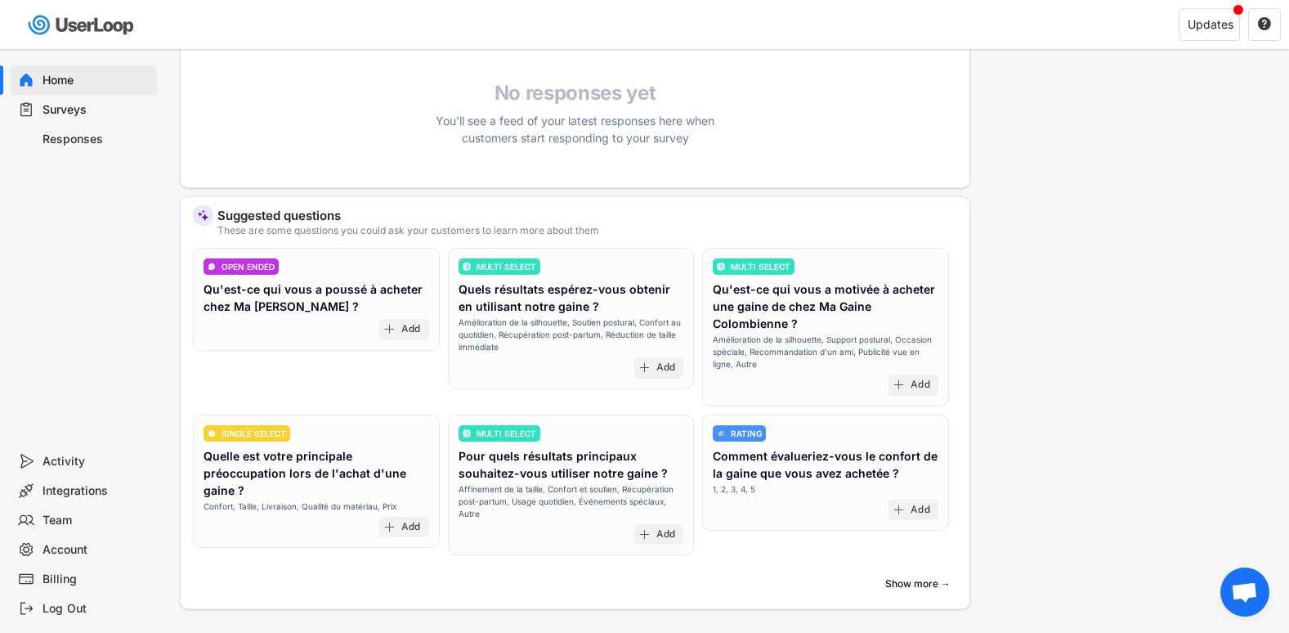
scroll to position [415, 0]
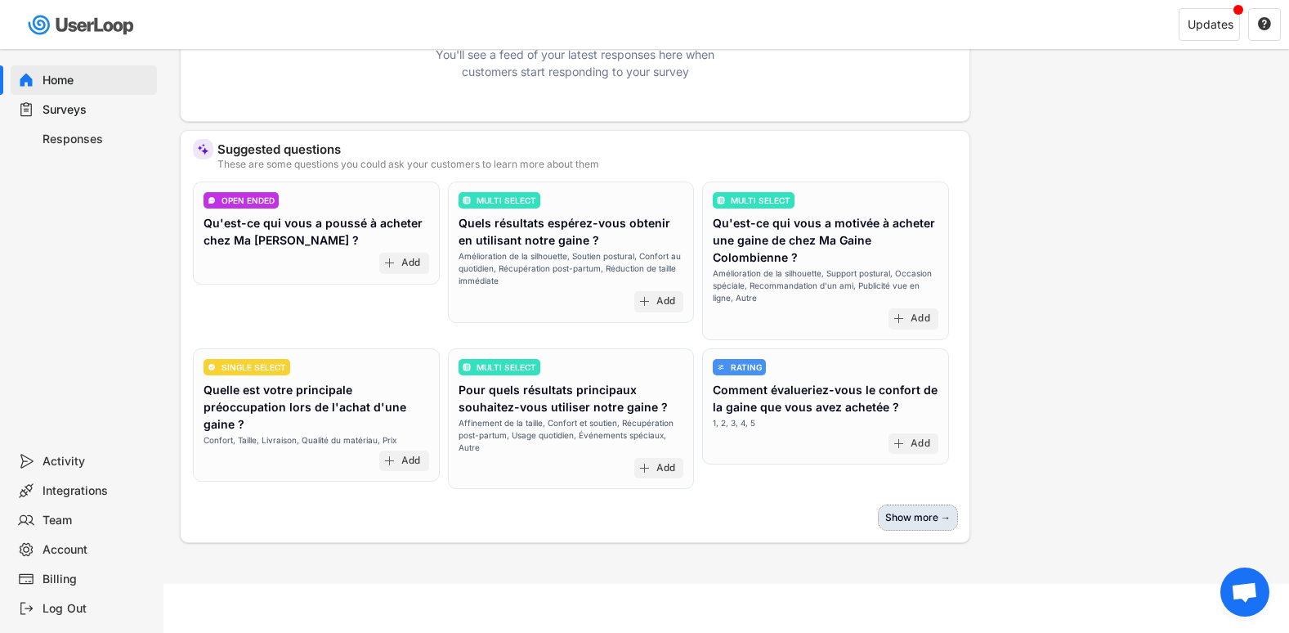
click at [925, 524] on button "Show more →" at bounding box center [918, 517] width 78 height 25
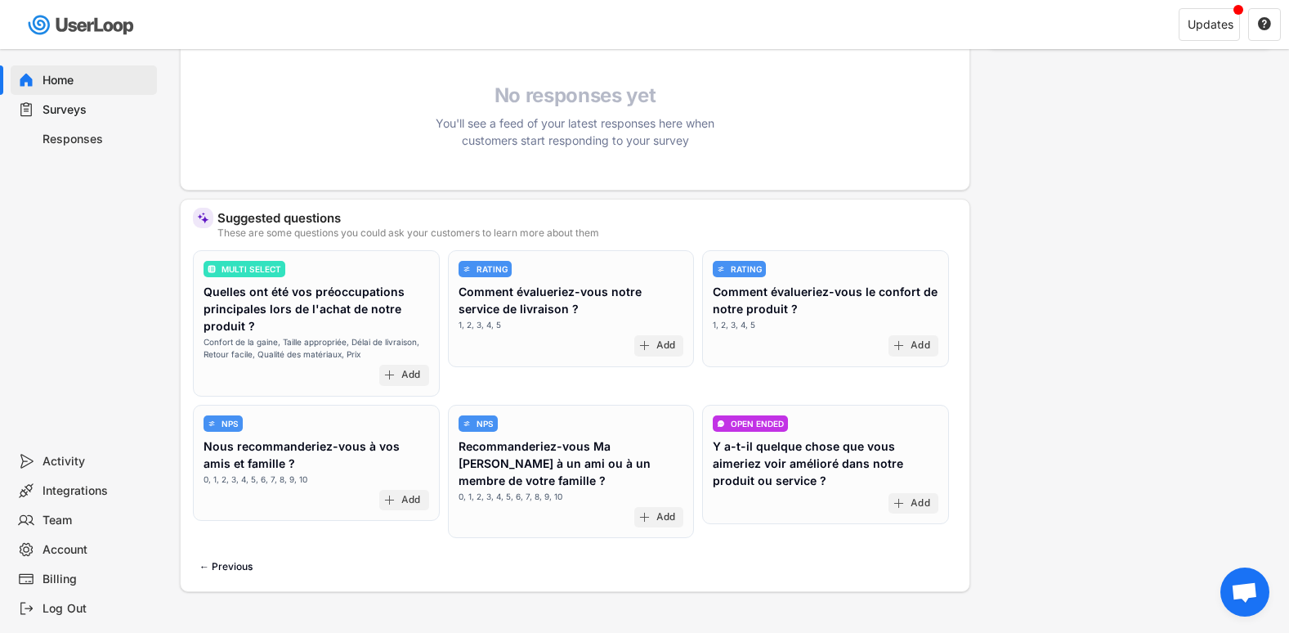
scroll to position [396, 0]
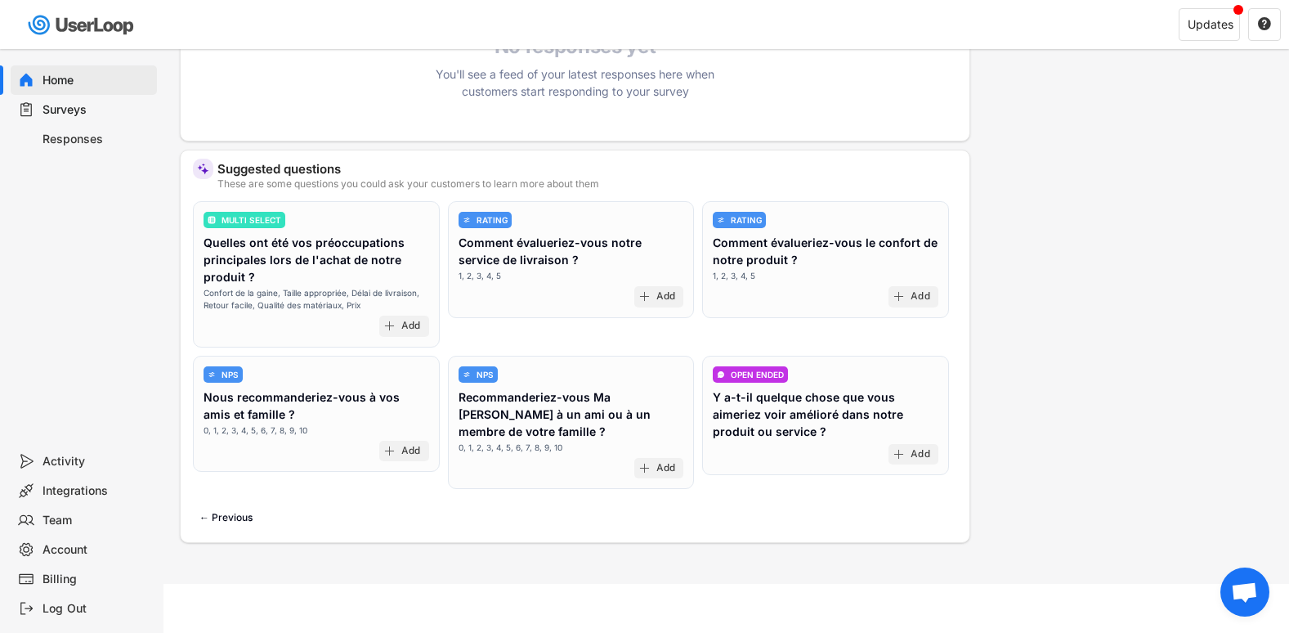
click at [51, 496] on div "Integrations" at bounding box center [97, 491] width 108 height 16
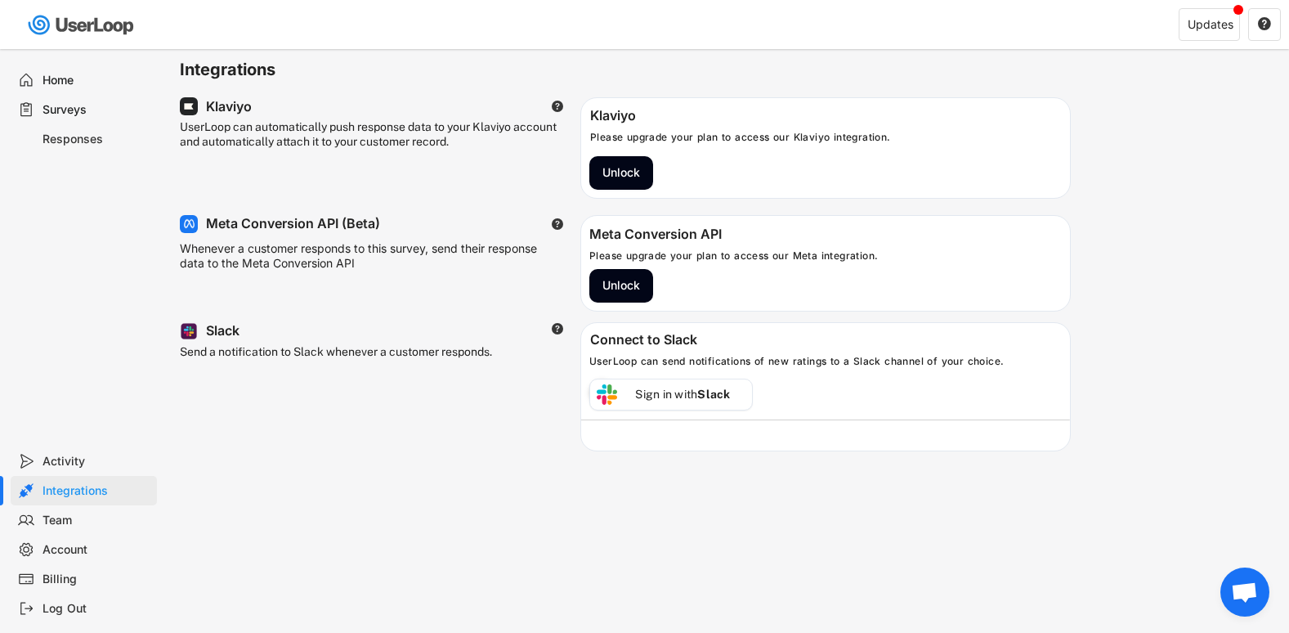
click at [71, 77] on div "Home" at bounding box center [97, 81] width 108 height 16
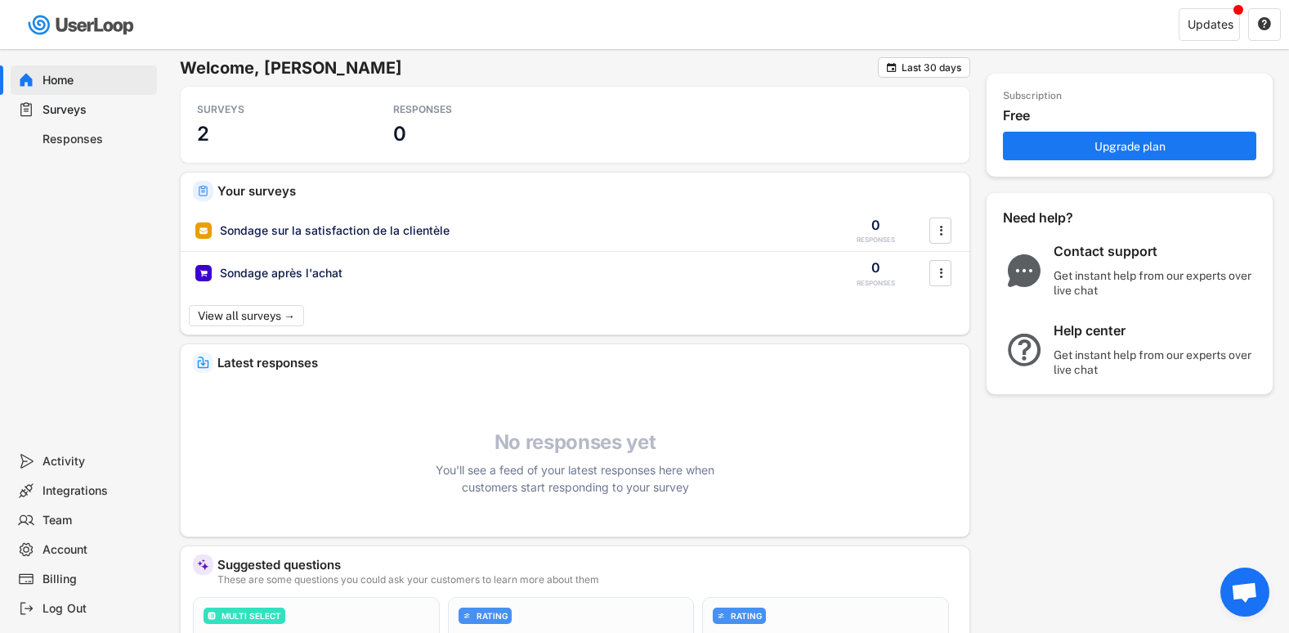
click at [39, 148] on div "Responses" at bounding box center [84, 138] width 146 height 29
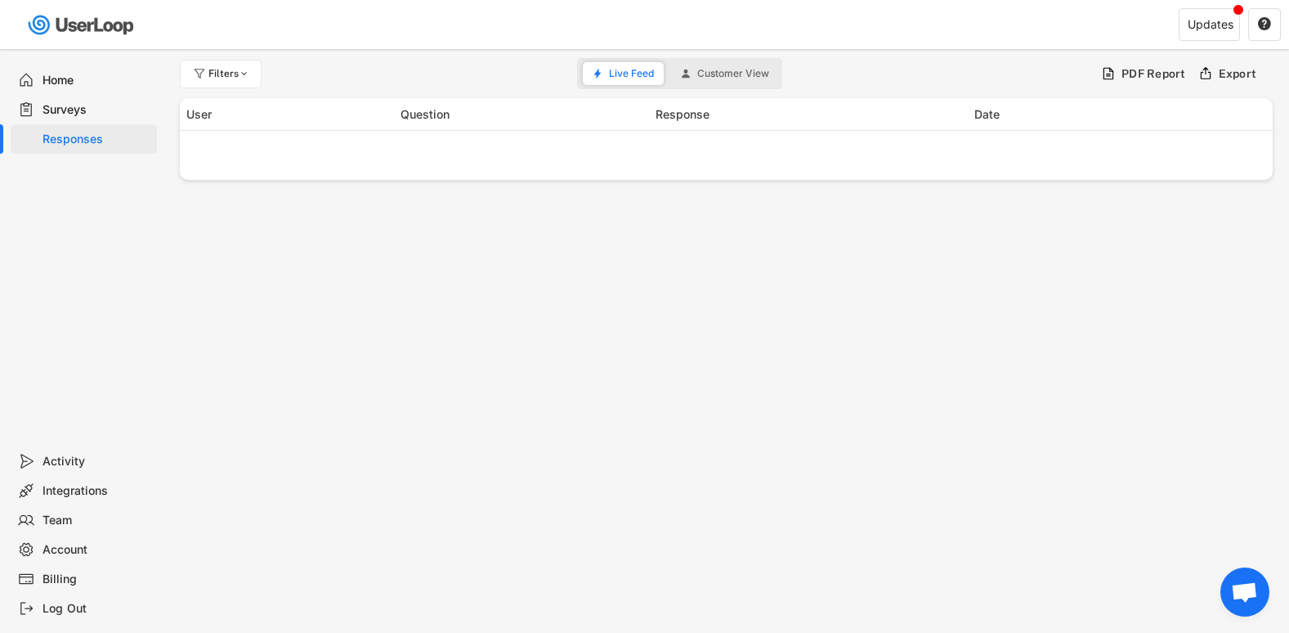
click at [88, 108] on div "Surveys" at bounding box center [97, 110] width 108 height 16
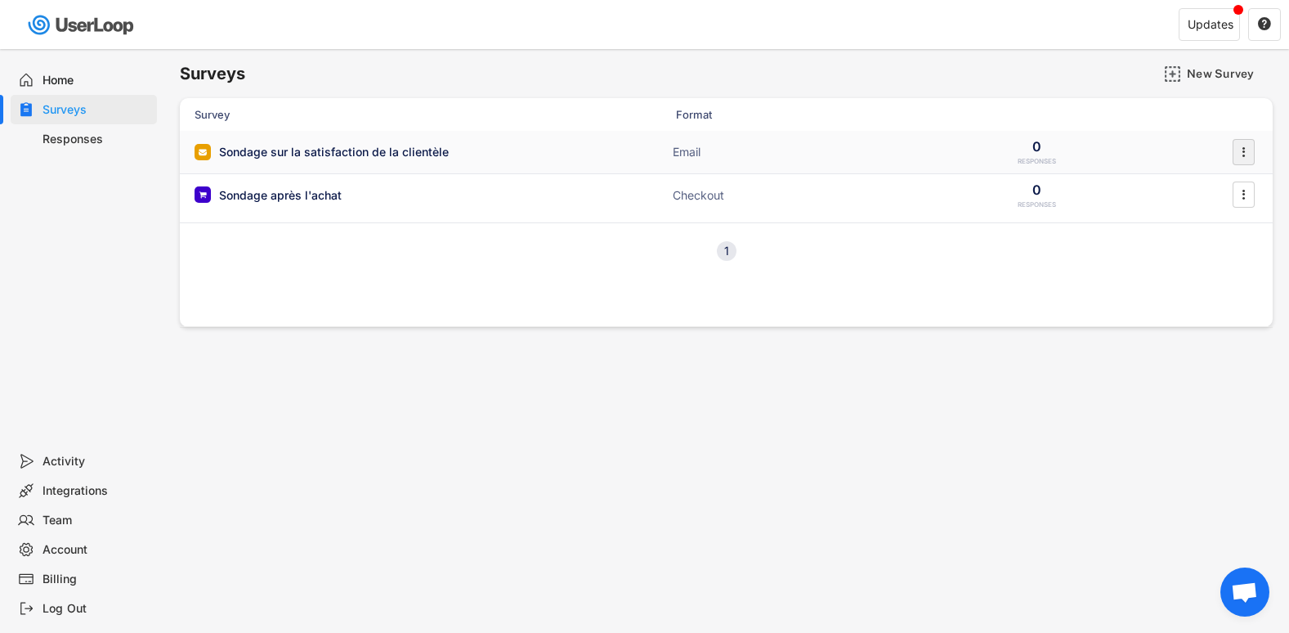
click at [1245, 152] on text "" at bounding box center [1243, 151] width 3 height 17
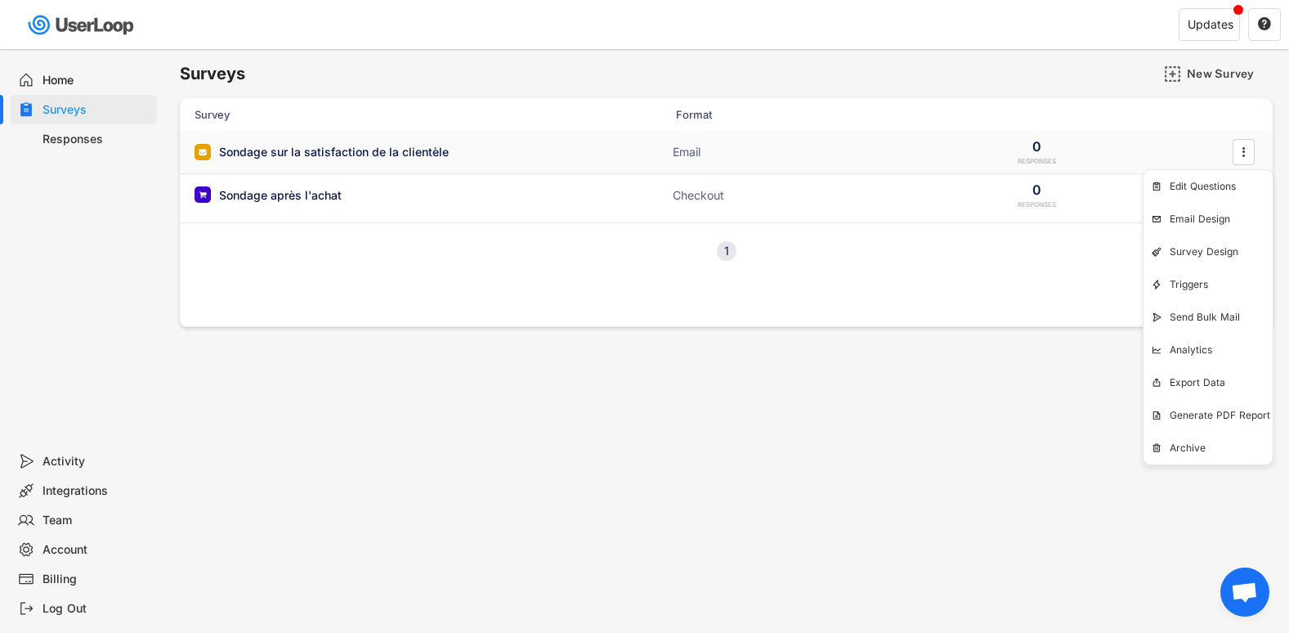
click at [508, 161] on div "Sondage sur la satisfaction de la clientèle Email 0 RESPONSES " at bounding box center [726, 152] width 1093 height 43
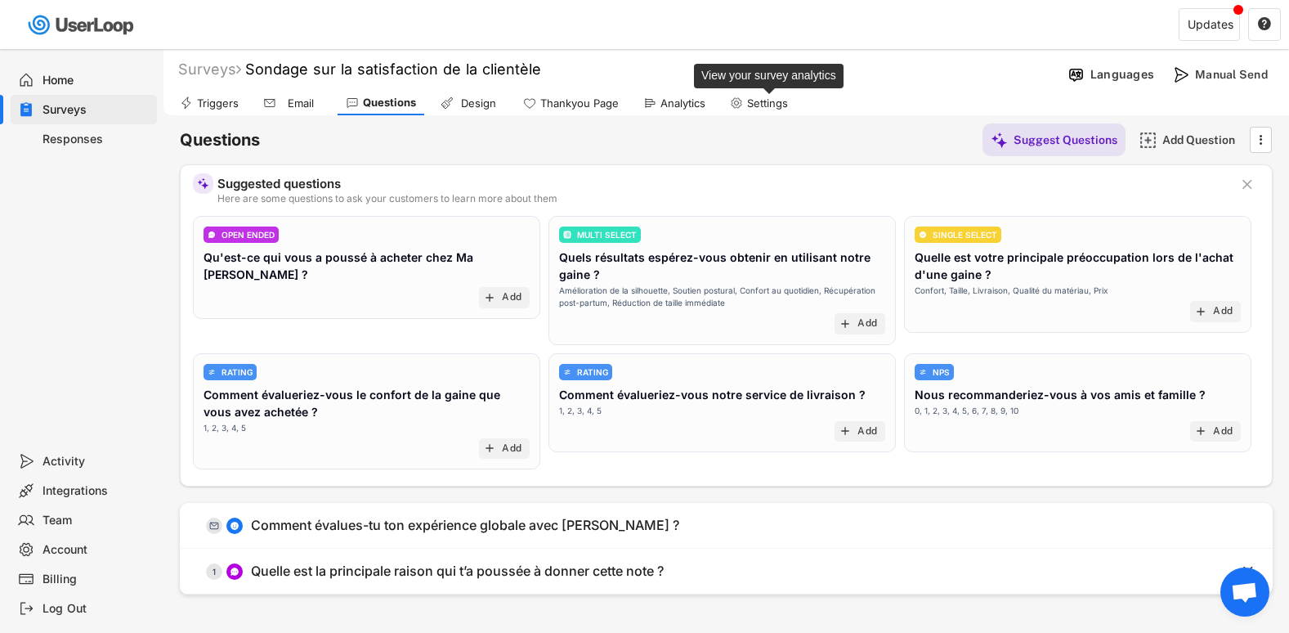
click at [756, 99] on div "Settings" at bounding box center [767, 103] width 41 height 14
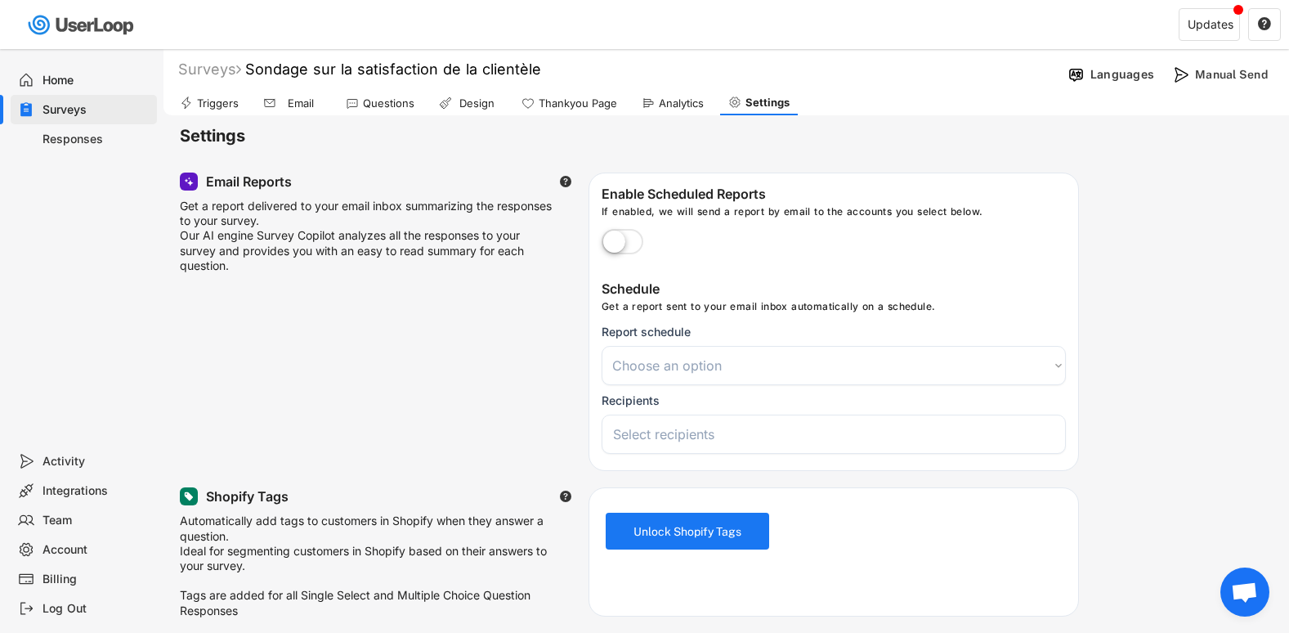
drag, startPoint x: 1183, startPoint y: 209, endPoint x: 1184, endPoint y: 231, distance: 21.3
click at [1184, 231] on div "Email Reports  Get a report delivered to your email inbox summarizing the resp…" at bounding box center [726, 321] width 1093 height 298
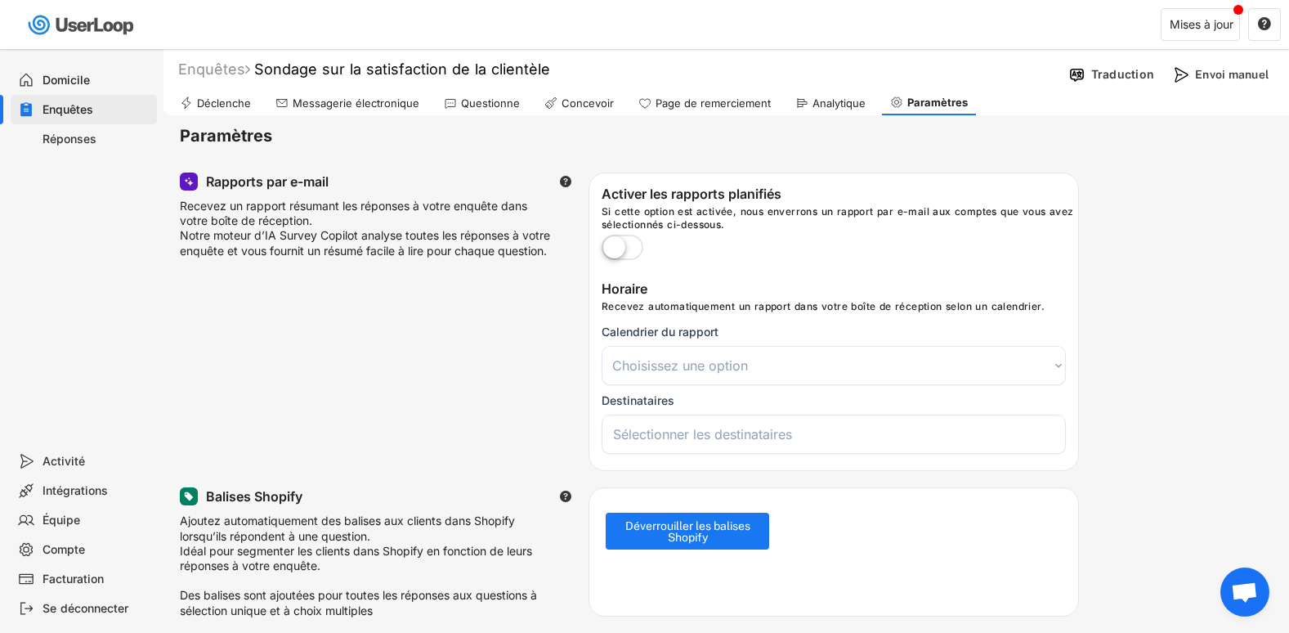
click at [626, 250] on label at bounding box center [623, 249] width 50 height 36
click at [0, 0] on input "checkbox" at bounding box center [0, 0] width 0 height 0
select select
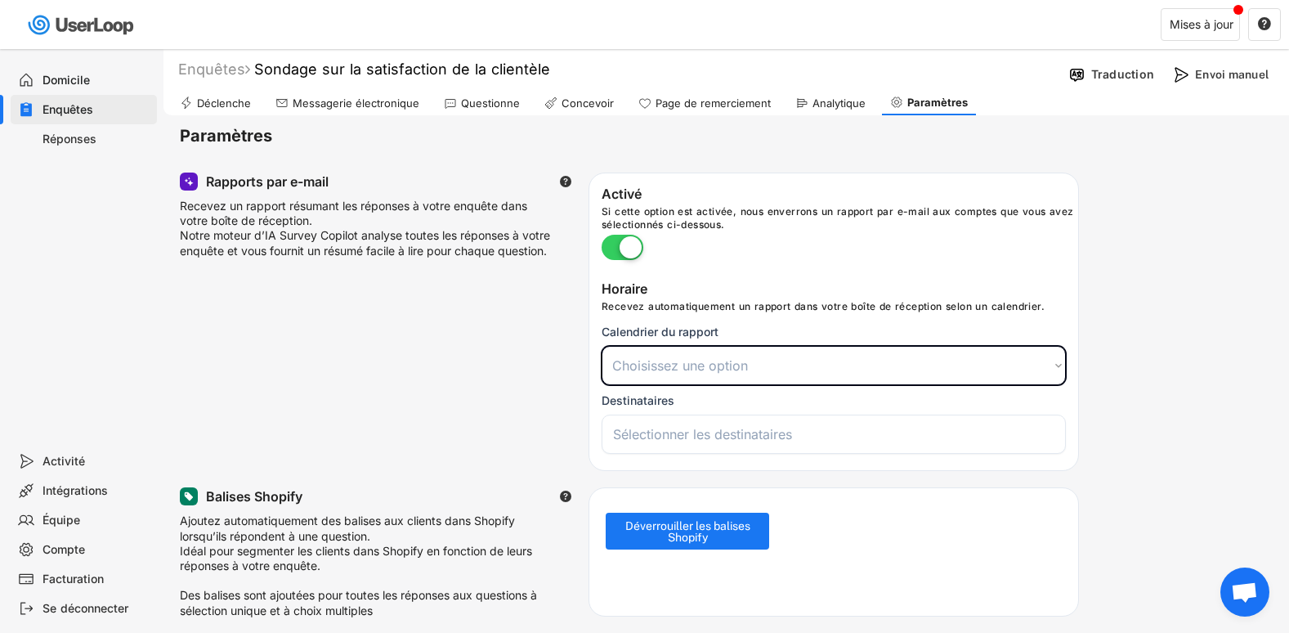
click at [679, 354] on select "Choisissez une option Quotidien Hebdomadaire Mensuel" at bounding box center [834, 365] width 464 height 39
select select ""weekly""
click at [602, 346] on select "Choisissez une option Quotidien Hebdomadaire Mensuel" at bounding box center [834, 365] width 464 height 39
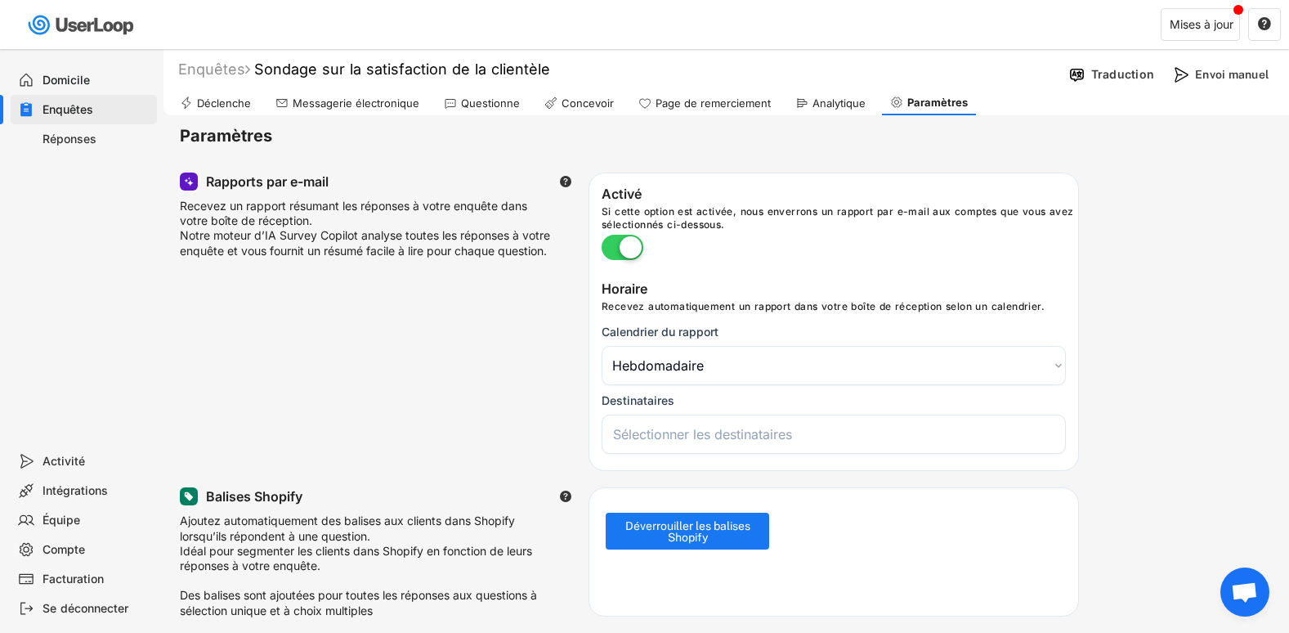
click at [660, 431] on input "search" at bounding box center [838, 434] width 450 height 16
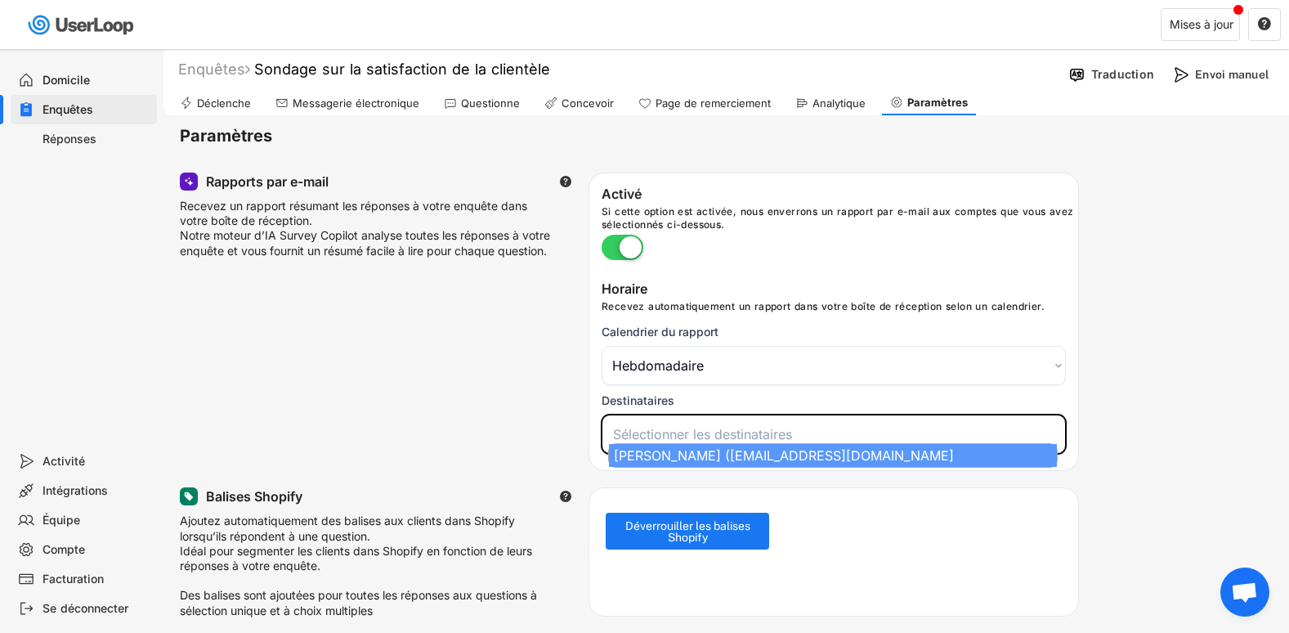
select select "1348695171700984260__LOOKUP__1755952524583x118514588015861340"
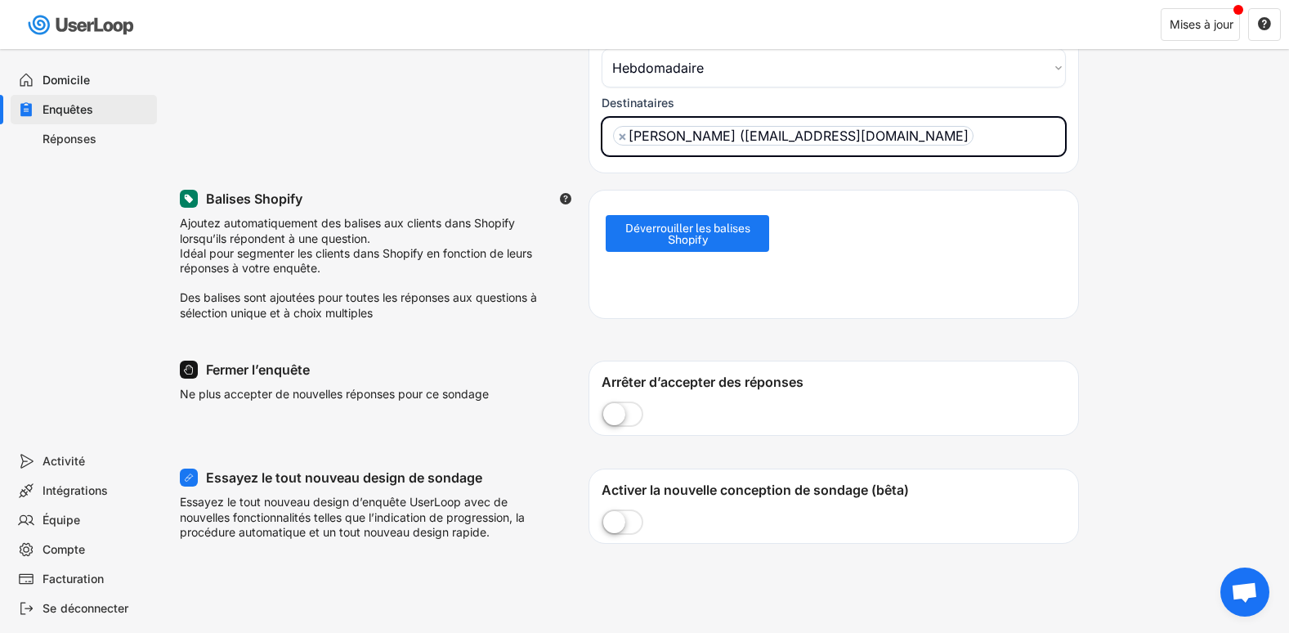
scroll to position [325, 0]
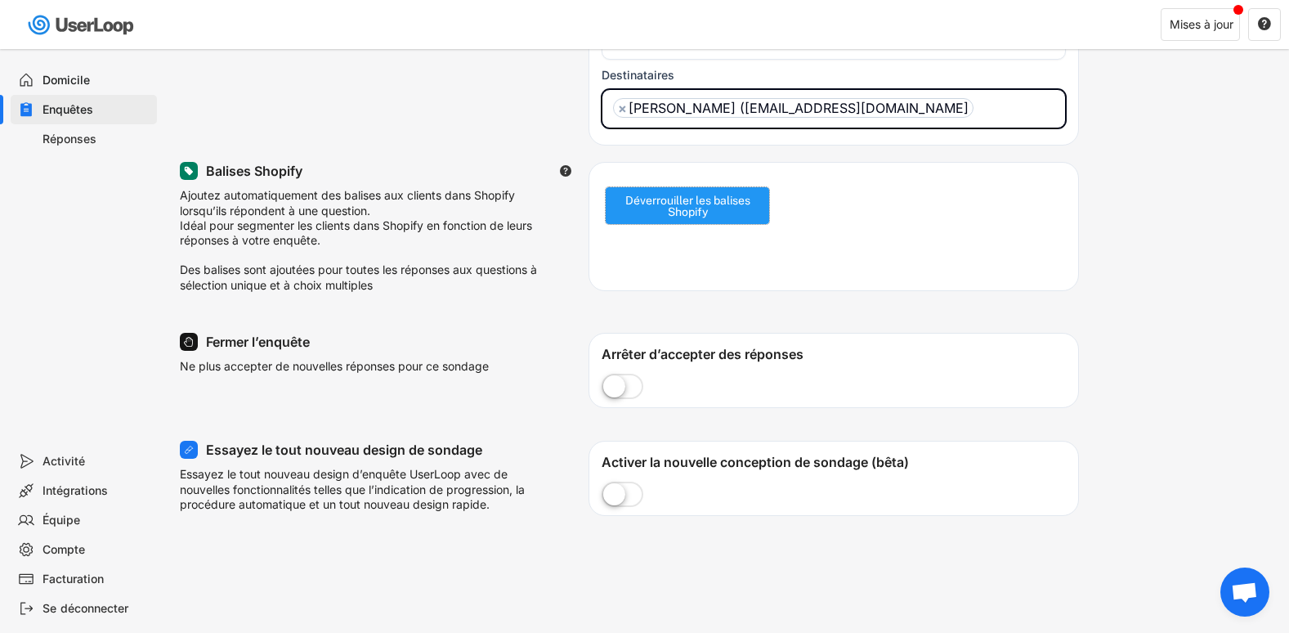
click at [643, 220] on button "Déverrouiller les balises Shopify" at bounding box center [687, 205] width 163 height 37
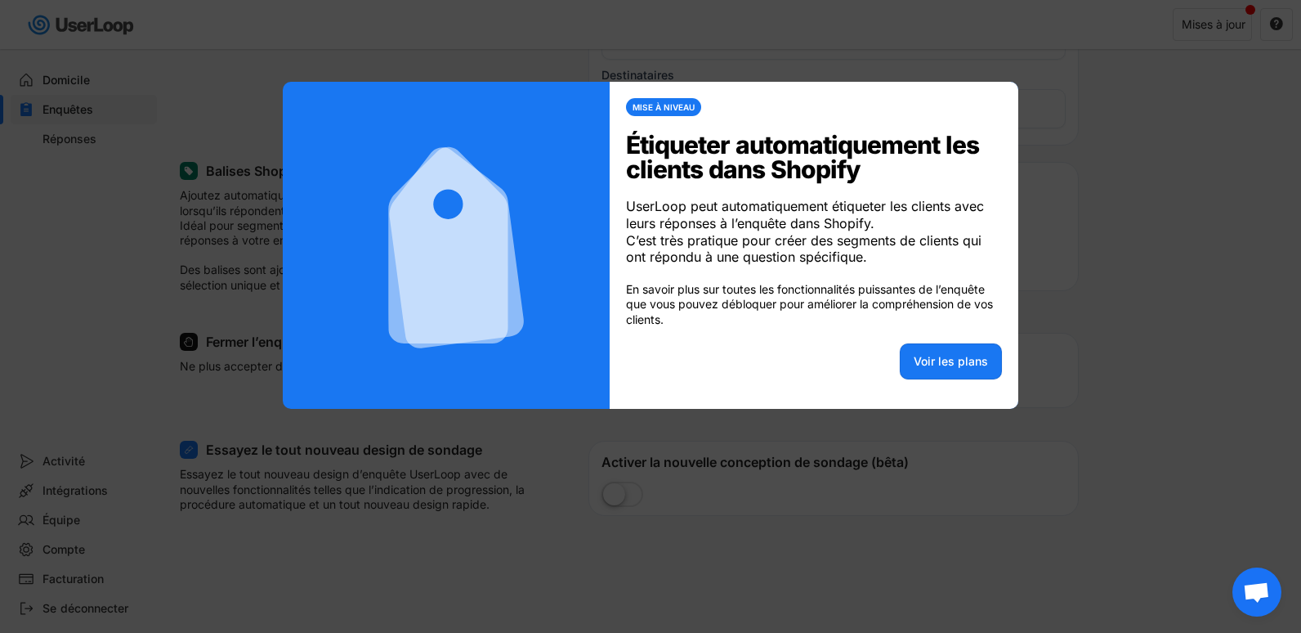
click at [827, 508] on div at bounding box center [650, 316] width 1301 height 633
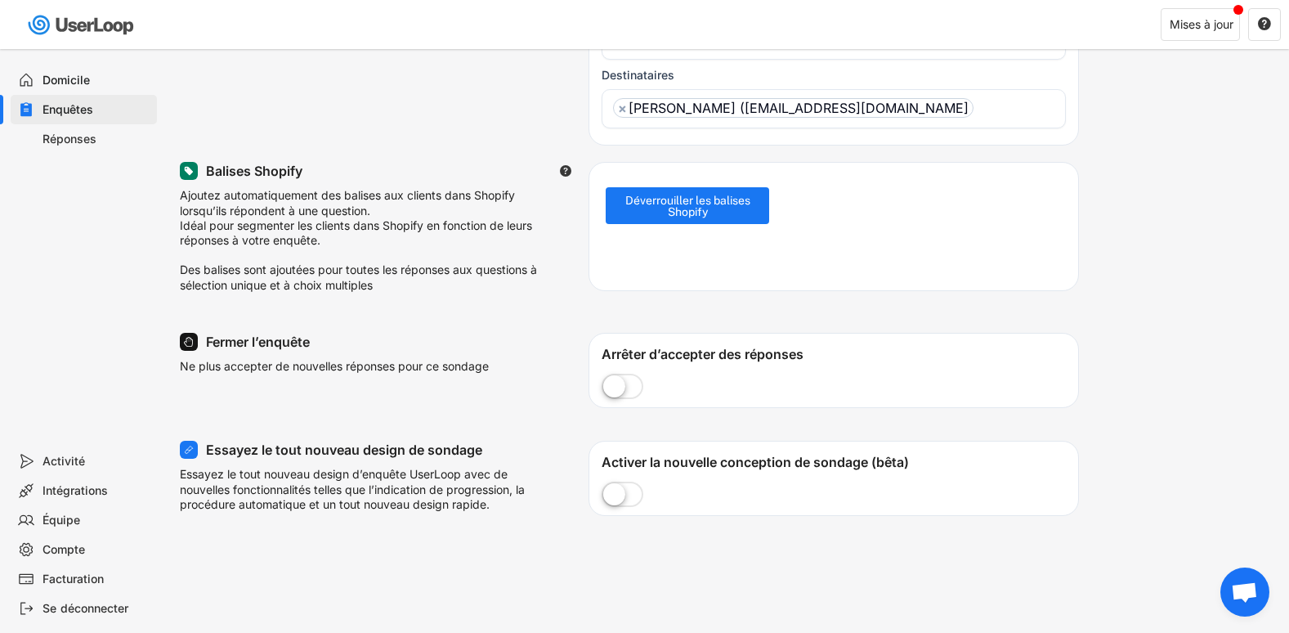
click at [619, 496] on label at bounding box center [623, 495] width 50 height 36
click at [0, 0] on input "checkbox" at bounding box center [0, 0] width 0 height 0
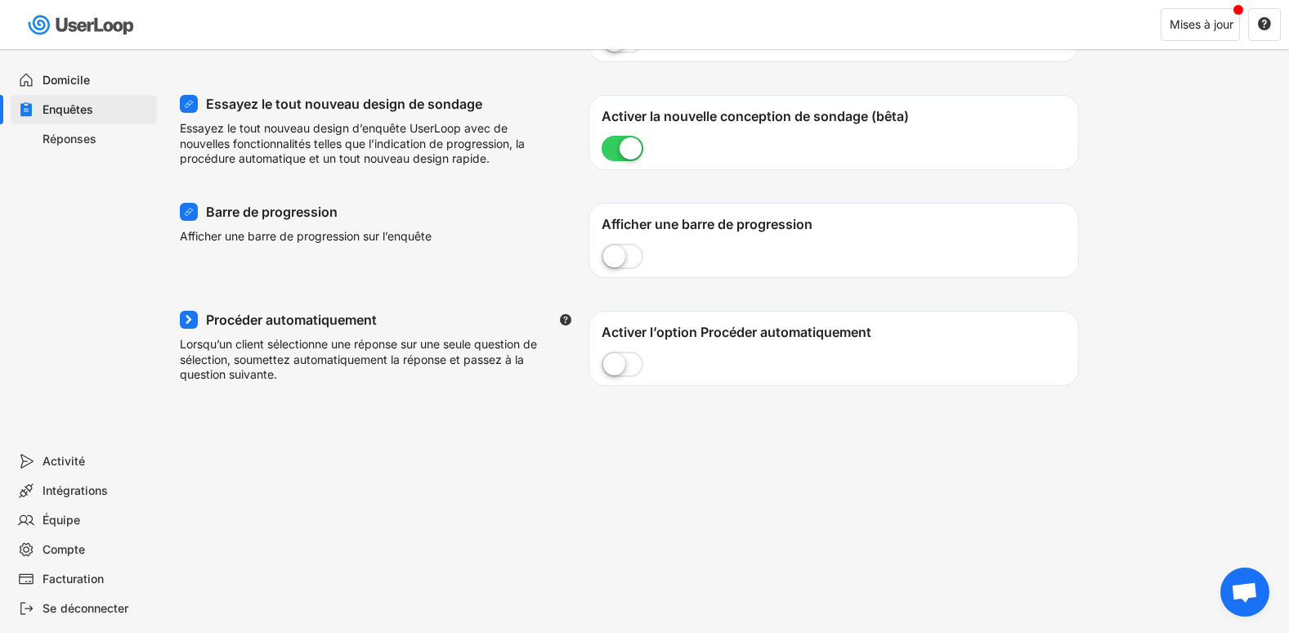
scroll to position [669, 0]
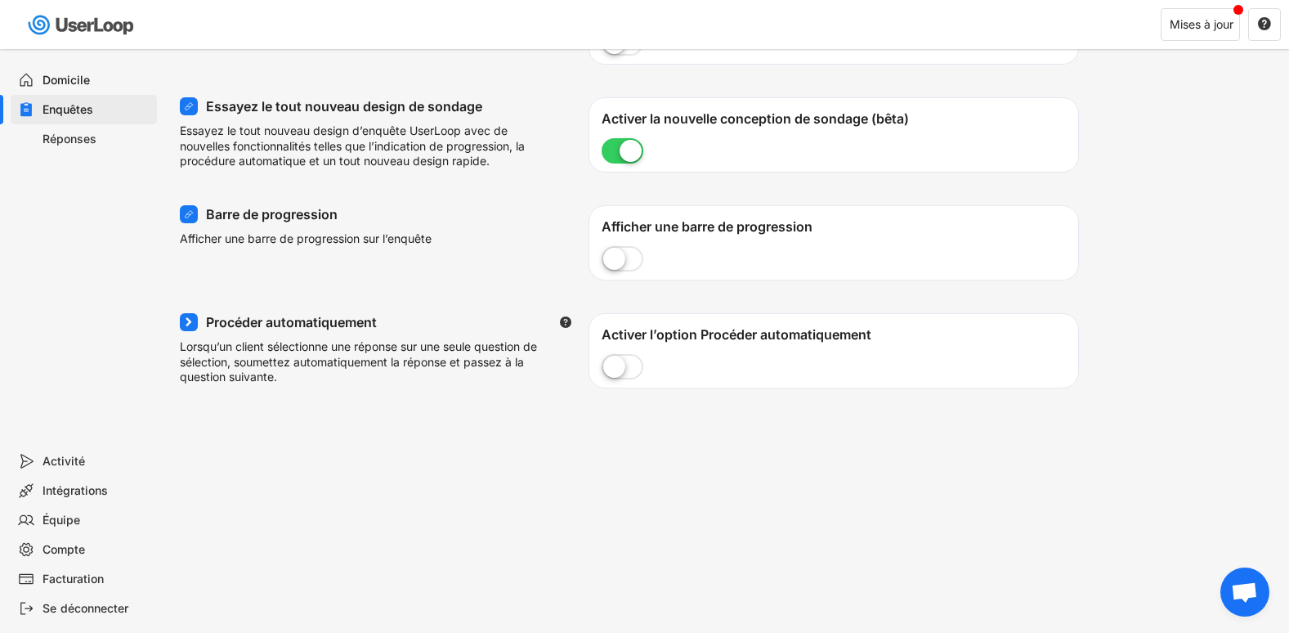
click at [612, 354] on label at bounding box center [623, 368] width 50 height 36
click at [0, 0] on input "checkbox" at bounding box center [0, 0] width 0 height 0
click at [616, 251] on label at bounding box center [623, 260] width 50 height 36
click at [0, 0] on input "checkbox" at bounding box center [0, 0] width 0 height 0
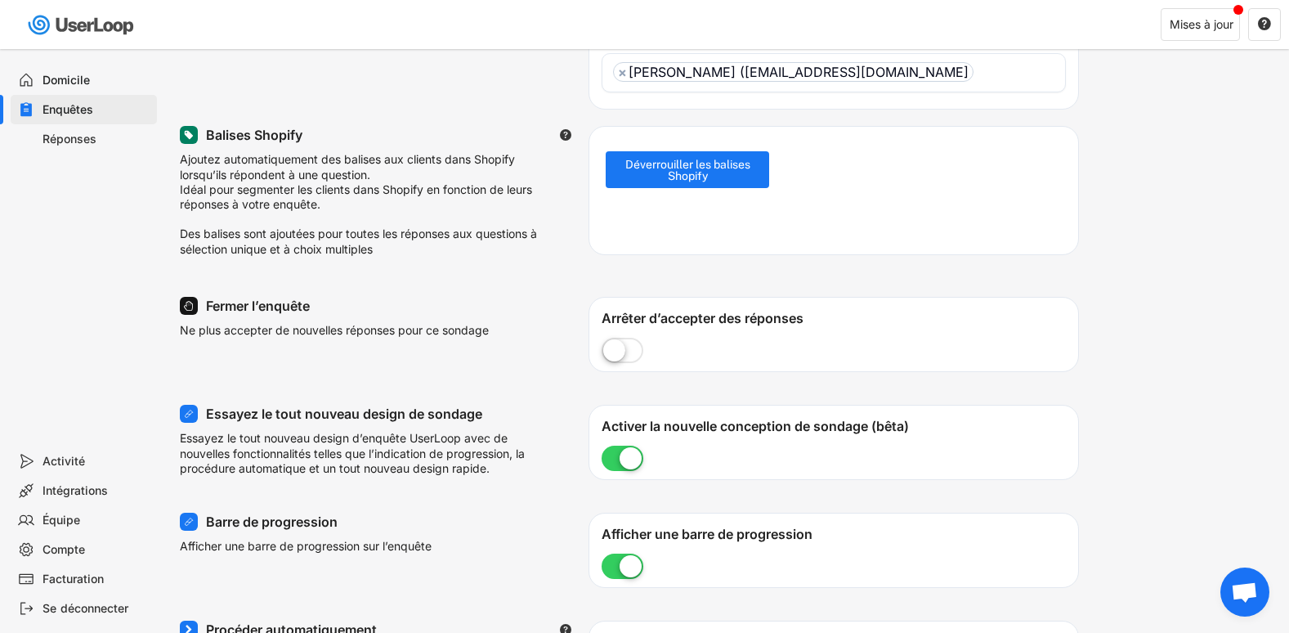
scroll to position [401, 0]
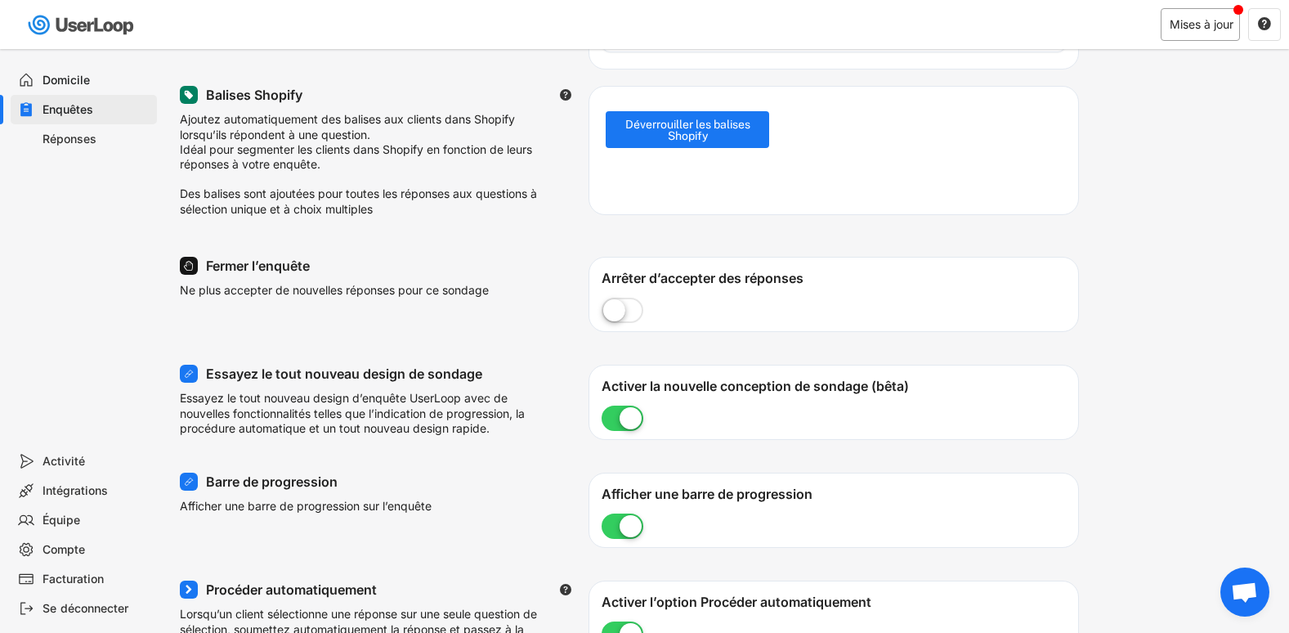
click at [1222, 29] on div "Mises à jour" at bounding box center [1202, 24] width 64 height 11
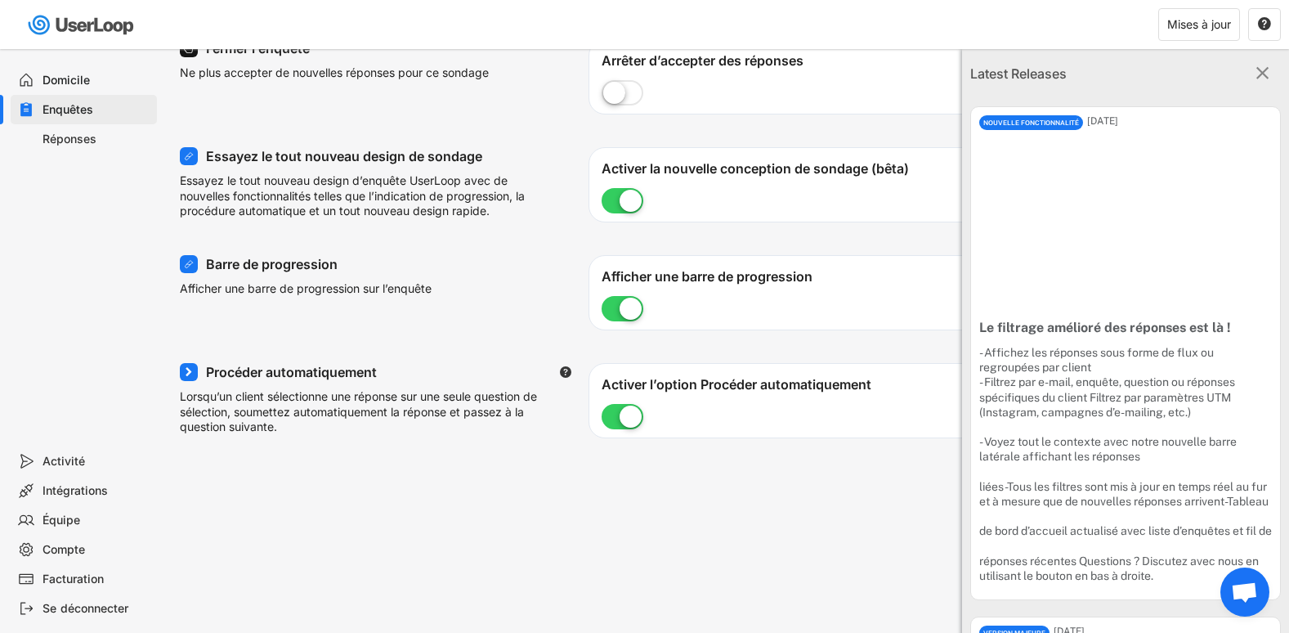
scroll to position [674, 0]
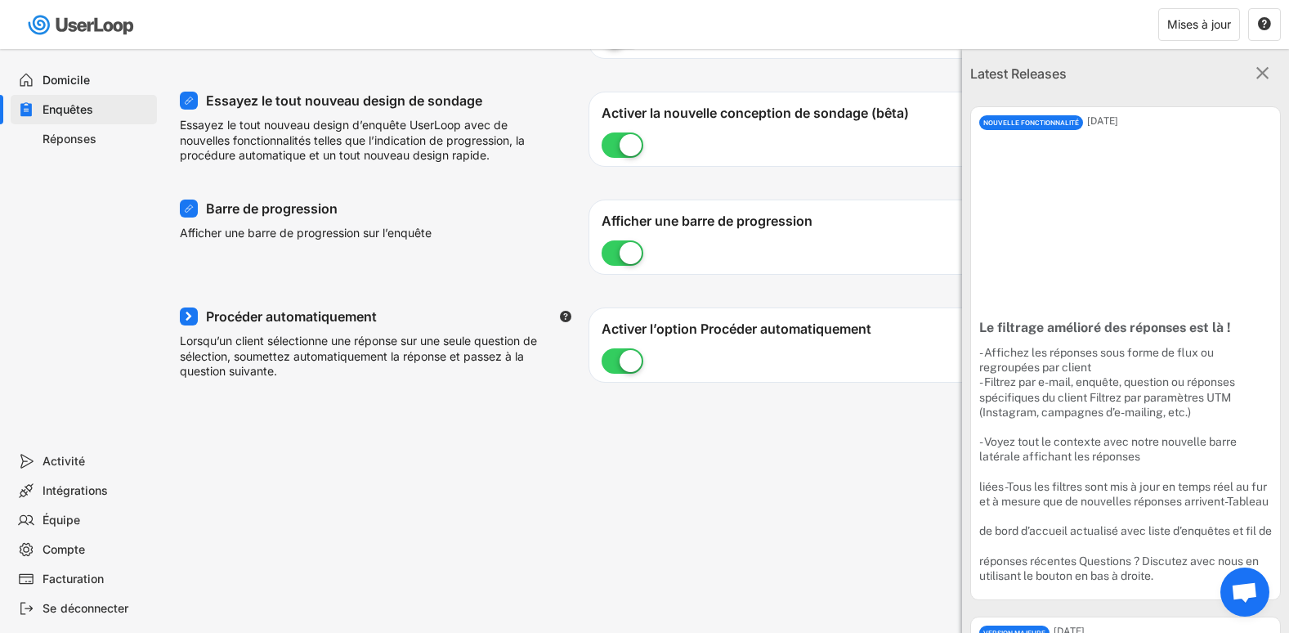
click at [1045, 114] on div "NOUVELLE FONCTIONNALITÉ [DATE]" at bounding box center [1125, 118] width 309 height 23
click at [1244, 86] on div "Latest Releases " at bounding box center [1125, 73] width 327 height 49
click at [1256, 75] on text "" at bounding box center [1262, 72] width 13 height 21
